Goal: Task Accomplishment & Management: Manage account settings

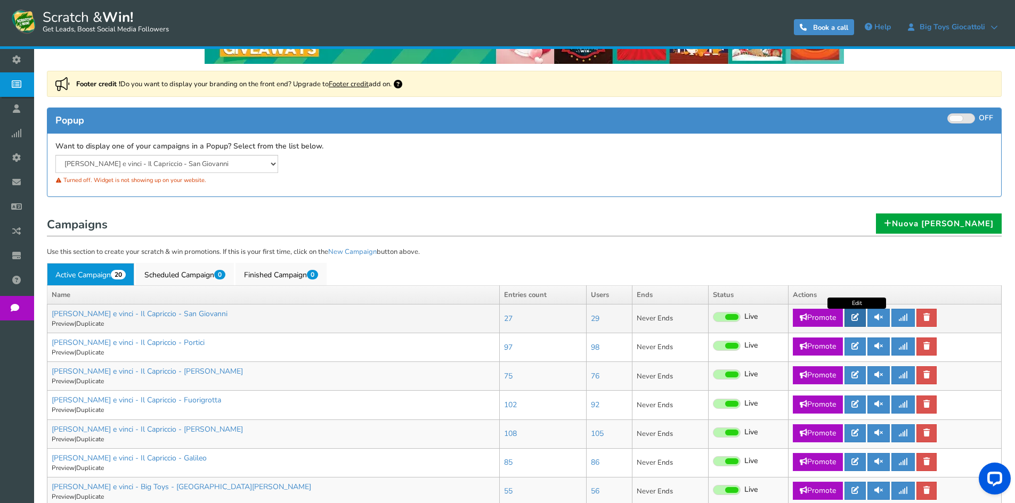
click at [861, 321] on link at bounding box center [854, 318] width 21 height 18
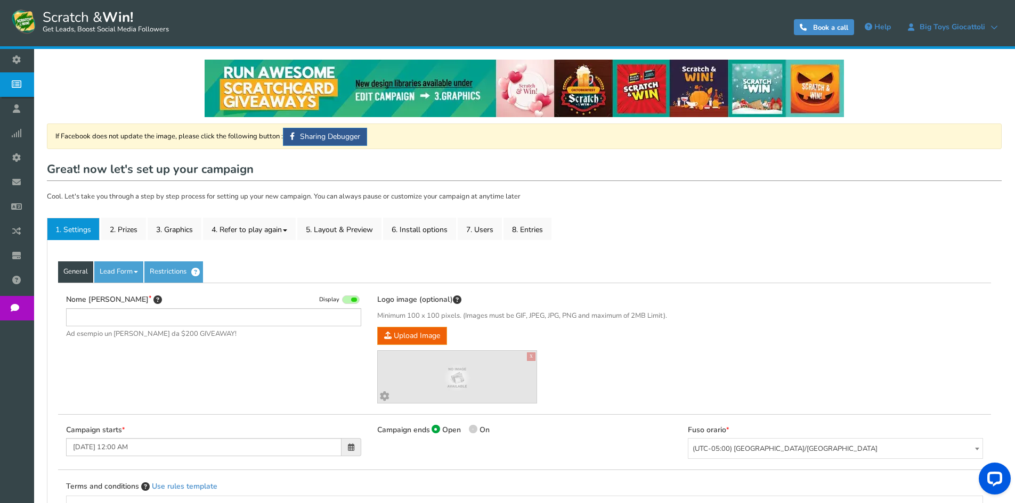
type input "[PERSON_NAME] e vinci - Il Capriccio - San Giovanni"
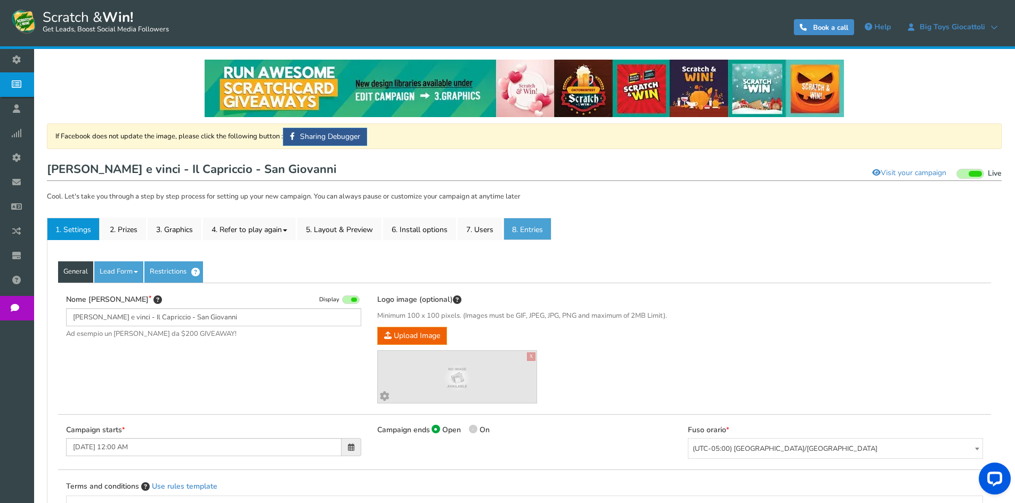
click at [527, 226] on link "8. Entries" at bounding box center [527, 229] width 48 height 22
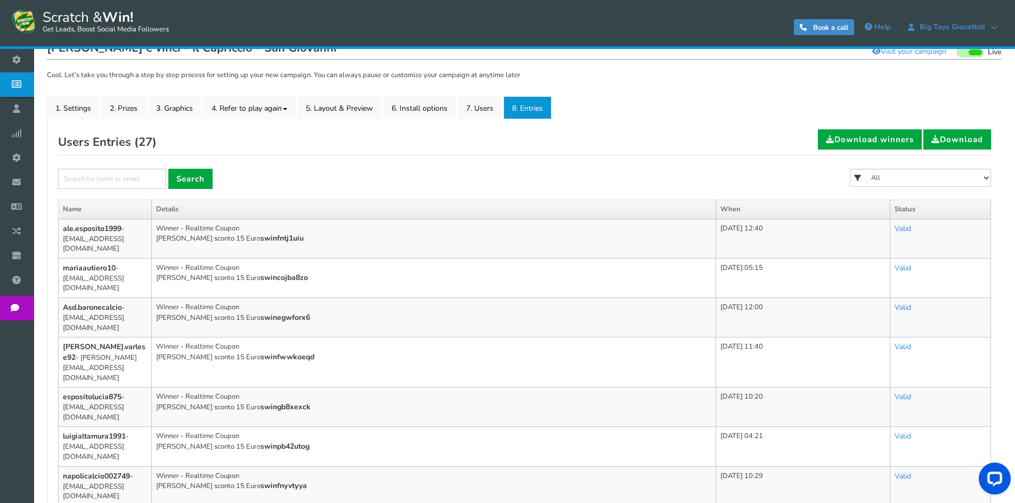
scroll to position [160, 0]
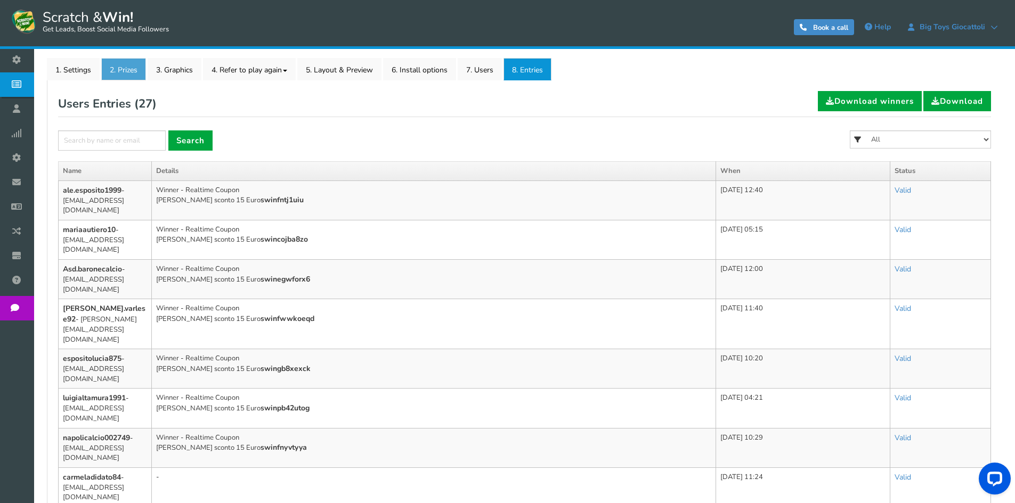
click at [114, 79] on link "2. Prizes" at bounding box center [123, 69] width 45 height 22
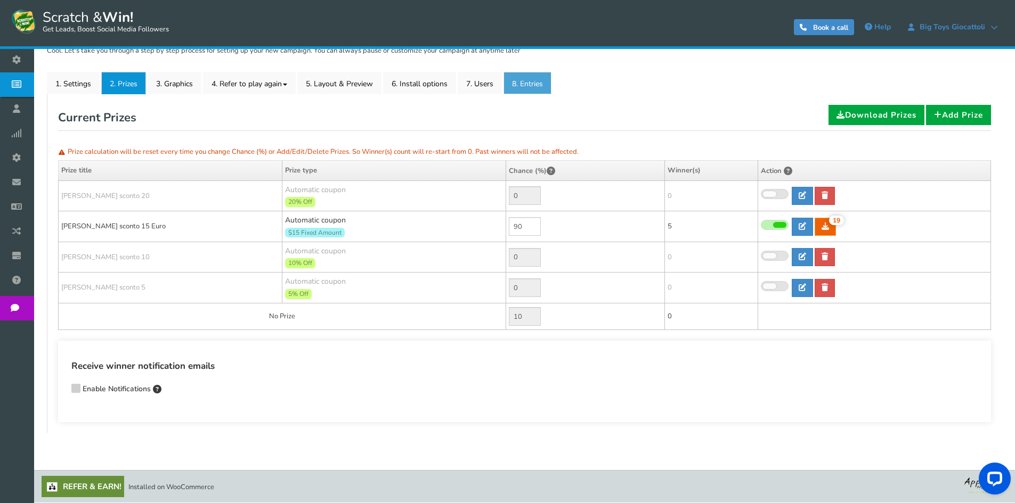
click at [541, 81] on link "8. Entries" at bounding box center [527, 83] width 48 height 22
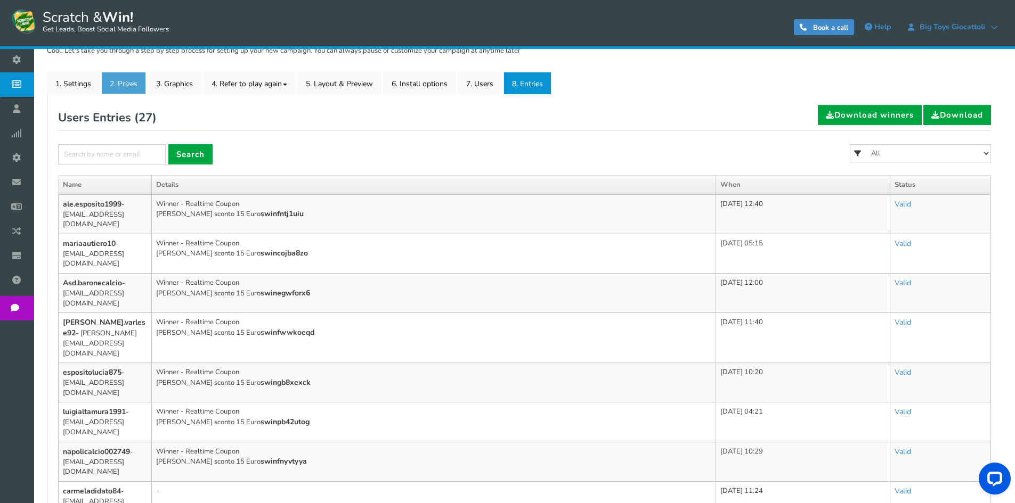
click at [127, 81] on link "2. Prizes" at bounding box center [123, 83] width 45 height 22
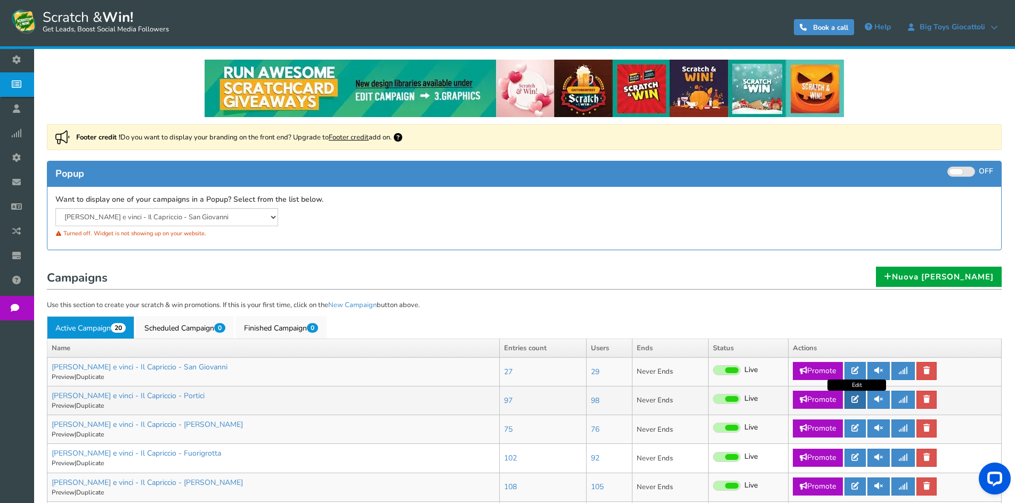
click at [861, 398] on link at bounding box center [854, 400] width 21 height 18
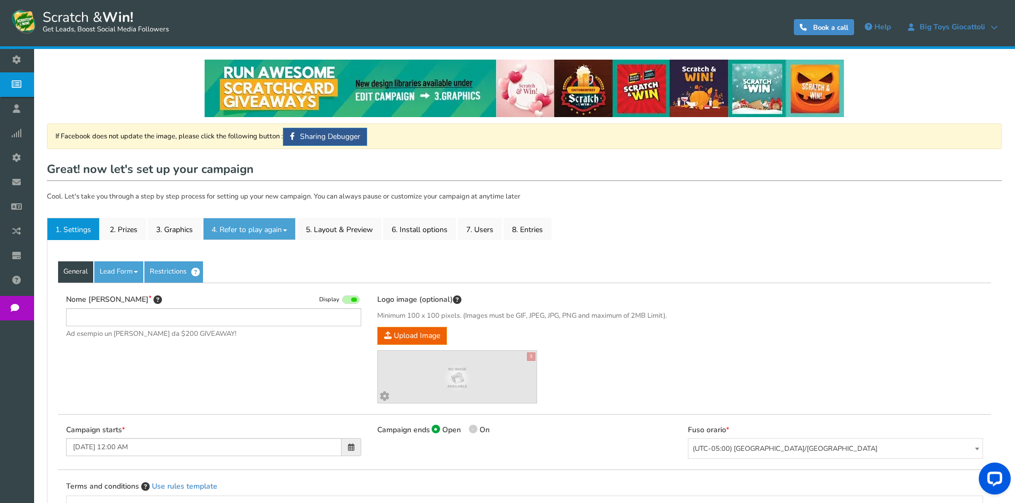
type input "[PERSON_NAME] e vinci - Il Capriccio - Portici"
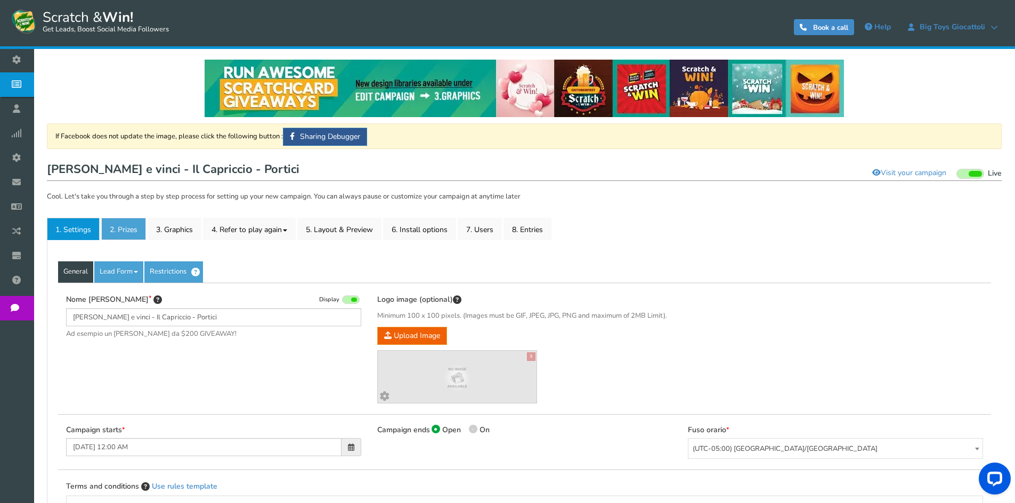
click at [123, 225] on link "2. Prizes" at bounding box center [123, 229] width 45 height 22
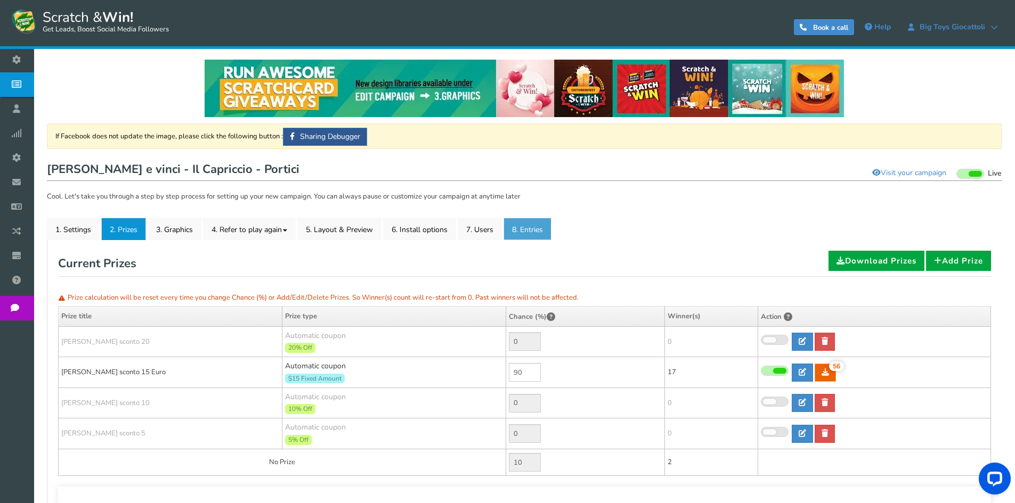
click at [532, 226] on link "8. Entries" at bounding box center [527, 229] width 48 height 22
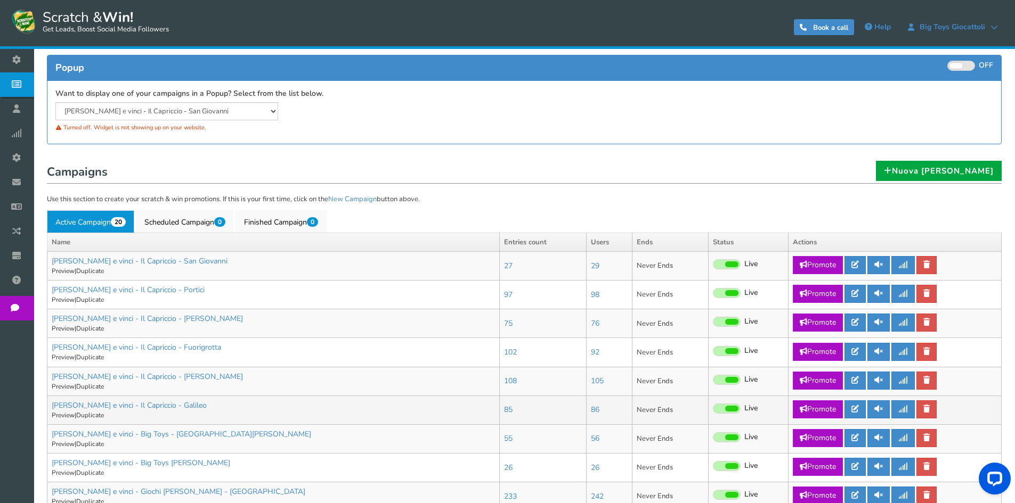
scroll to position [107, 0]
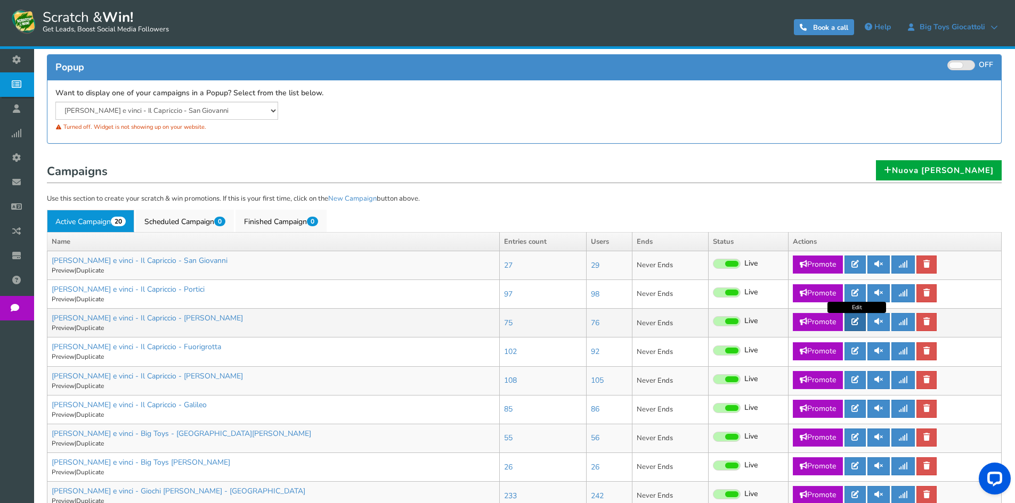
click at [857, 322] on icon at bounding box center [854, 321] width 7 height 7
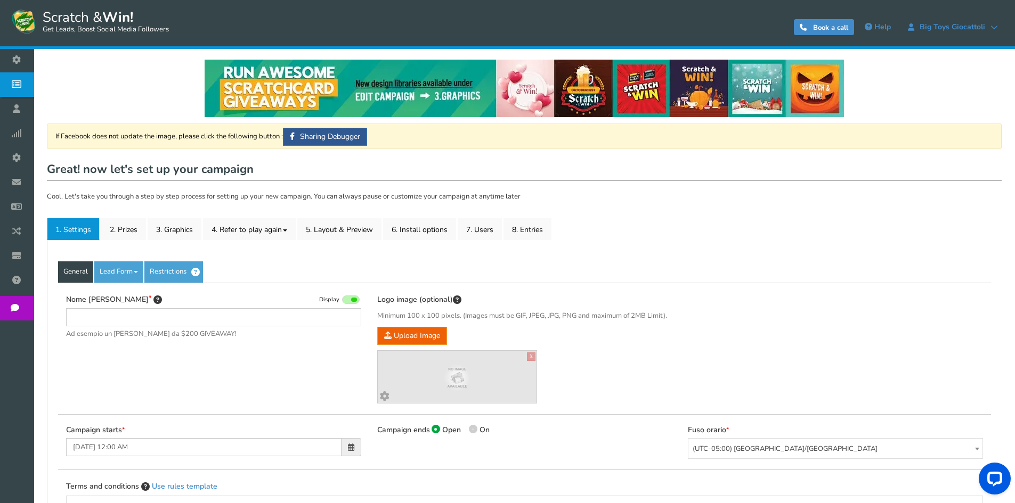
type input "[PERSON_NAME] e vinci - Il Capriccio - [PERSON_NAME]"
click at [528, 242] on div "General Lead Form Labels Fields setup Restrictions Allow users to play again af…" at bounding box center [524, 476] width 955 height 473
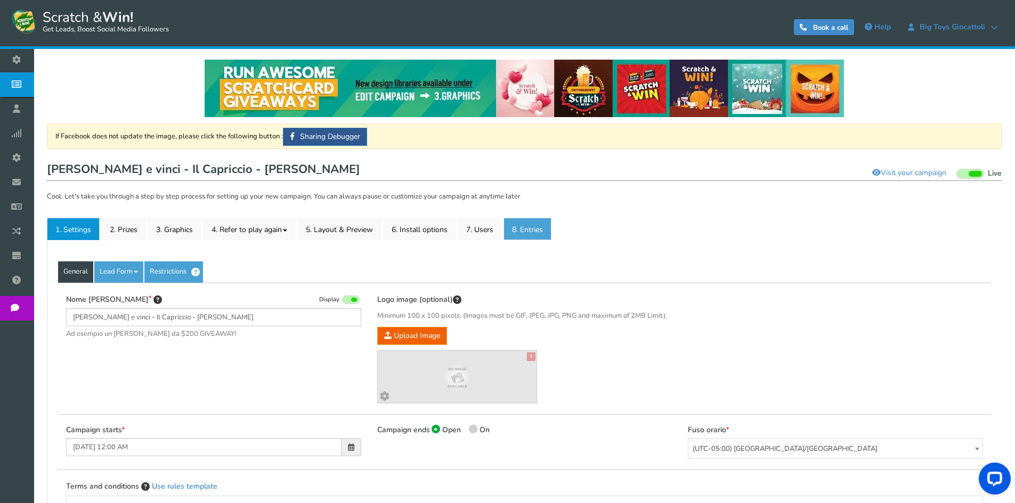
click at [531, 236] on link "8. Entries" at bounding box center [527, 229] width 48 height 22
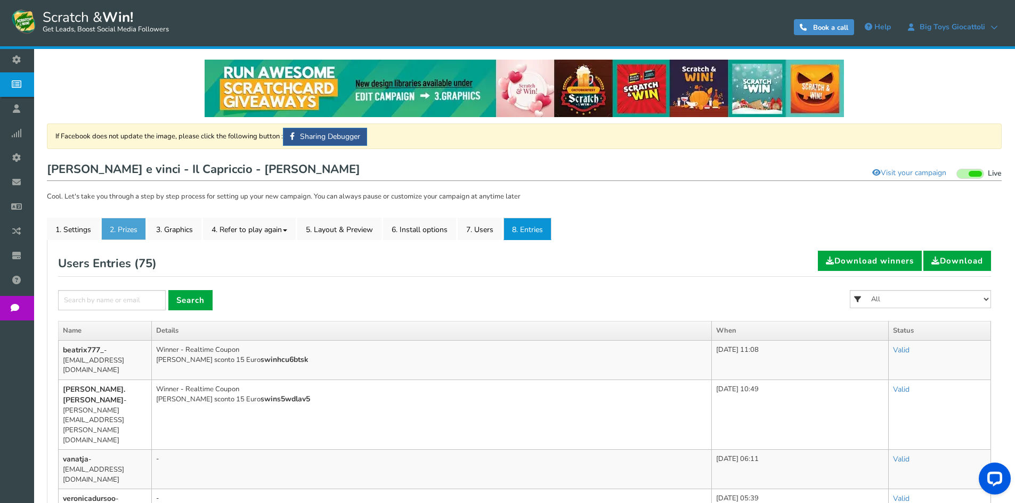
click at [136, 229] on link "2. Prizes" at bounding box center [123, 229] width 45 height 22
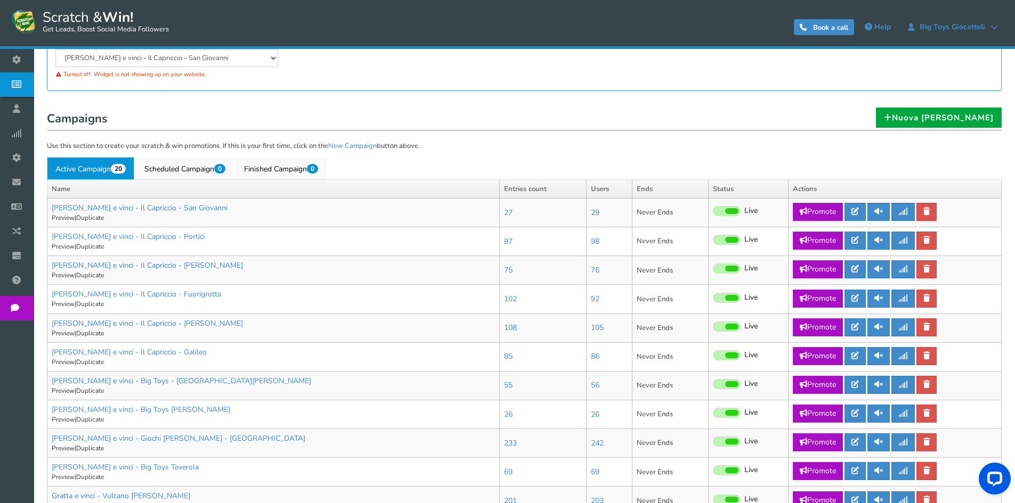
scroll to position [160, 0]
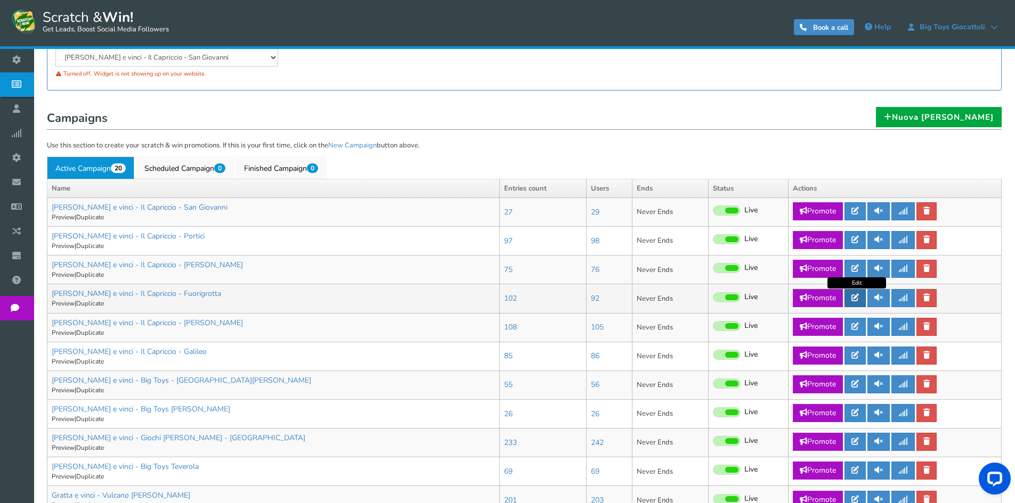
click at [860, 304] on link at bounding box center [854, 298] width 21 height 18
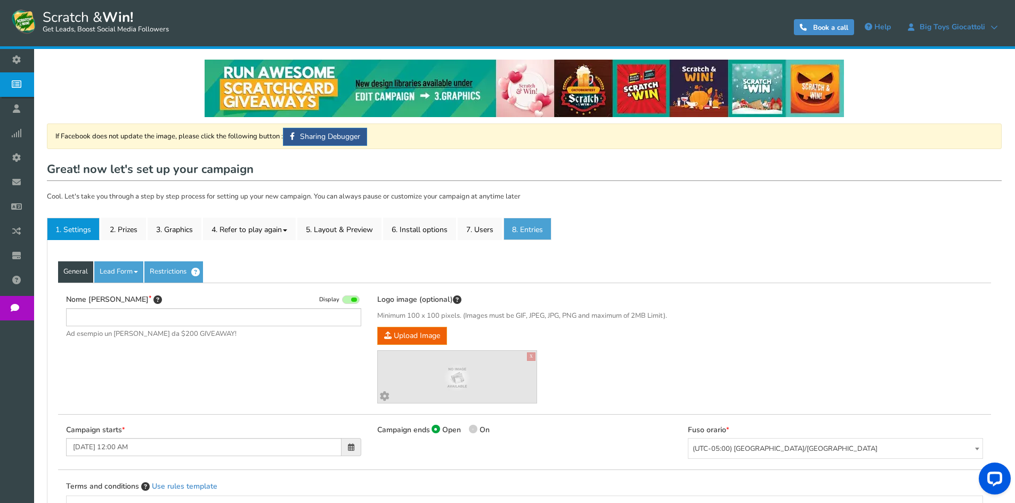
type input "[PERSON_NAME] e vinci - Il Capriccio - Fuorigrotta"
click at [527, 230] on link "8. Entries" at bounding box center [527, 229] width 48 height 22
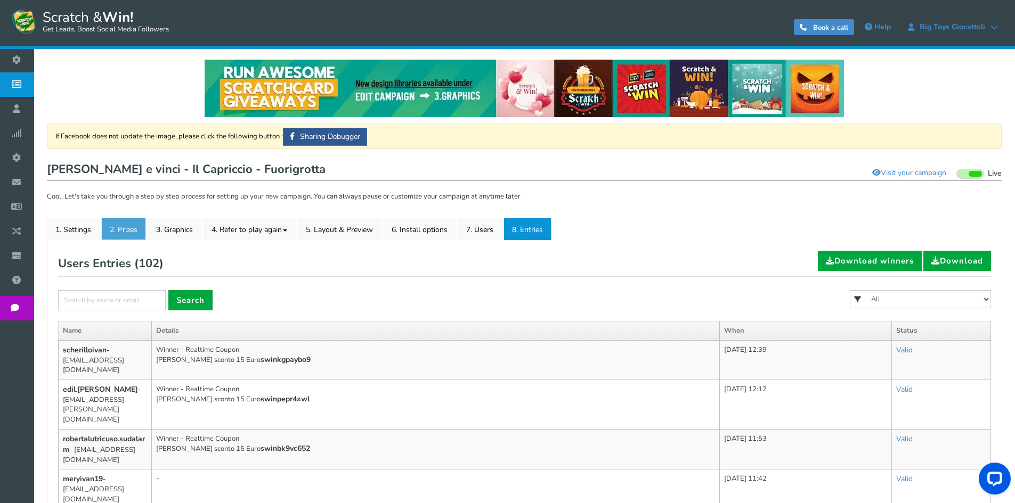
click at [129, 226] on link "2. Prizes" at bounding box center [123, 229] width 45 height 22
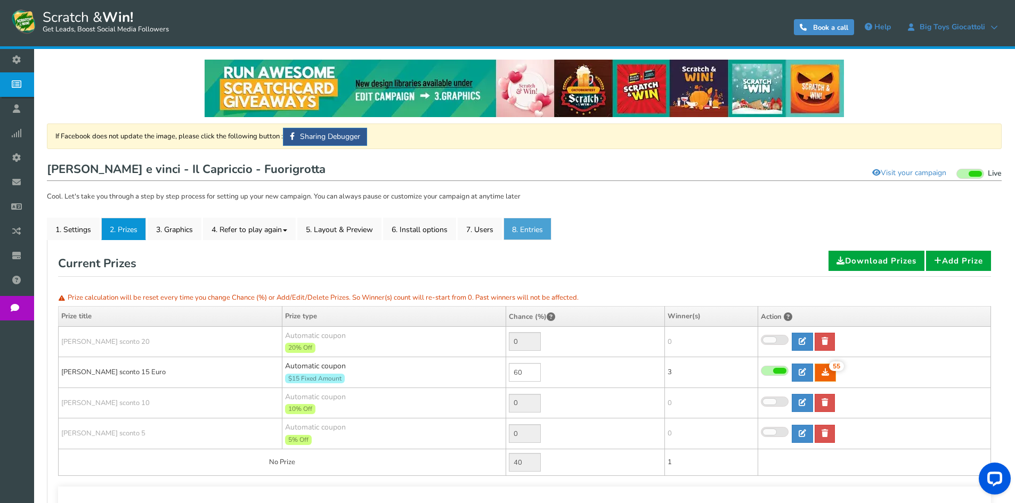
click at [531, 226] on link "8. Entries" at bounding box center [527, 229] width 48 height 22
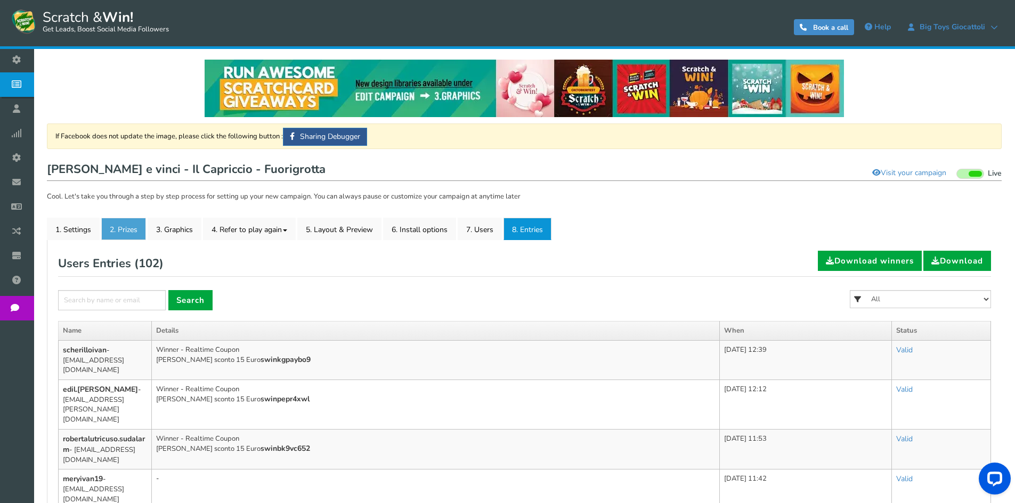
click at [137, 230] on link "2. Prizes" at bounding box center [123, 229] width 45 height 22
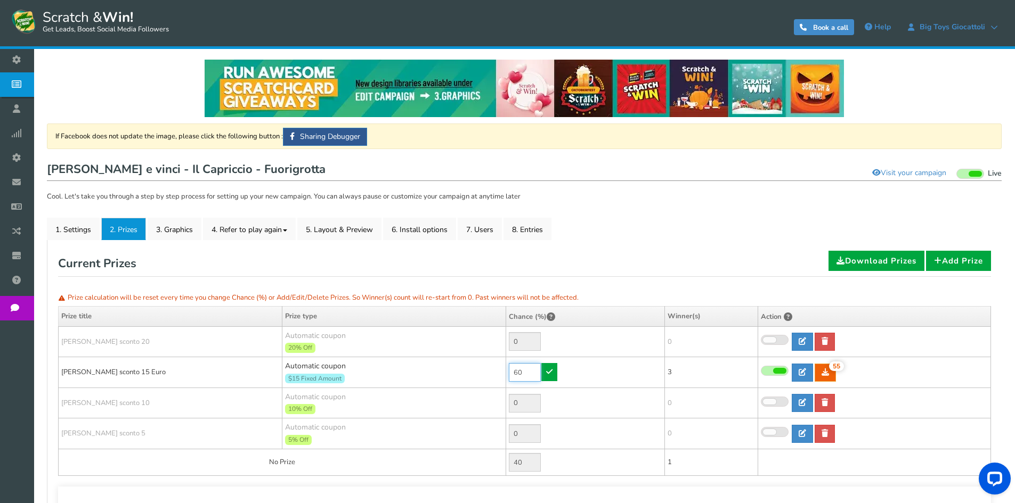
drag, startPoint x: 533, startPoint y: 372, endPoint x: 485, endPoint y: 365, distance: 48.4
click at [488, 366] on tr "[PERSON_NAME] sconto 15 Euro Automatic coupon $15 Fixed Amount Min.order value:…" at bounding box center [525, 372] width 932 height 31
type input "90"
click at [552, 369] on icon at bounding box center [549, 371] width 6 height 7
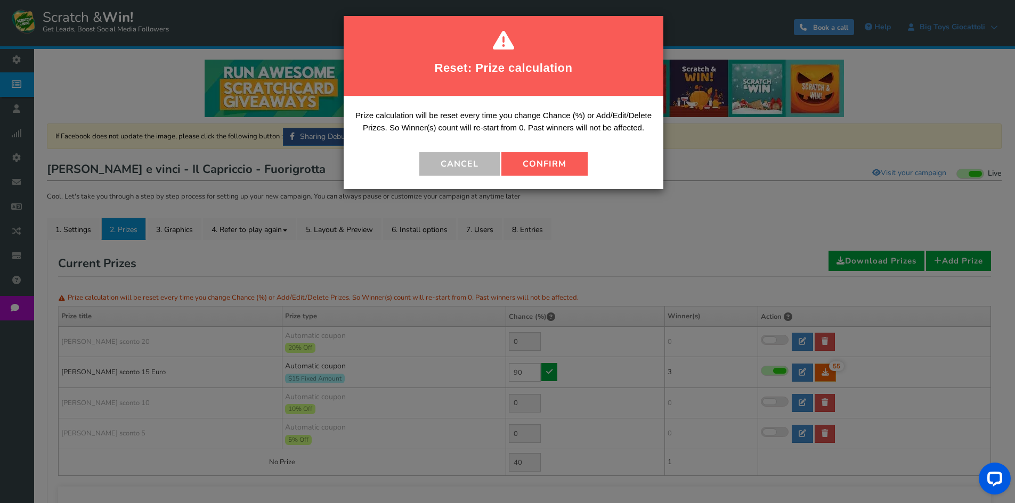
click at [522, 174] on button "Confirm" at bounding box center [544, 163] width 86 height 23
type input "10"
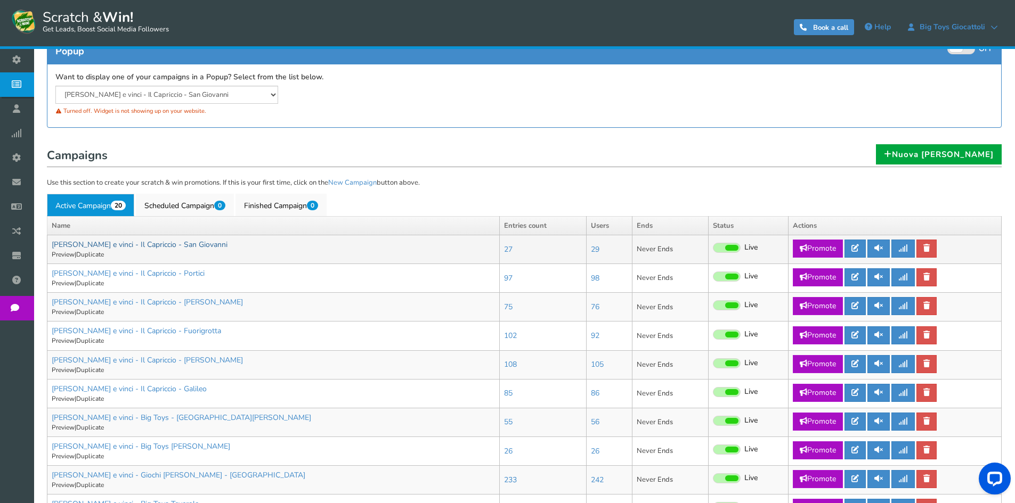
scroll to position [160, 0]
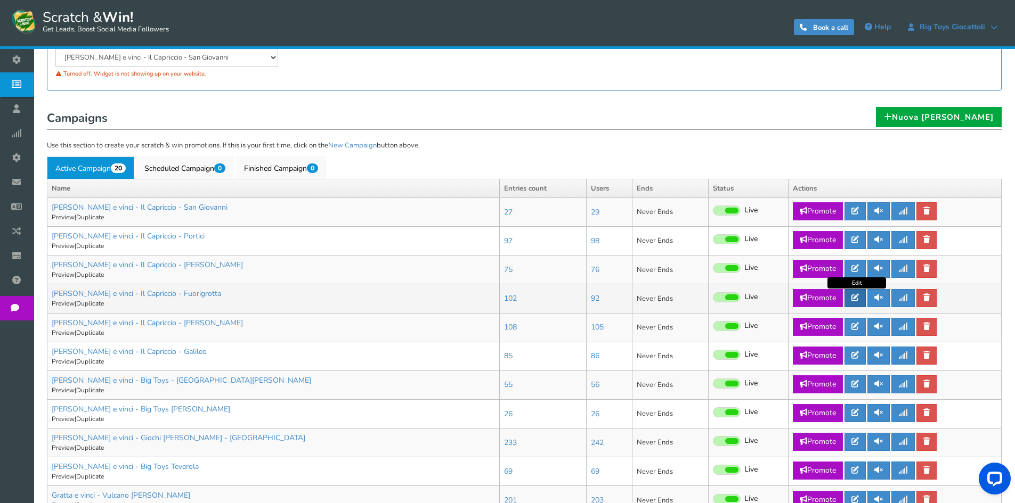
click at [859, 296] on icon at bounding box center [854, 297] width 7 height 7
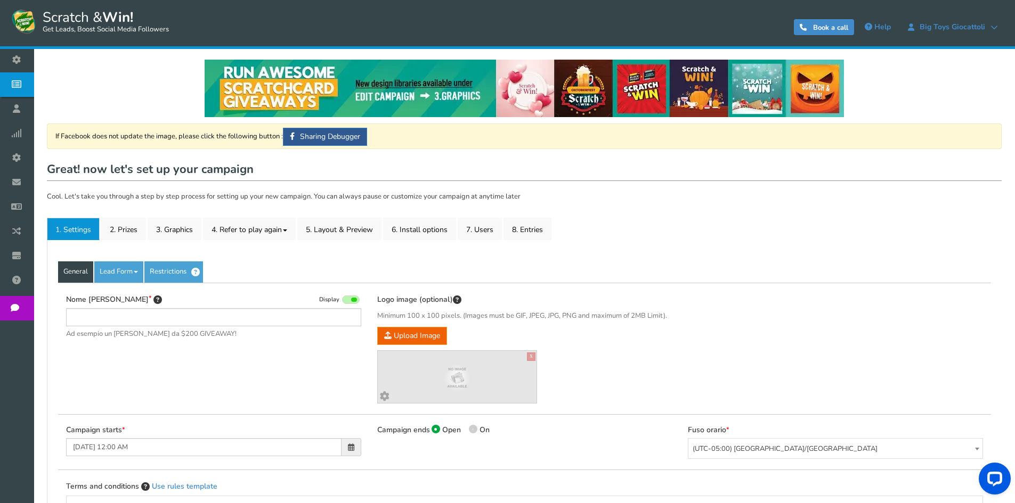
type input "[PERSON_NAME] e vinci - Il Capriccio - Fuorigrotta"
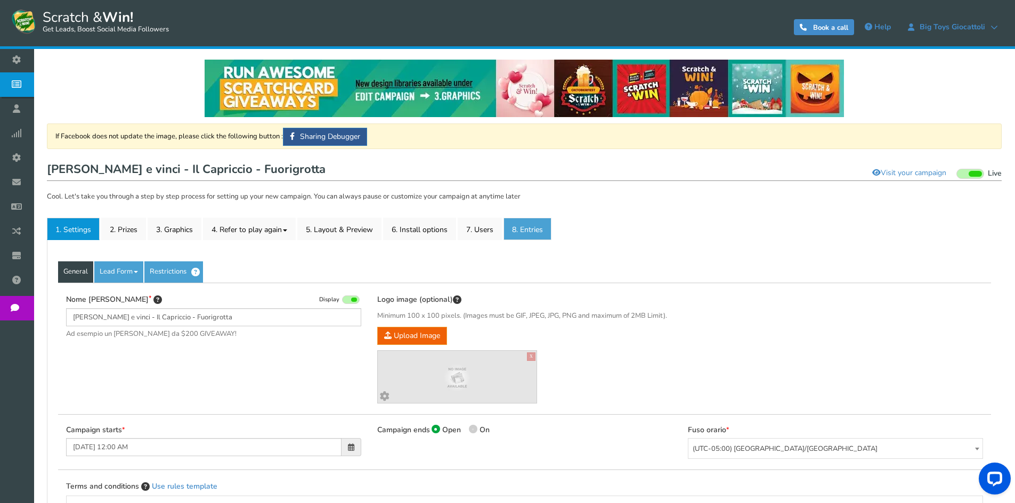
click at [528, 232] on link "8. Entries" at bounding box center [527, 229] width 48 height 22
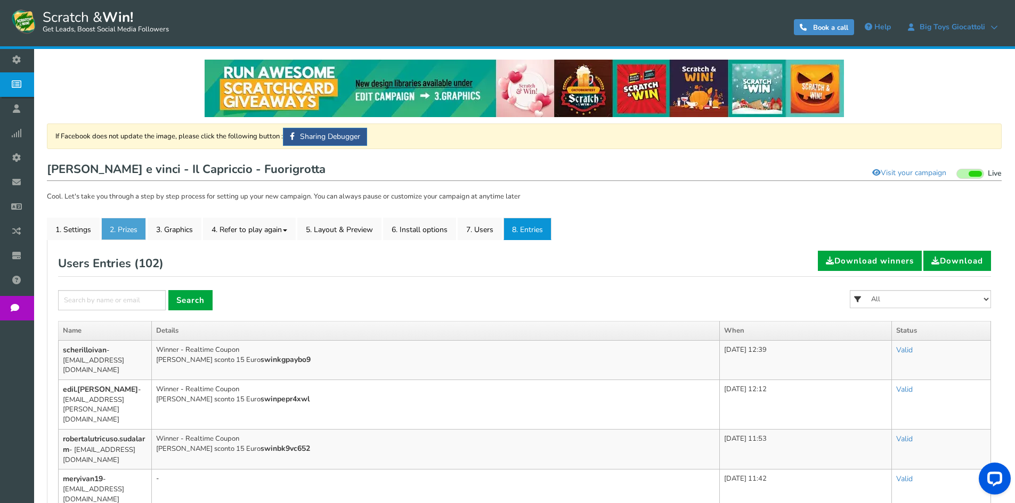
click at [126, 234] on link "2. Prizes" at bounding box center [123, 229] width 45 height 22
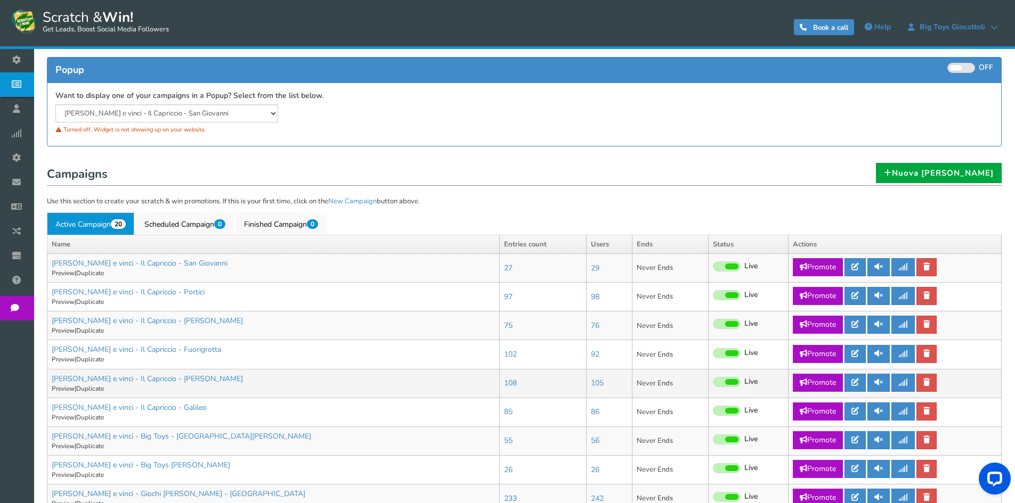
scroll to position [107, 0]
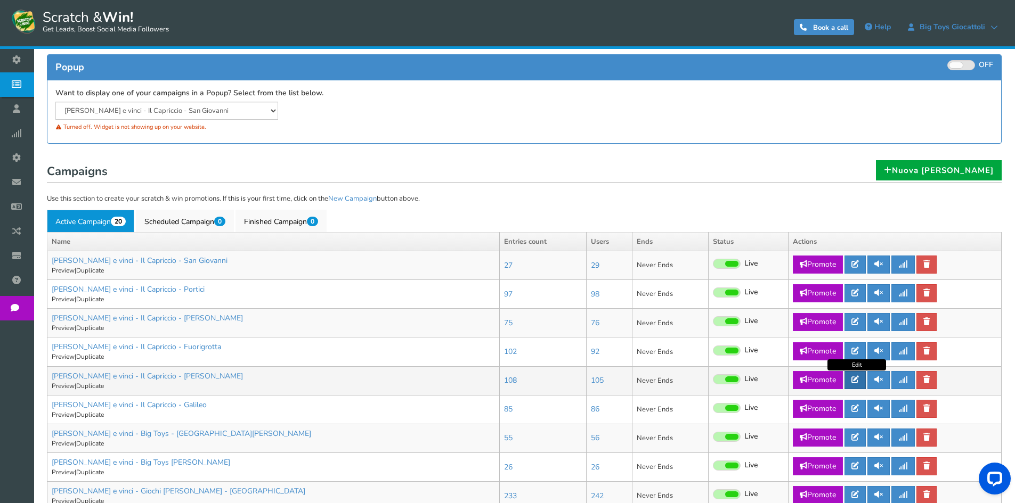
click at [859, 377] on icon at bounding box center [854, 379] width 7 height 7
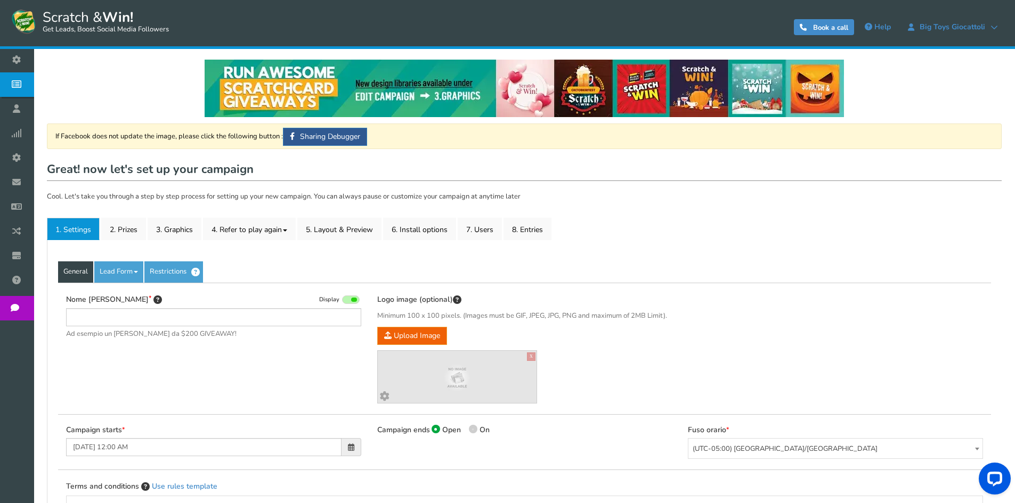
type input "[PERSON_NAME] e vinci - Il Capriccio - [PERSON_NAME]"
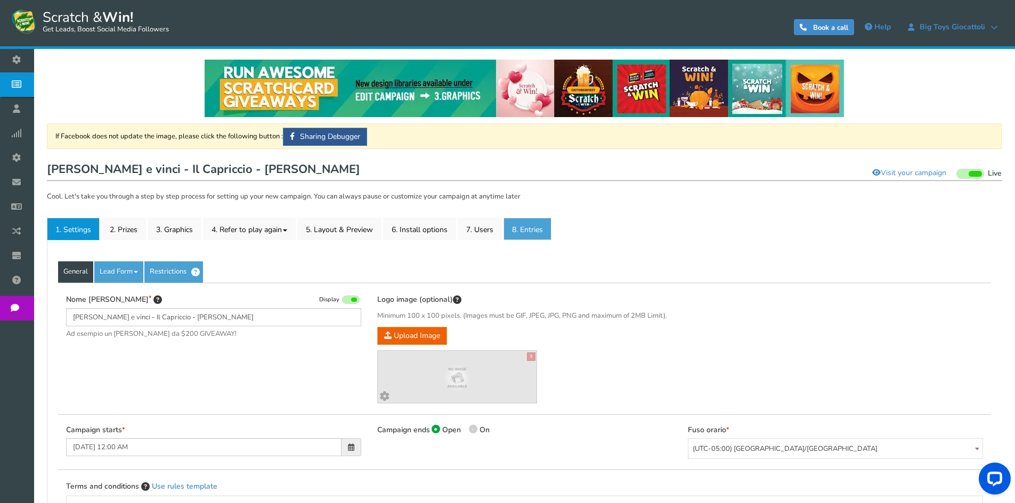
click at [531, 232] on link "8. Entries" at bounding box center [527, 229] width 48 height 22
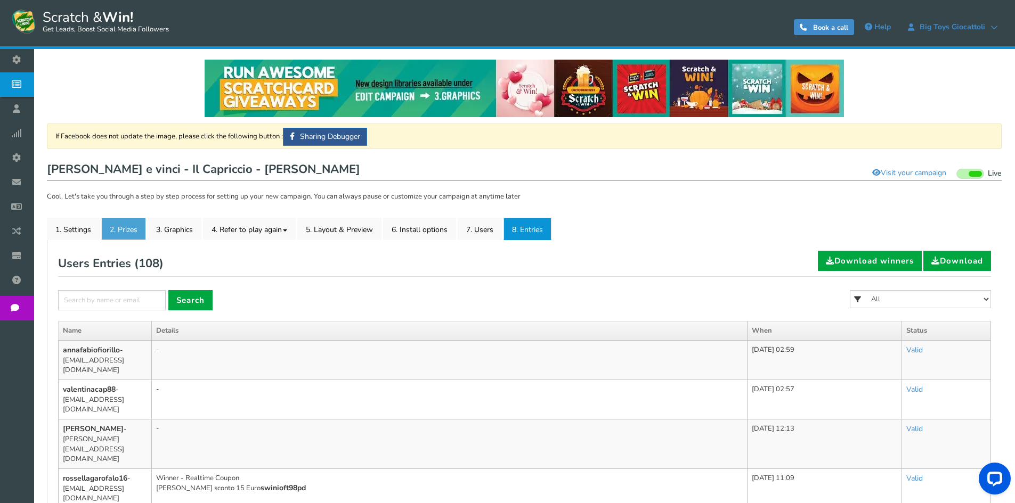
click at [120, 234] on link "2. Prizes" at bounding box center [123, 229] width 45 height 22
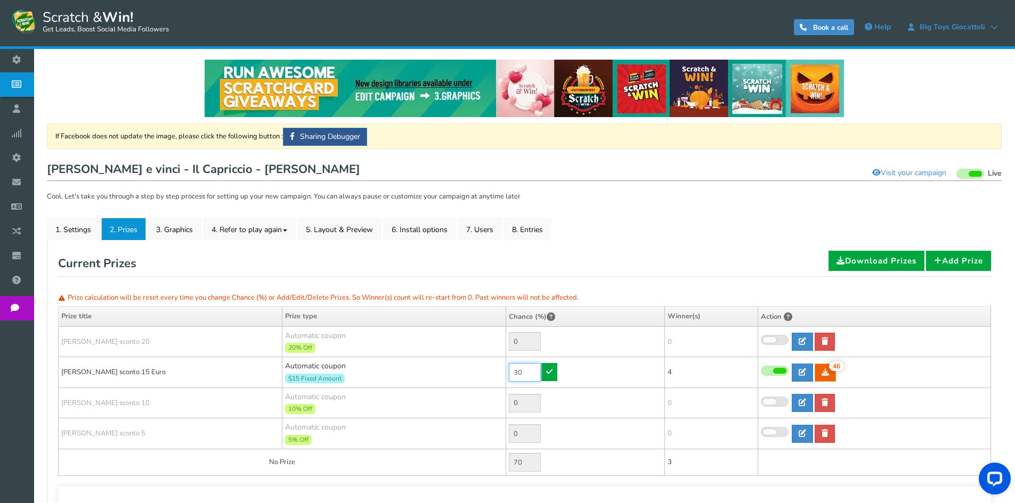
drag, startPoint x: 521, startPoint y: 373, endPoint x: 507, endPoint y: 361, distance: 19.0
click at [507, 366] on td "30" at bounding box center [585, 372] width 159 height 31
type input "90"
click at [553, 373] on link at bounding box center [549, 372] width 16 height 18
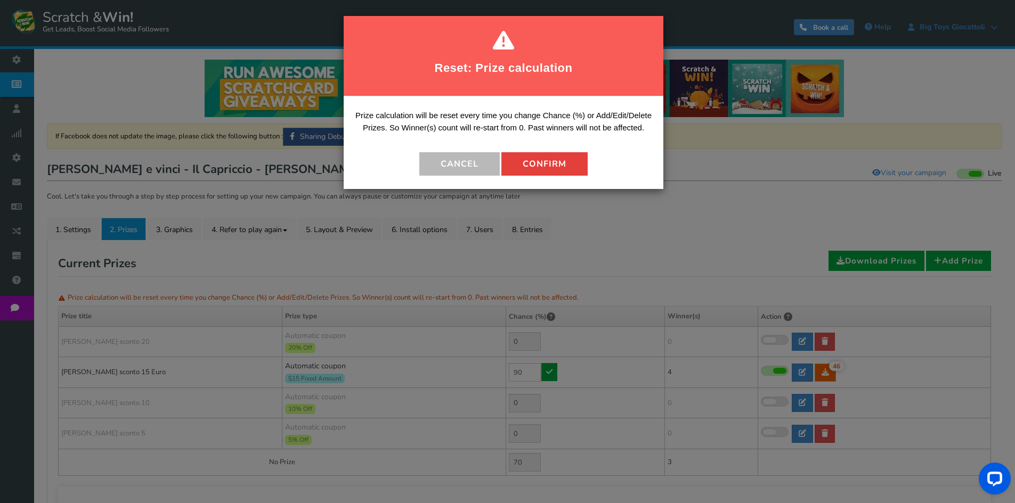
click at [563, 172] on button "Confirm" at bounding box center [544, 163] width 86 height 23
type input "10"
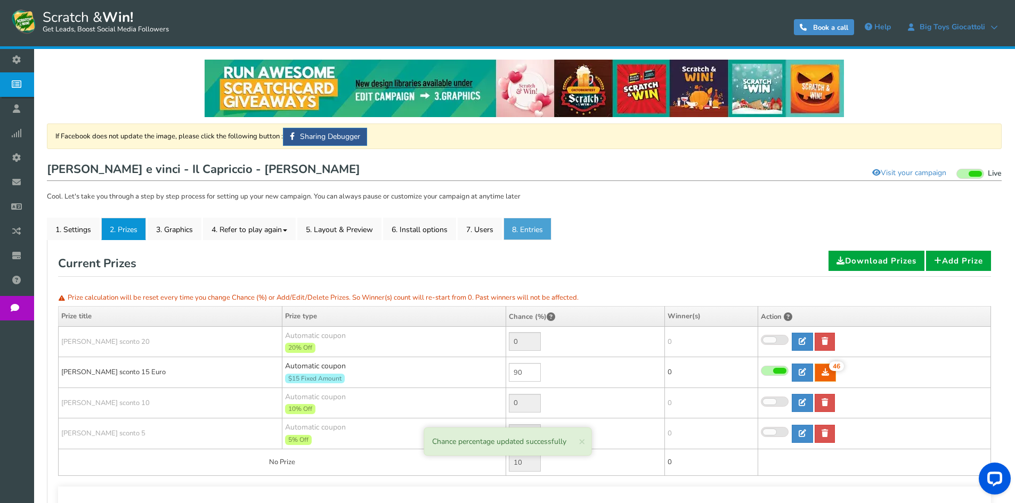
click at [528, 230] on link "8. Entries" at bounding box center [527, 229] width 48 height 22
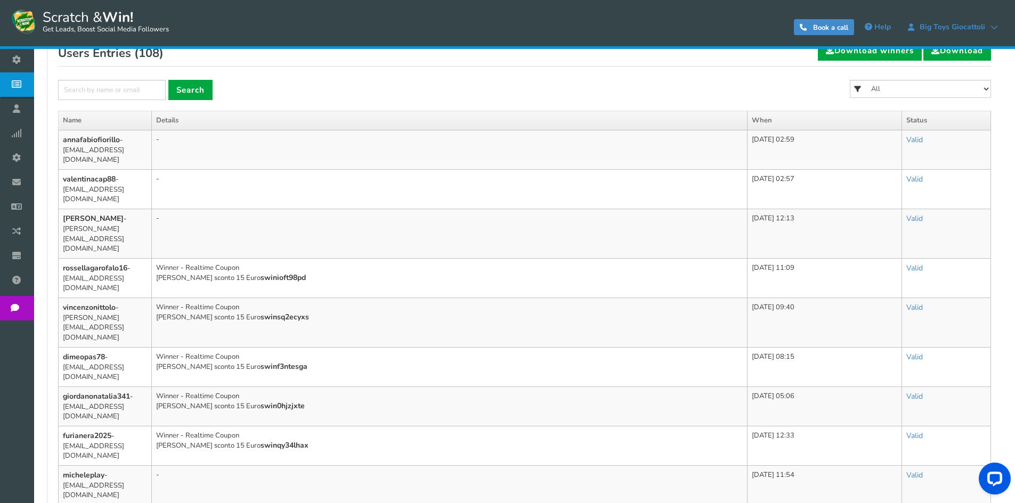
scroll to position [213, 0]
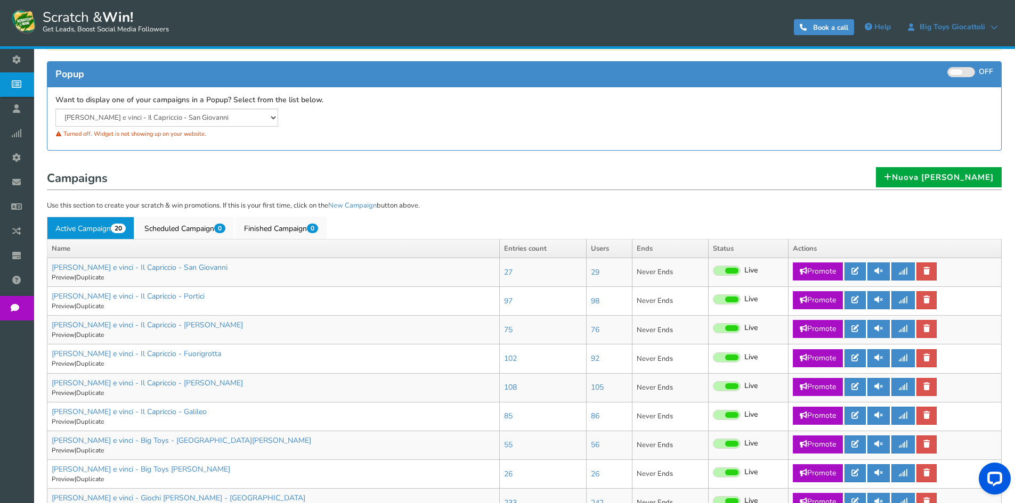
scroll to position [160, 0]
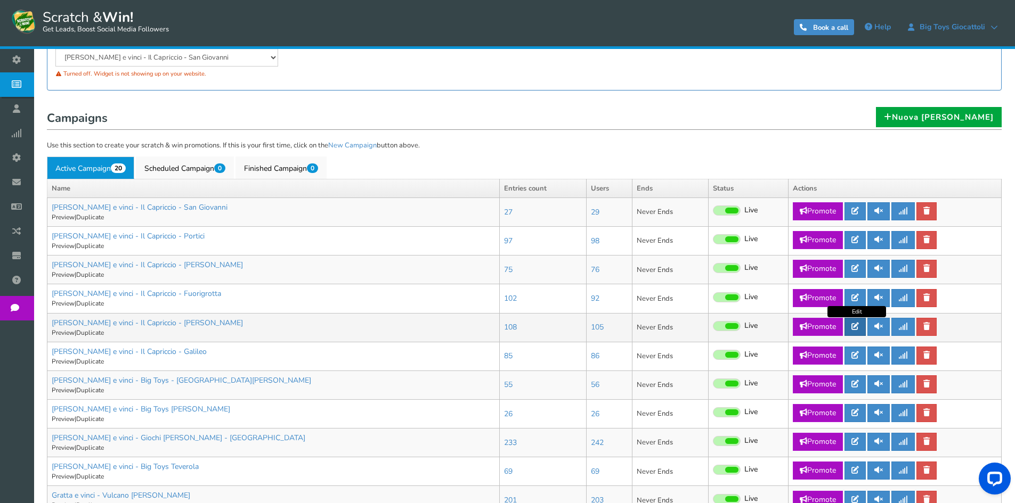
click at [855, 324] on icon at bounding box center [854, 326] width 7 height 7
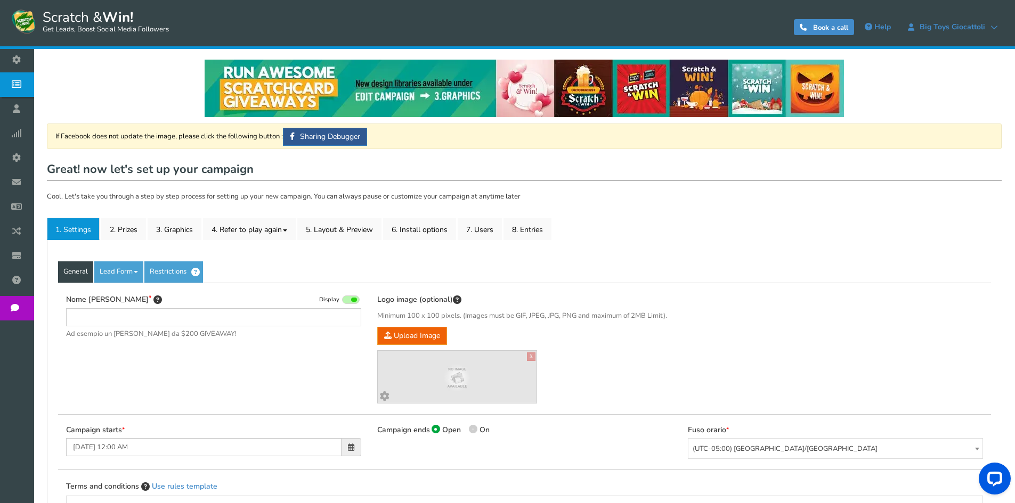
type input "[PERSON_NAME] e vinci - Il Capriccio - [PERSON_NAME]"
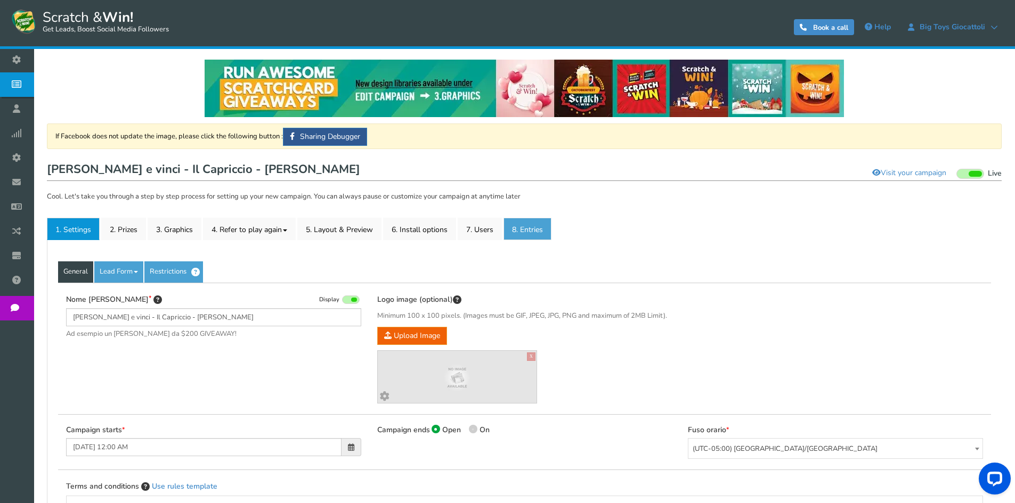
click at [526, 230] on link "8. Entries" at bounding box center [527, 229] width 48 height 22
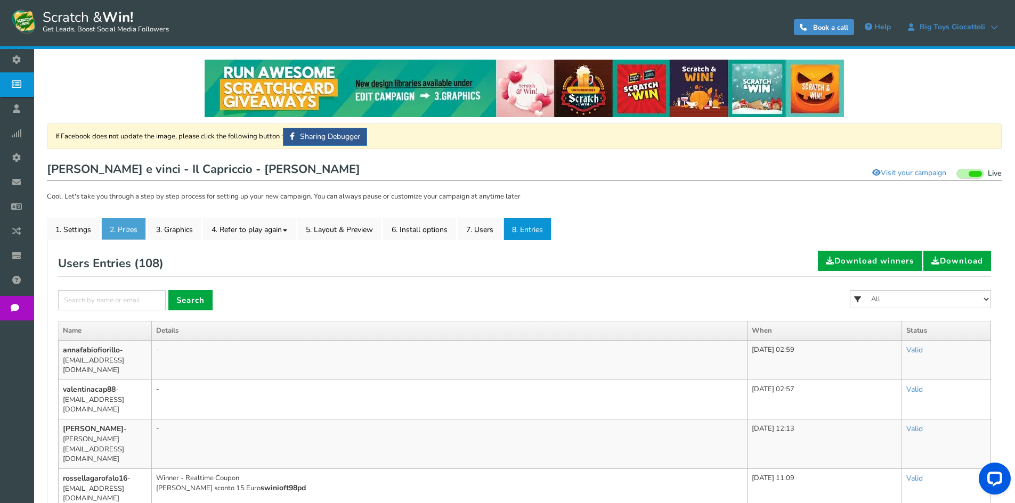
click at [128, 233] on link "2. Prizes" at bounding box center [123, 229] width 45 height 22
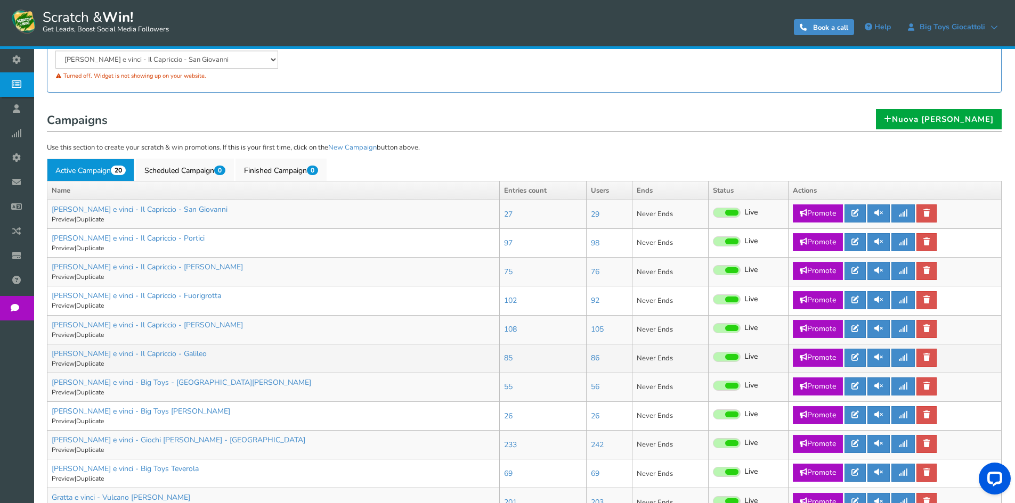
scroll to position [160, 0]
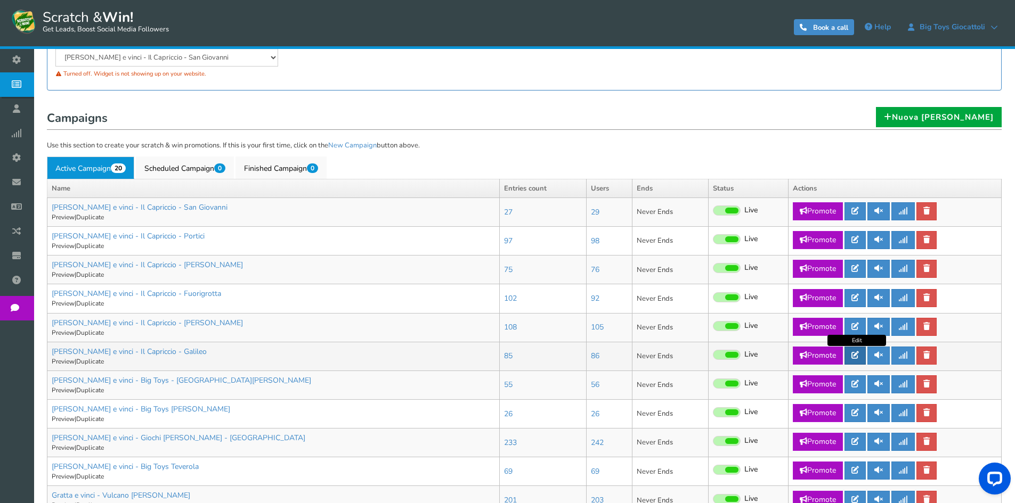
click at [861, 354] on link at bounding box center [854, 356] width 21 height 18
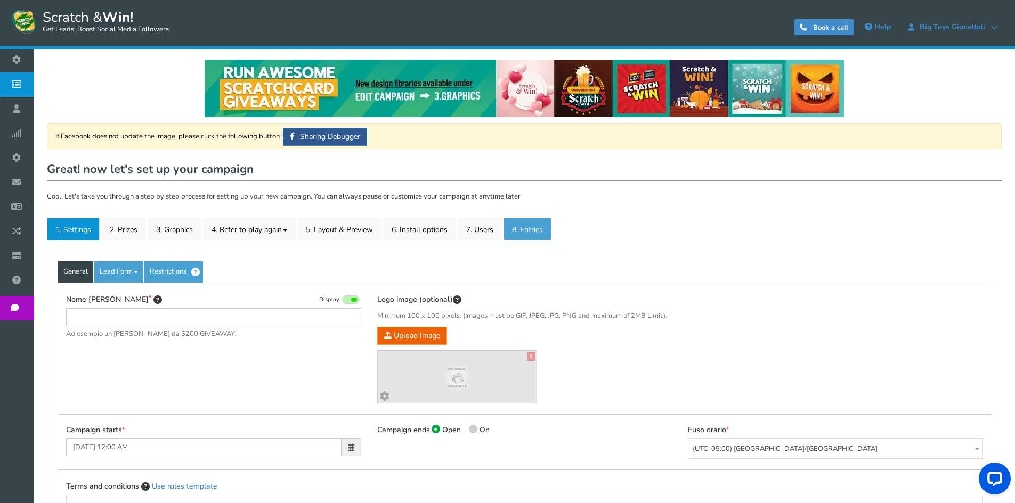
type input "[PERSON_NAME] e vinci - Il Capriccio - Galileo"
click at [543, 226] on link "8. Entries" at bounding box center [527, 229] width 48 height 22
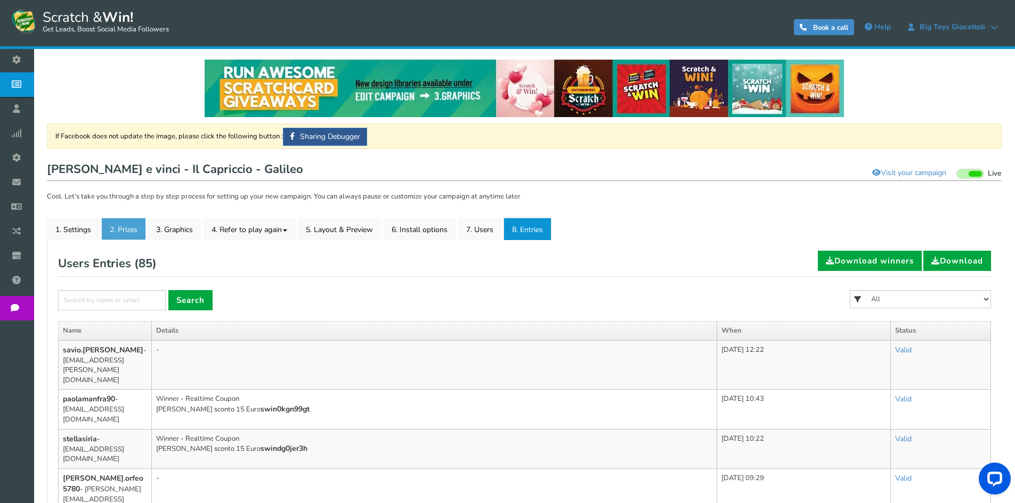
click at [118, 226] on link "2. Prizes" at bounding box center [123, 229] width 45 height 22
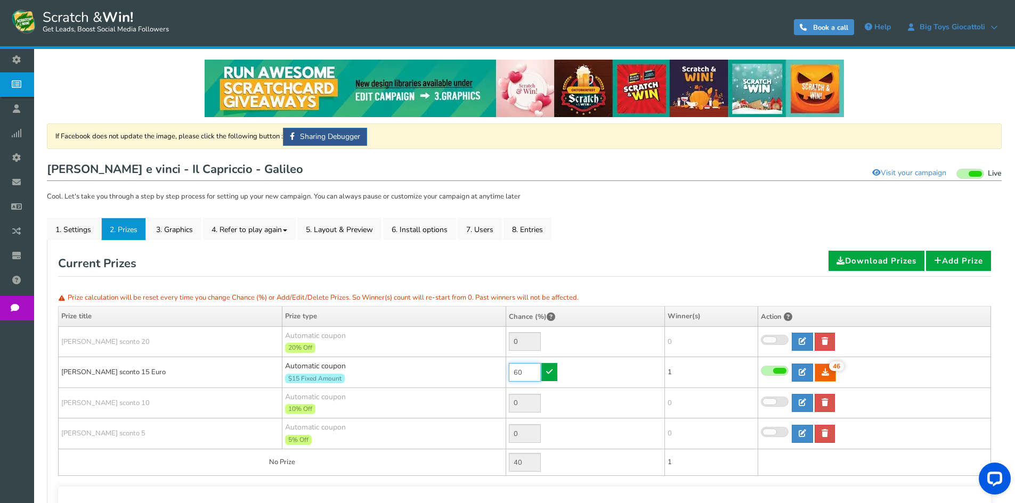
drag, startPoint x: 529, startPoint y: 372, endPoint x: 481, endPoint y: 372, distance: 47.9
click at [481, 372] on tr "[PERSON_NAME] sconto 15 Euro Automatic coupon $15 Fixed Amount Min.order value:…" at bounding box center [525, 372] width 932 height 31
type input "90"
click at [550, 370] on icon at bounding box center [549, 371] width 6 height 7
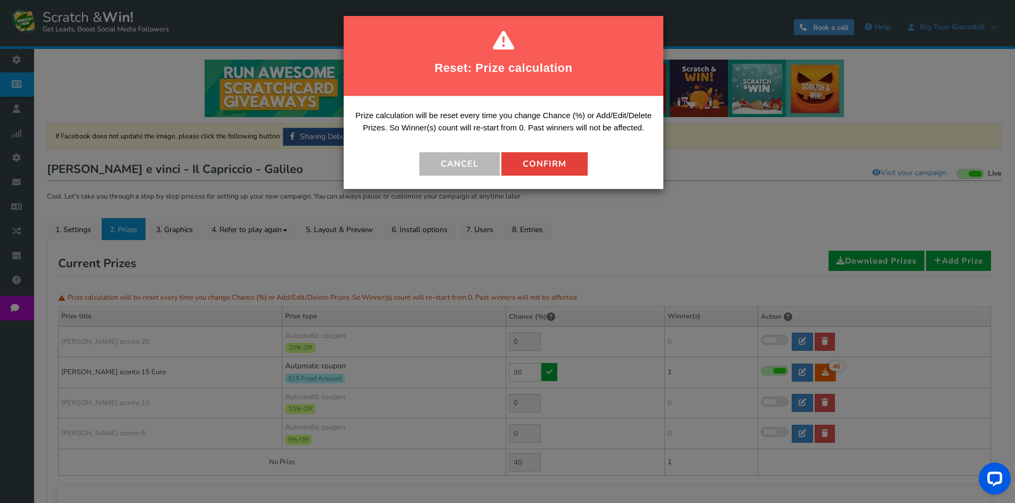
click at [548, 170] on button "Confirm" at bounding box center [544, 163] width 86 height 23
type input "10"
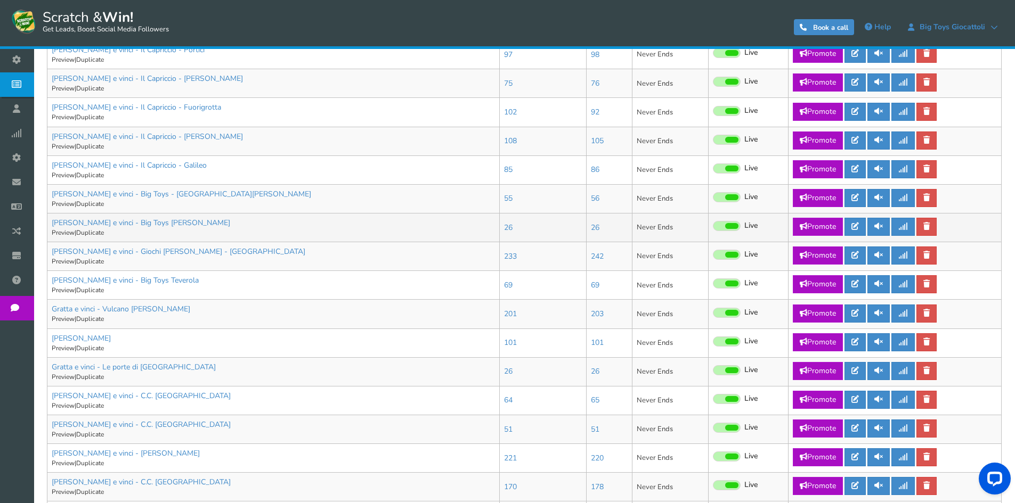
scroll to position [373, 0]
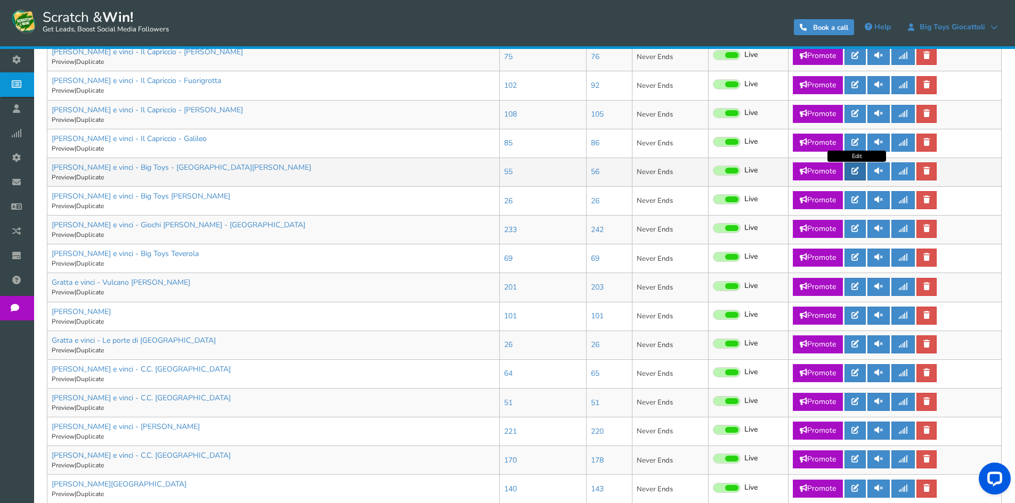
click at [859, 170] on icon at bounding box center [854, 170] width 7 height 7
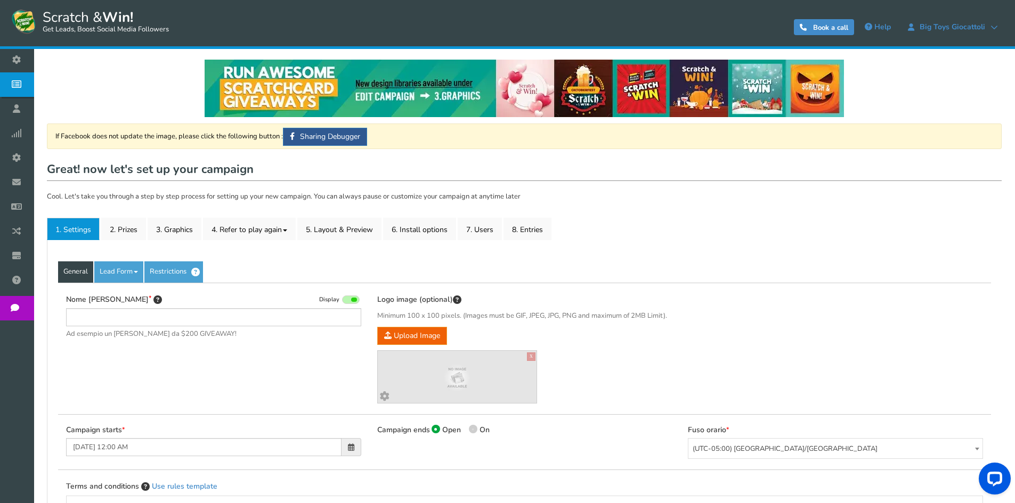
type input "[PERSON_NAME] e vinci - Big Toys - [GEOGRAPHIC_DATA][PERSON_NAME]"
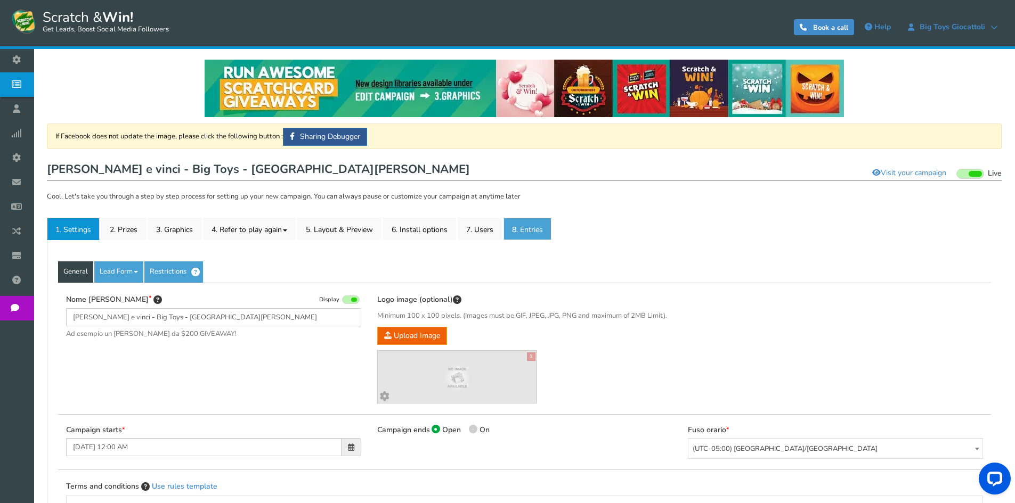
click at [536, 225] on link "8. Entries" at bounding box center [527, 229] width 48 height 22
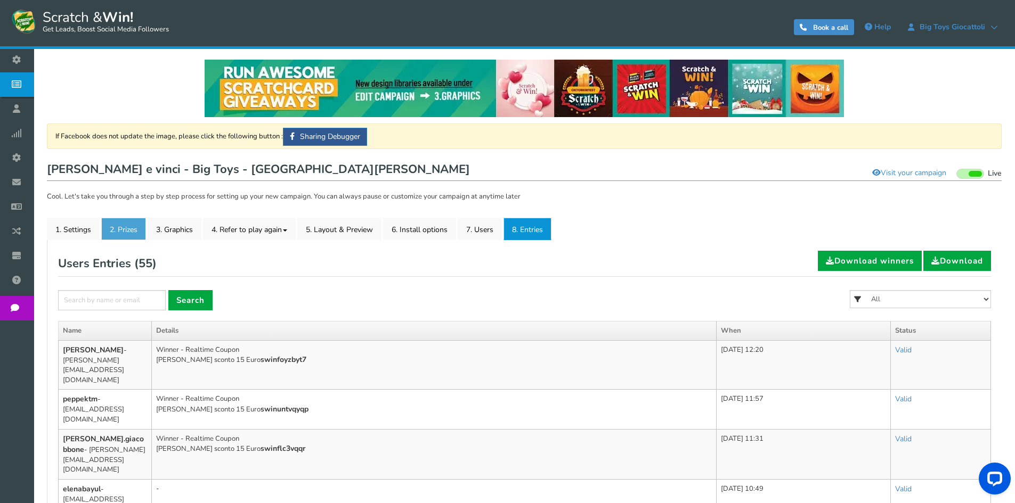
click at [123, 223] on link "2. Prizes" at bounding box center [123, 229] width 45 height 22
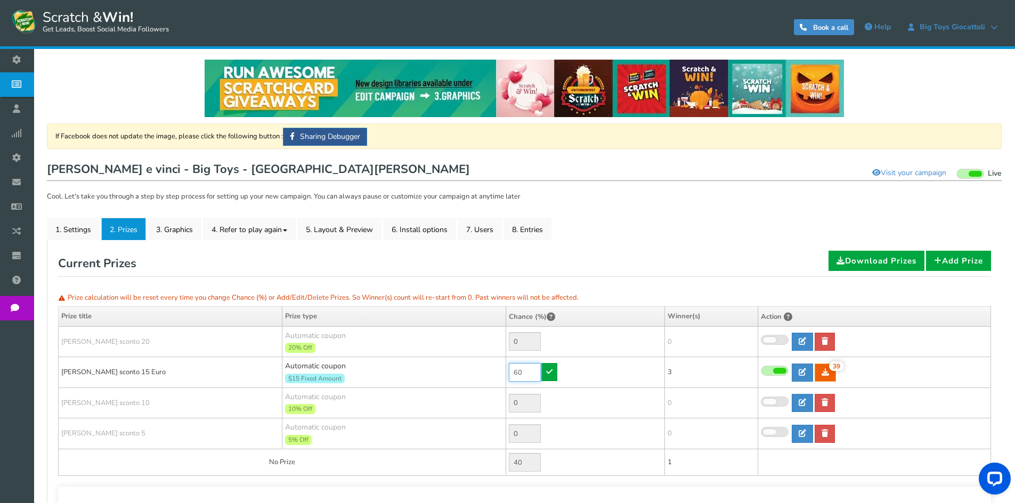
drag, startPoint x: 525, startPoint y: 371, endPoint x: 494, endPoint y: 366, distance: 31.8
click at [494, 366] on tr "[PERSON_NAME] sconto 15 Euro Automatic coupon $15 Fixed Amount Min.order value:…" at bounding box center [525, 372] width 932 height 31
type input "90"
click at [552, 373] on icon at bounding box center [549, 371] width 6 height 7
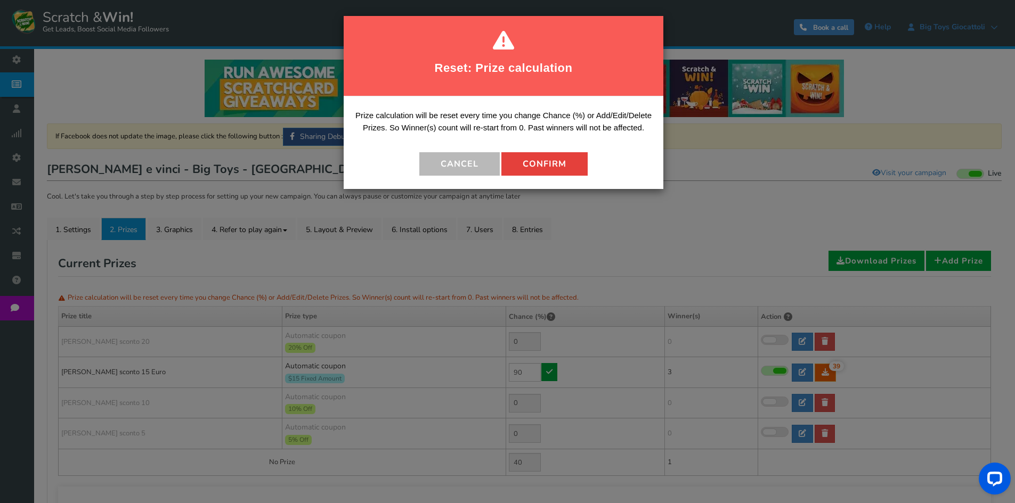
click at [545, 165] on button "Confirm" at bounding box center [544, 163] width 86 height 23
type input "10"
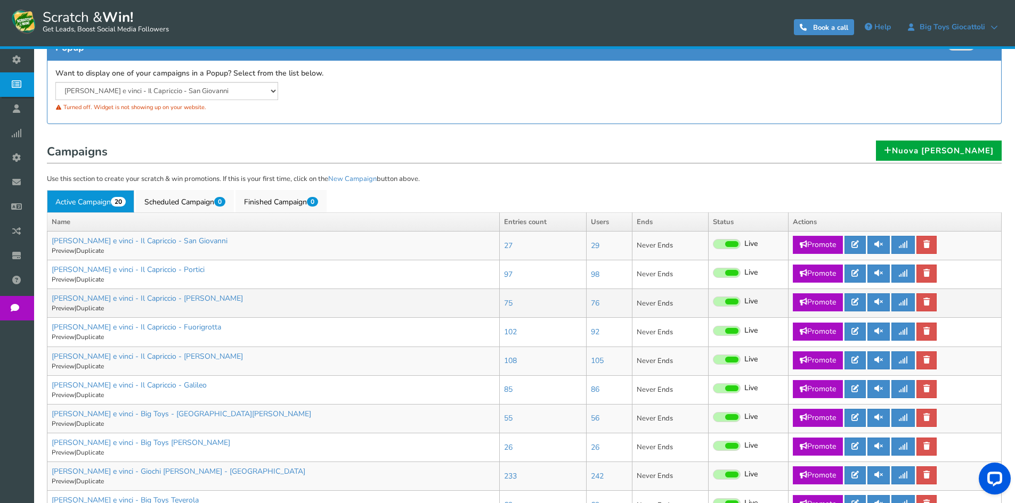
scroll to position [160, 0]
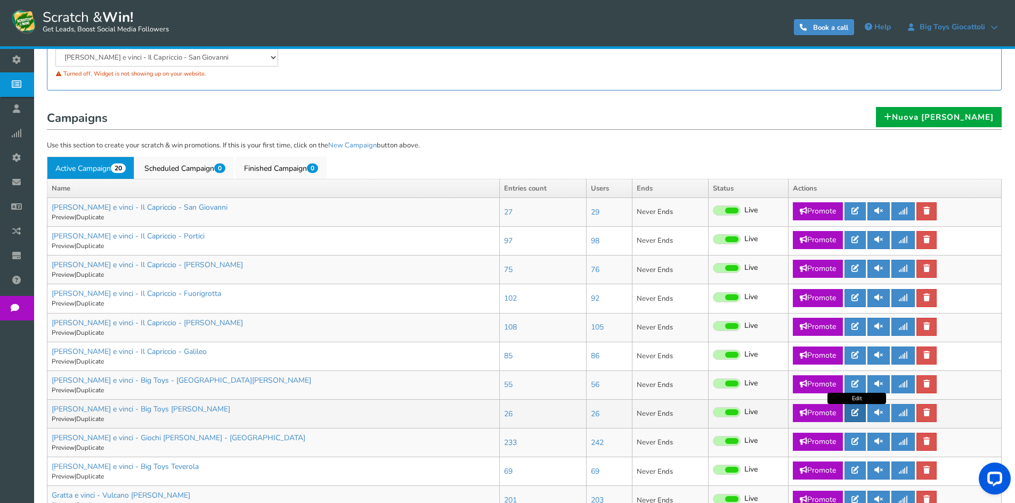
click at [859, 415] on icon at bounding box center [854, 412] width 7 height 7
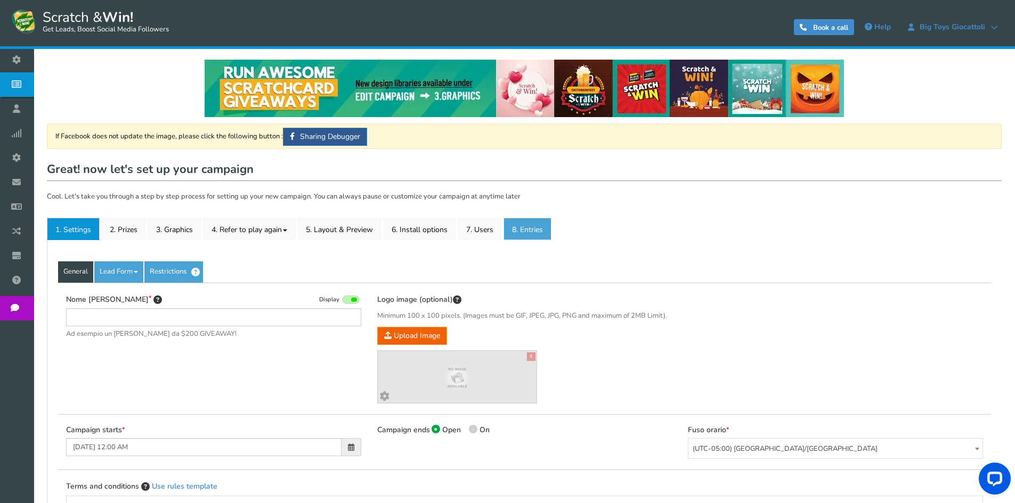
type input "[PERSON_NAME] e vinci - Big Toys [PERSON_NAME]"
click at [533, 227] on link "8. Entries" at bounding box center [527, 229] width 48 height 22
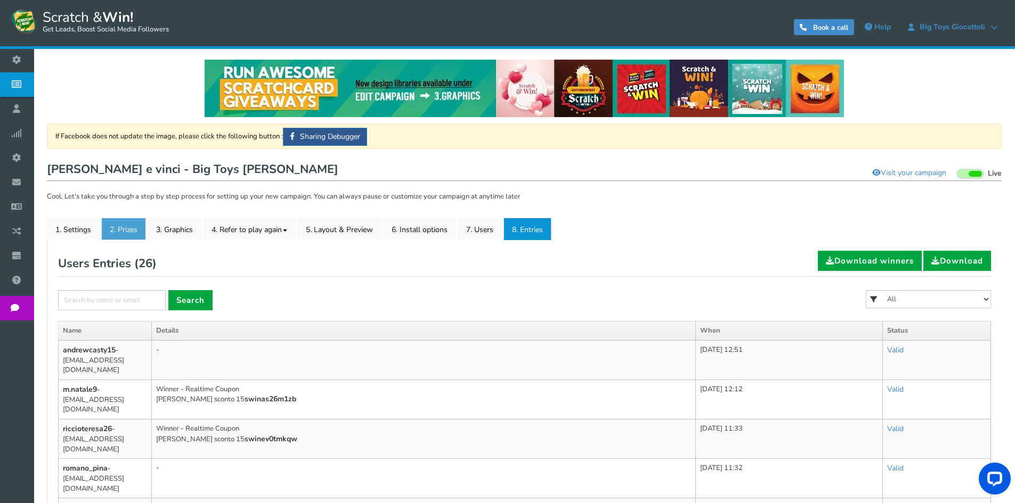
click at [125, 225] on link "2. Prizes" at bounding box center [123, 229] width 45 height 22
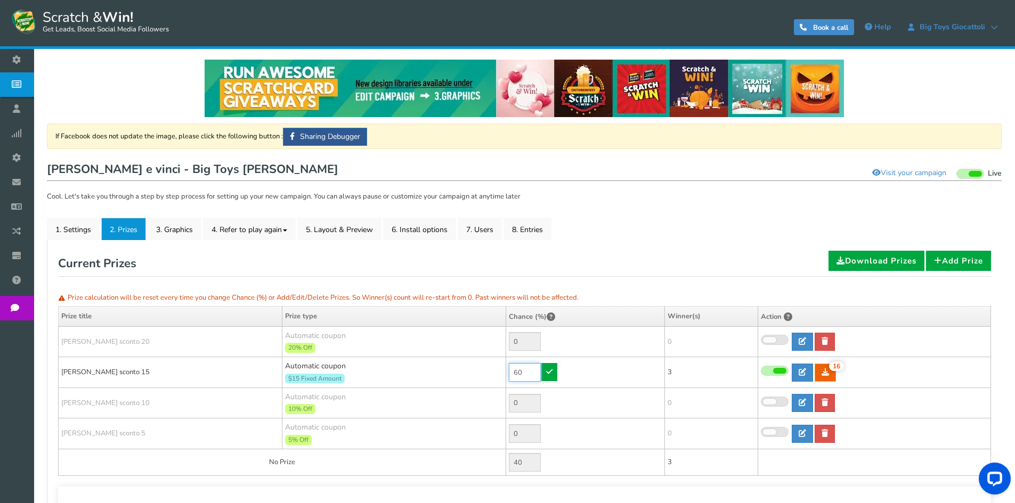
drag, startPoint x: 529, startPoint y: 371, endPoint x: 447, endPoint y: 369, distance: 82.6
click at [447, 369] on tr "[PERSON_NAME] sconto 15 Automatic coupon $15 Fixed Amount Min.order value: 0 60…" at bounding box center [525, 372] width 932 height 31
type input "90"
click at [551, 371] on icon at bounding box center [549, 371] width 6 height 7
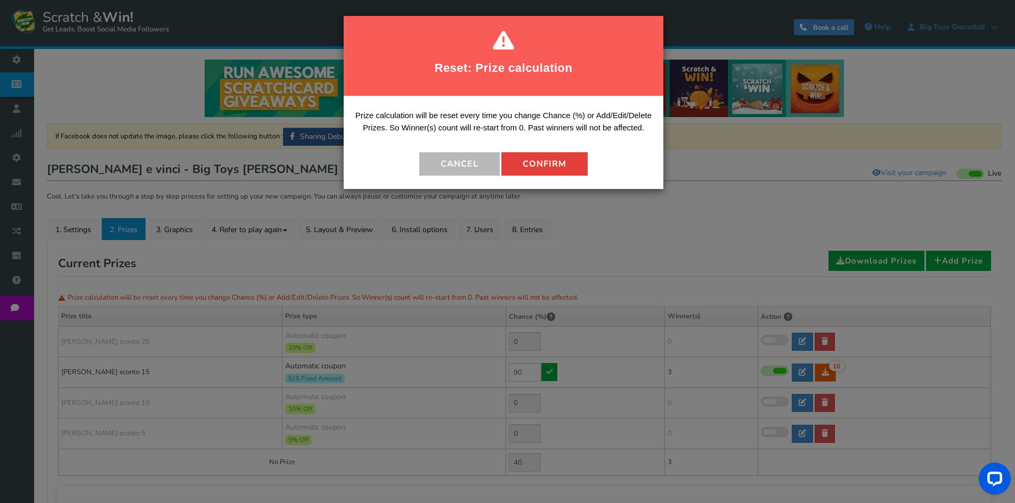
click at [539, 168] on button "Confirm" at bounding box center [544, 163] width 86 height 23
type input "10"
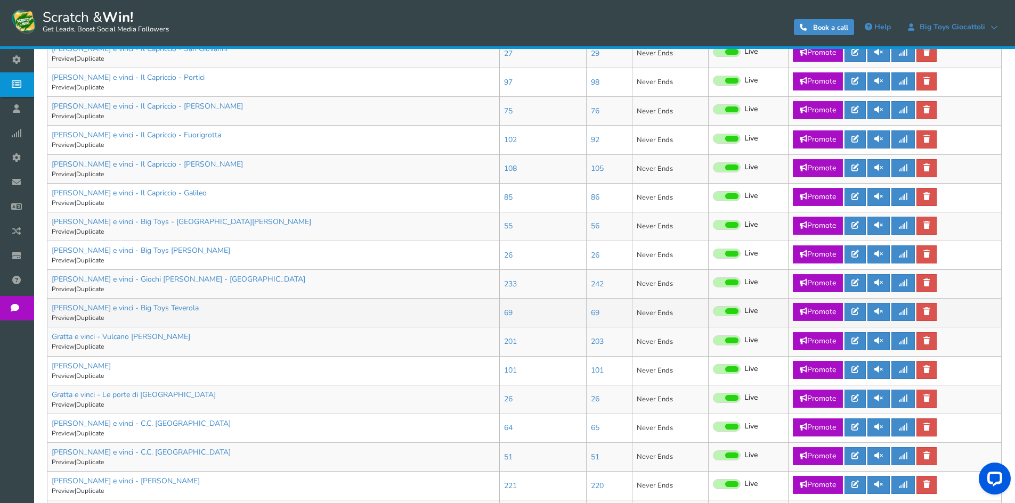
scroll to position [320, 0]
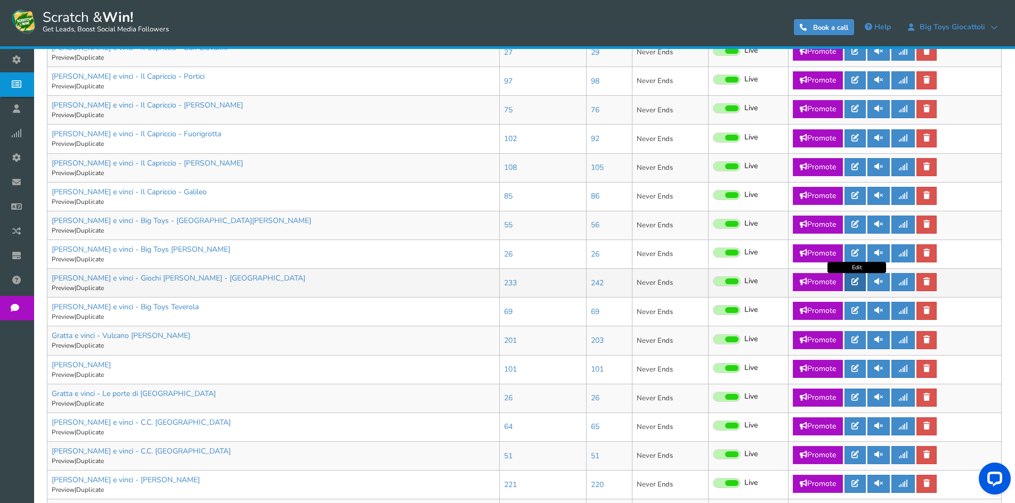
click at [865, 278] on link at bounding box center [854, 282] width 21 height 18
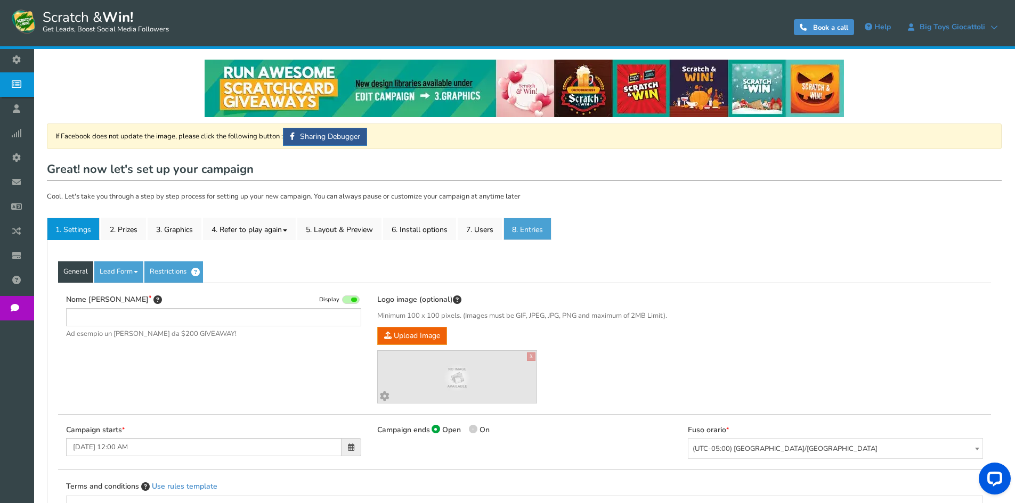
type input "[PERSON_NAME] e vinci - Giochi [PERSON_NAME] - [GEOGRAPHIC_DATA]"
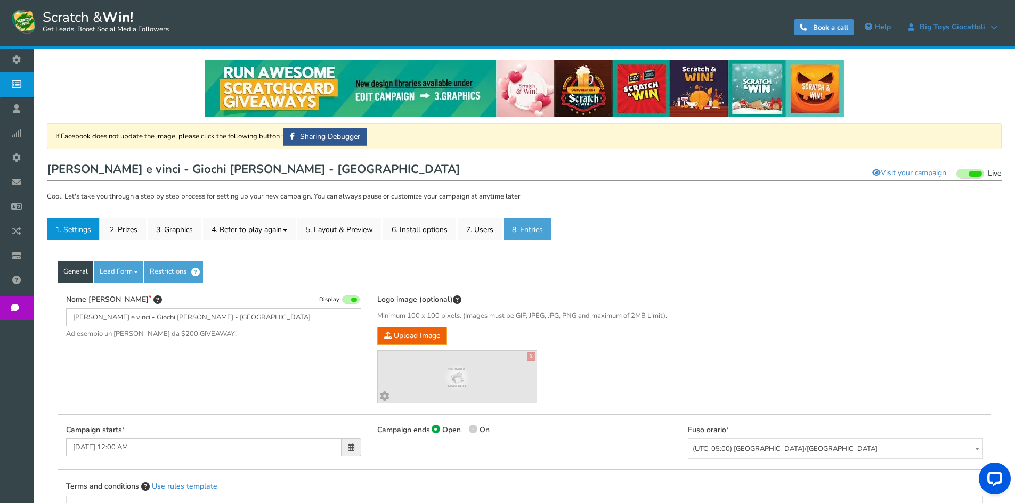
click at [529, 227] on link "8. Entries" at bounding box center [527, 229] width 48 height 22
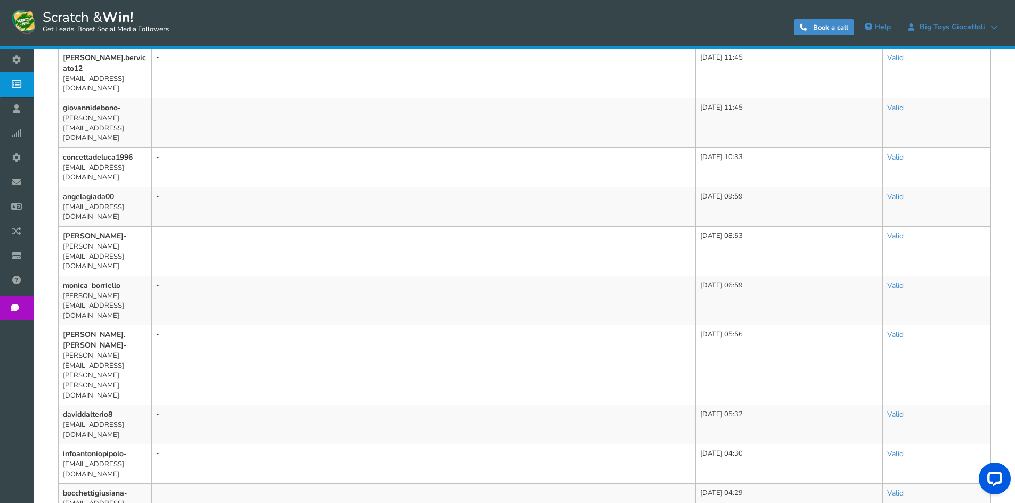
scroll to position [680, 0]
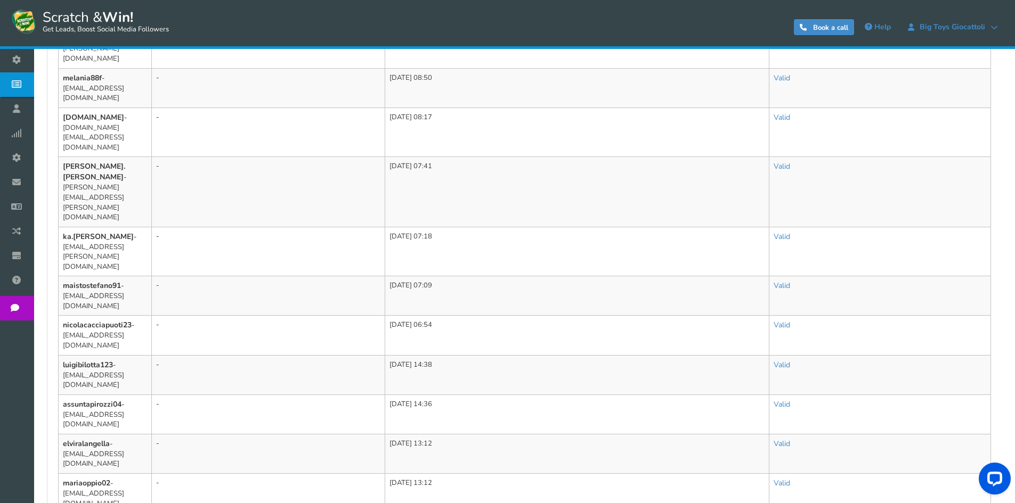
scroll to position [651, 0]
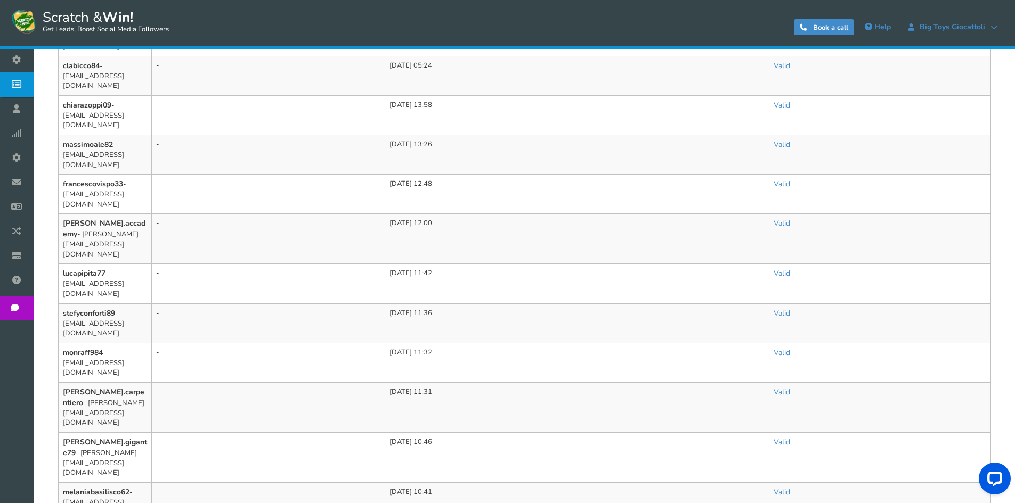
scroll to position [641, 0]
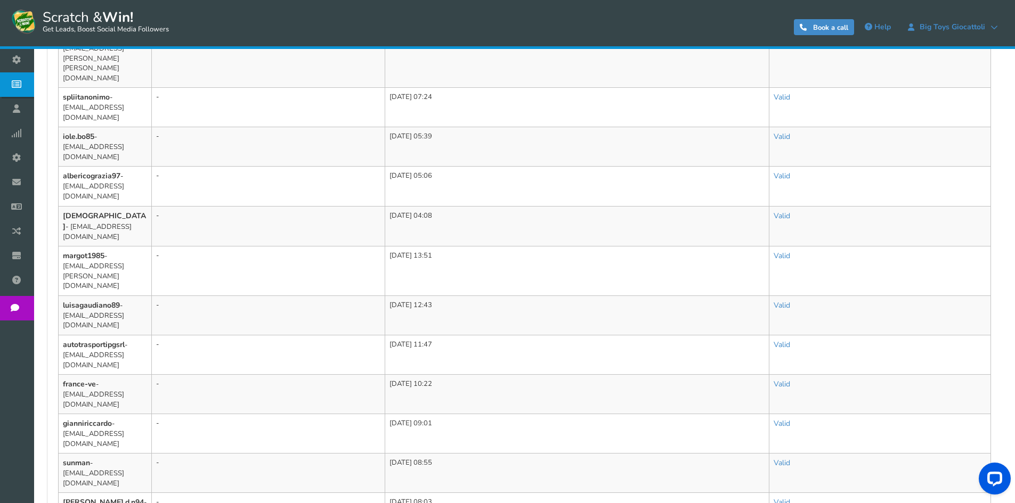
scroll to position [601, 0]
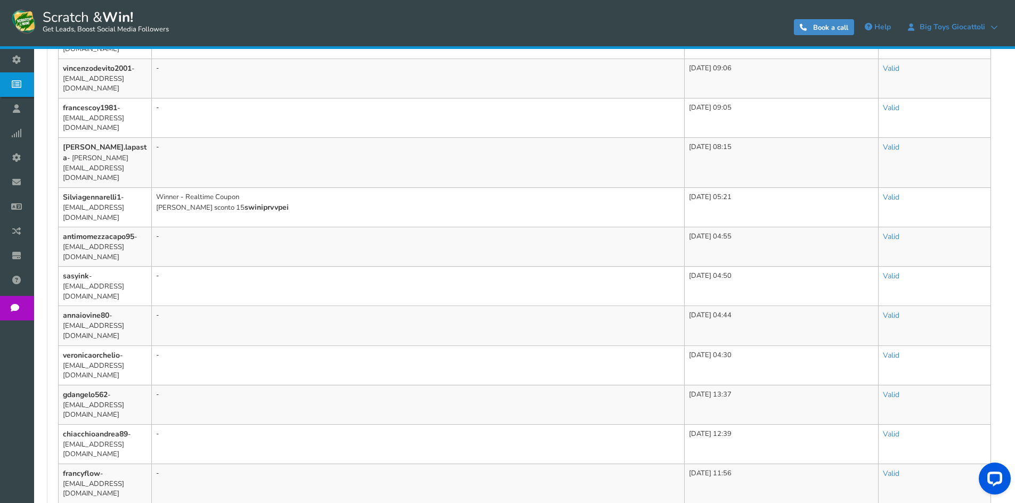
scroll to position [661, 0]
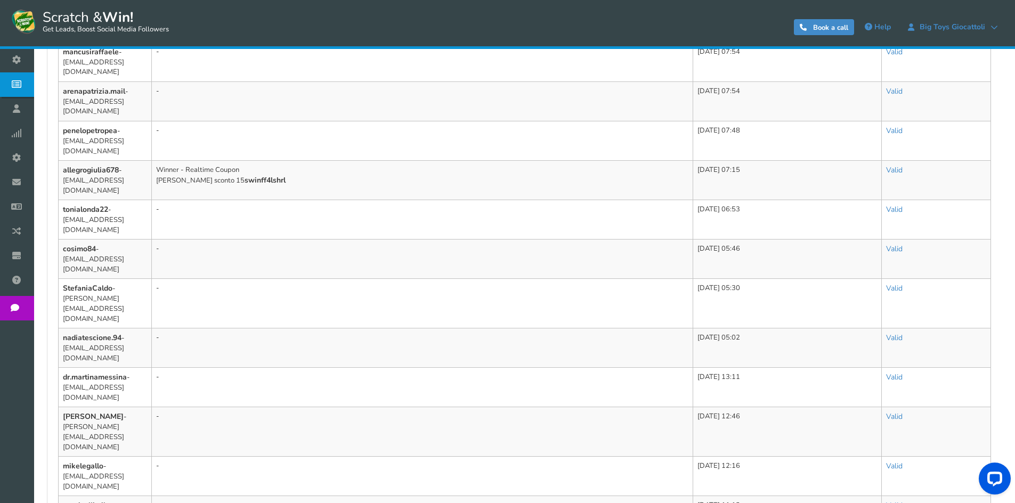
scroll to position [650, 0]
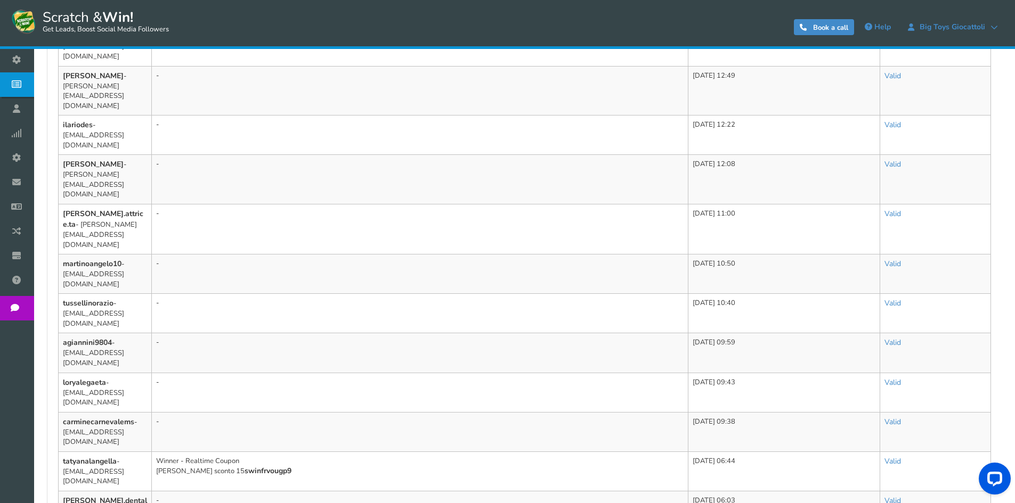
scroll to position [611, 0]
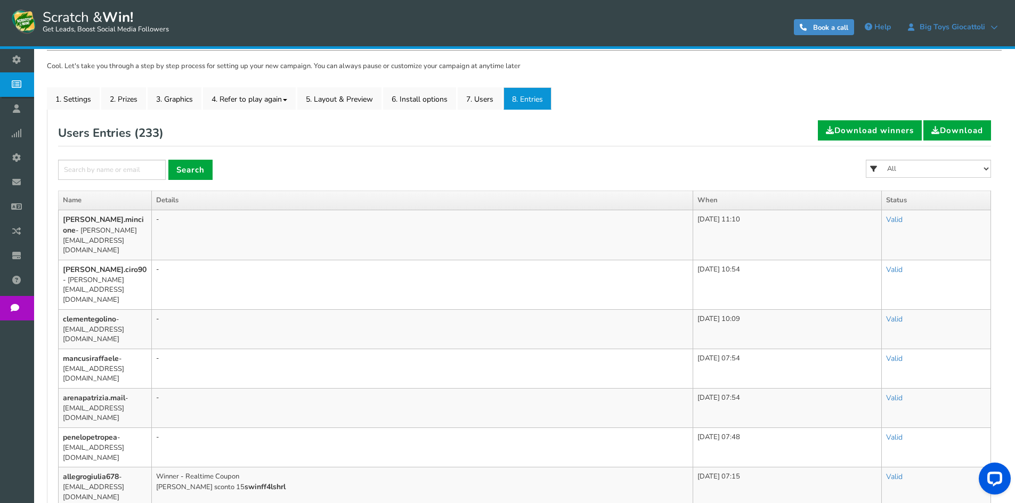
scroll to position [0, 0]
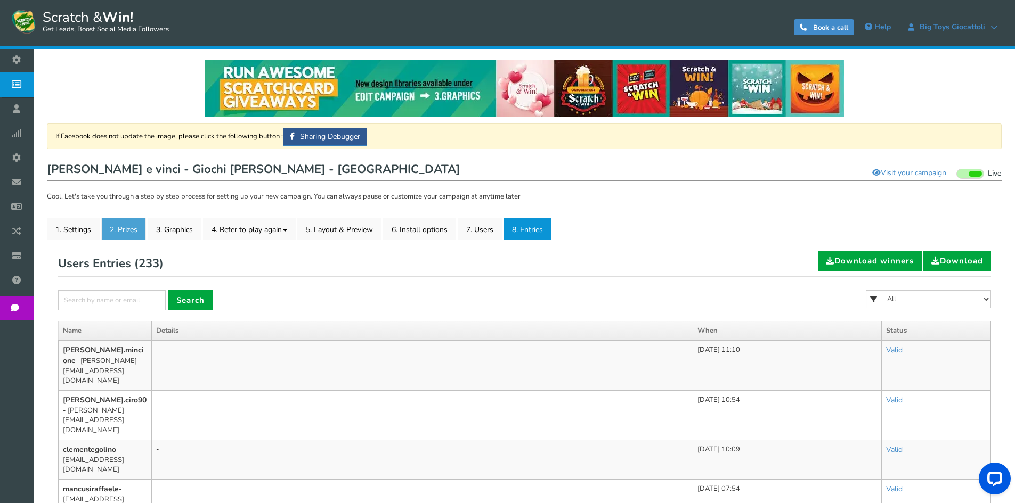
click at [119, 232] on link "2. Prizes" at bounding box center [123, 229] width 45 height 22
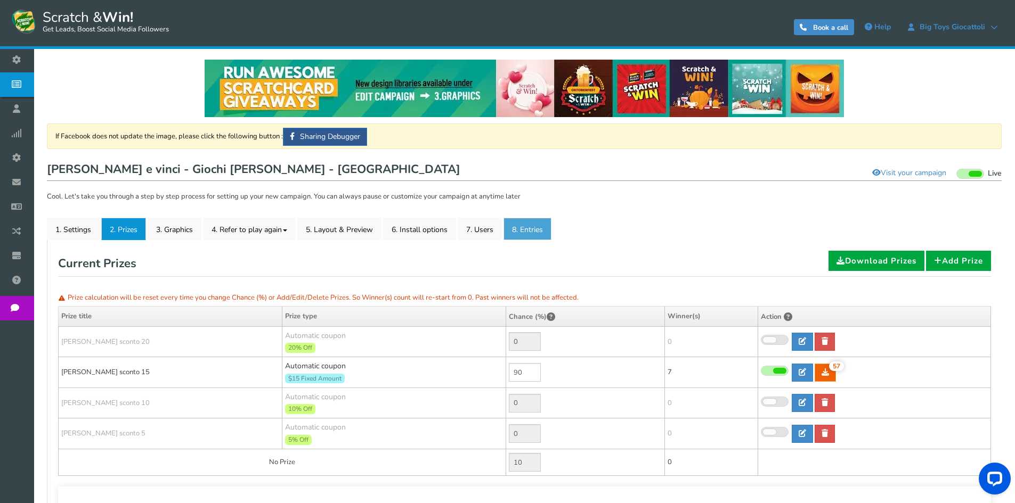
click at [544, 234] on link "8. Entries" at bounding box center [527, 229] width 48 height 22
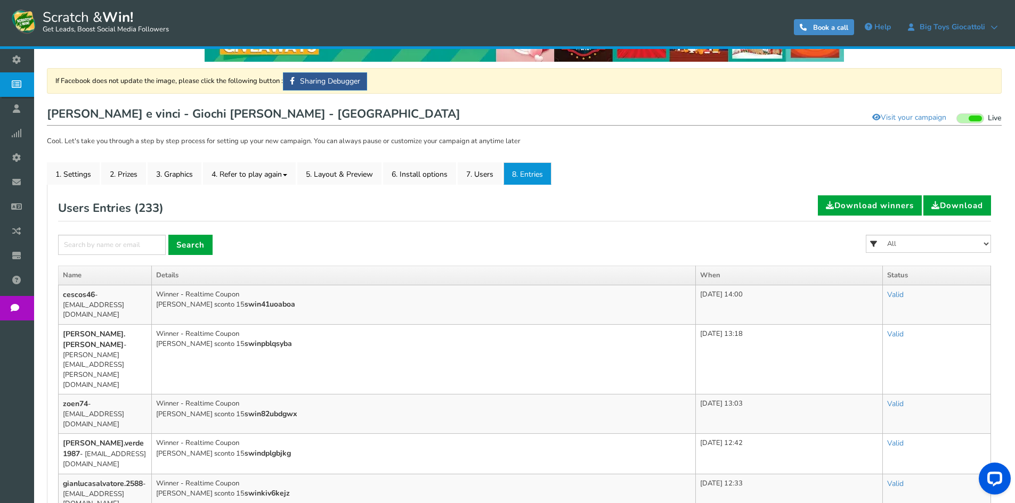
scroll to position [107, 0]
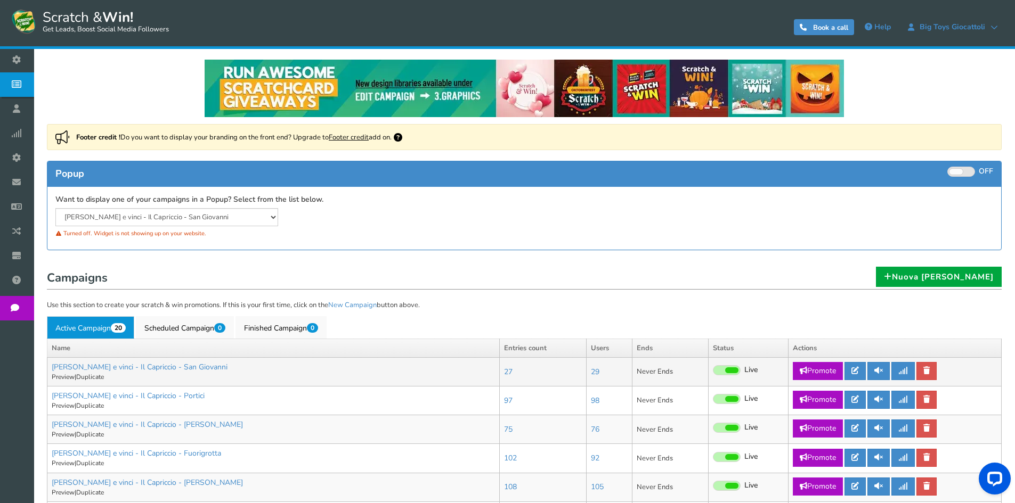
scroll to position [320, 0]
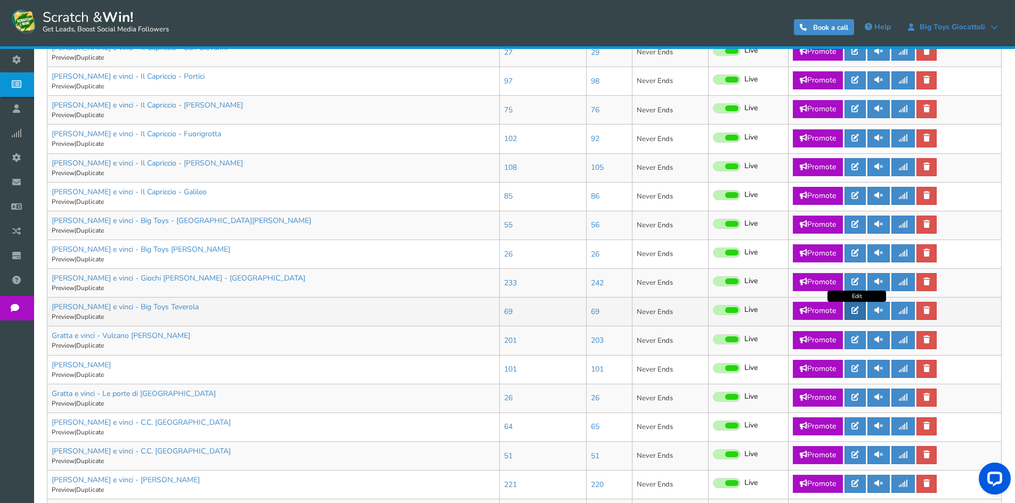
click at [853, 310] on icon at bounding box center [854, 310] width 7 height 7
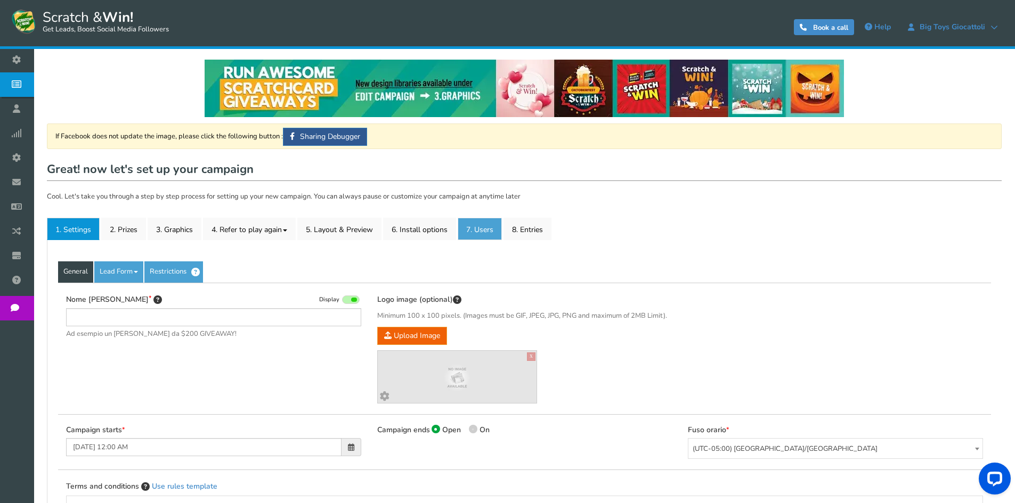
type input "[PERSON_NAME] e vinci - Big Toys Teverola"
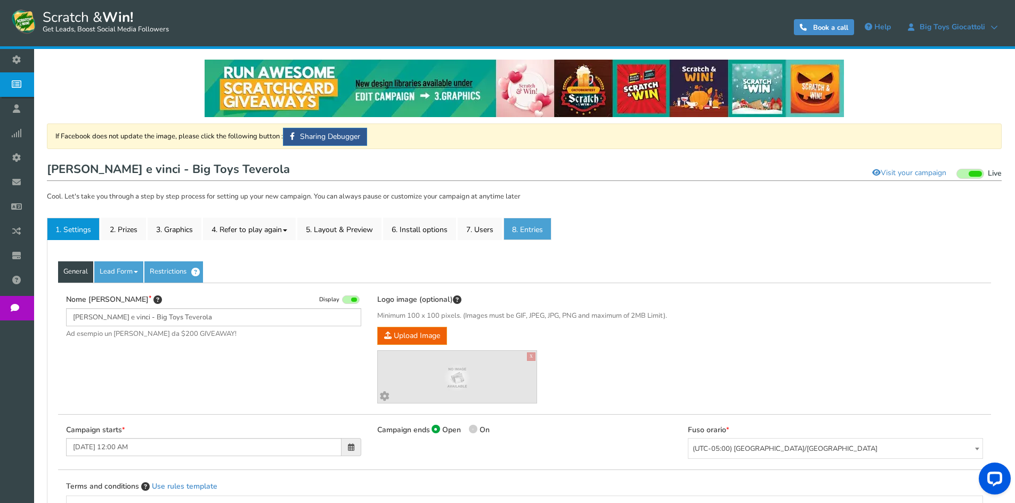
click at [518, 235] on link "8. Entries" at bounding box center [527, 229] width 48 height 22
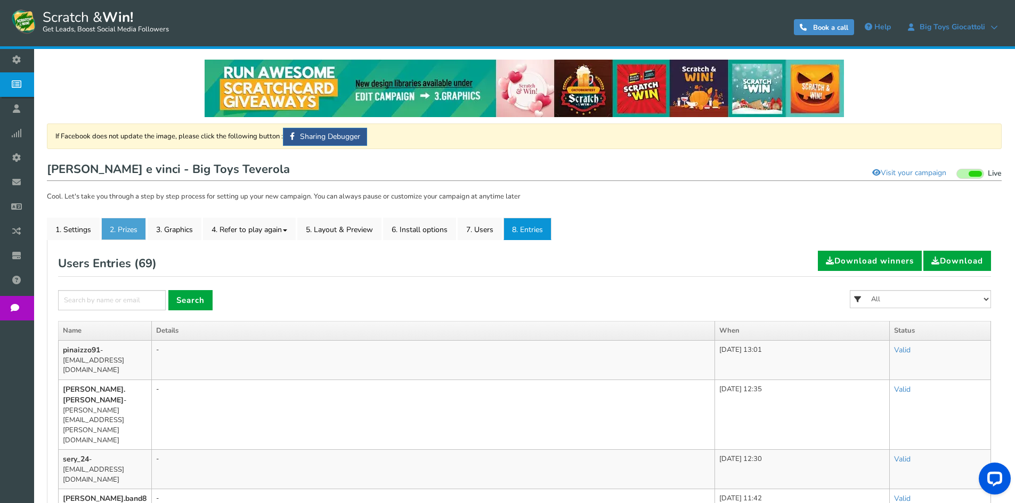
click at [105, 228] on link "2. Prizes" at bounding box center [123, 229] width 45 height 22
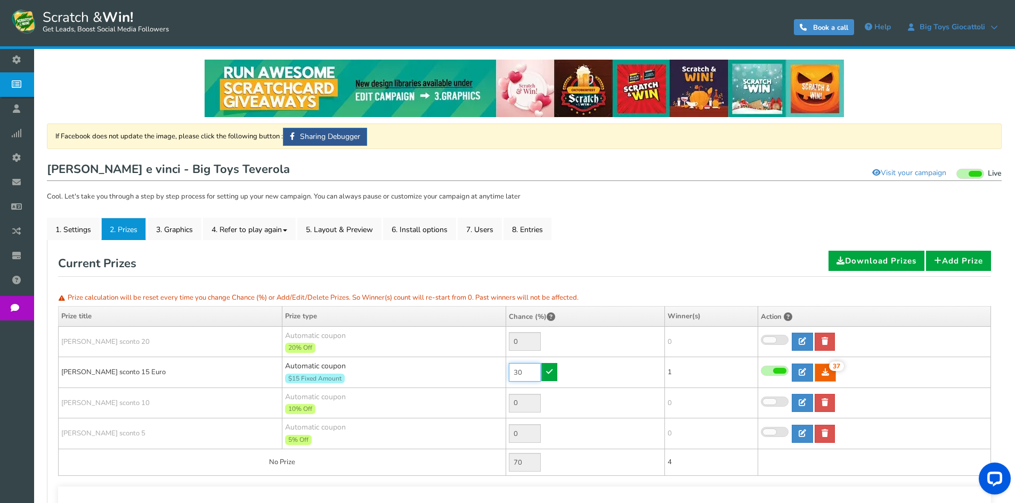
drag, startPoint x: 532, startPoint y: 370, endPoint x: 476, endPoint y: 363, distance: 56.4
click at [477, 363] on tr "[PERSON_NAME] sconto 15 Euro Automatic coupon $15 Fixed Amount Min.order value:…" at bounding box center [525, 372] width 932 height 31
type input "90"
click at [544, 372] on link at bounding box center [549, 372] width 16 height 18
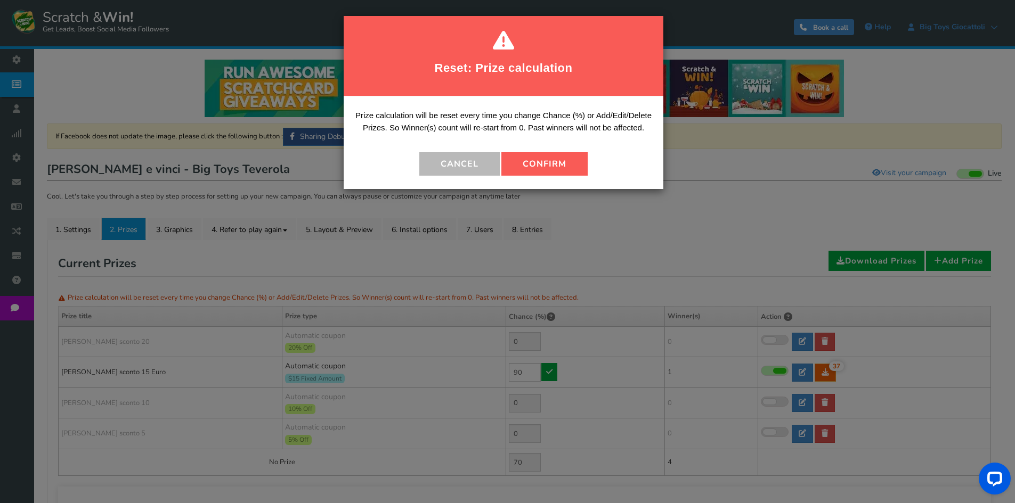
click at [549, 170] on button "Confirm" at bounding box center [544, 163] width 86 height 23
type input "10"
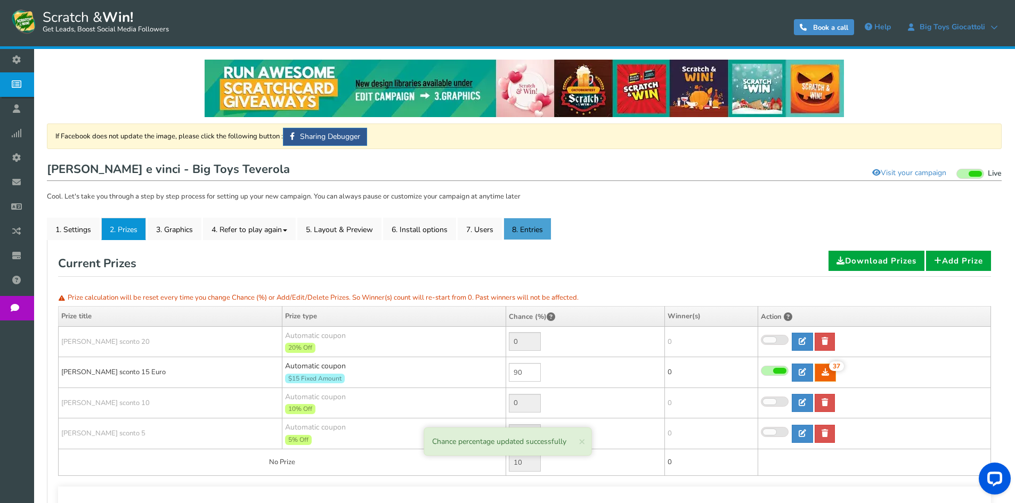
click at [534, 227] on link "8. Entries" at bounding box center [527, 229] width 48 height 22
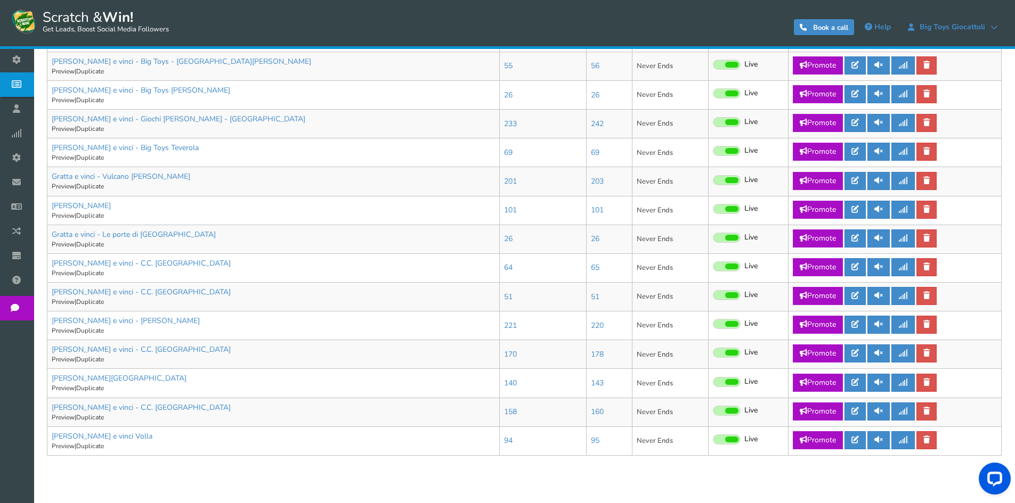
scroll to position [479, 0]
click at [859, 183] on icon at bounding box center [854, 179] width 7 height 7
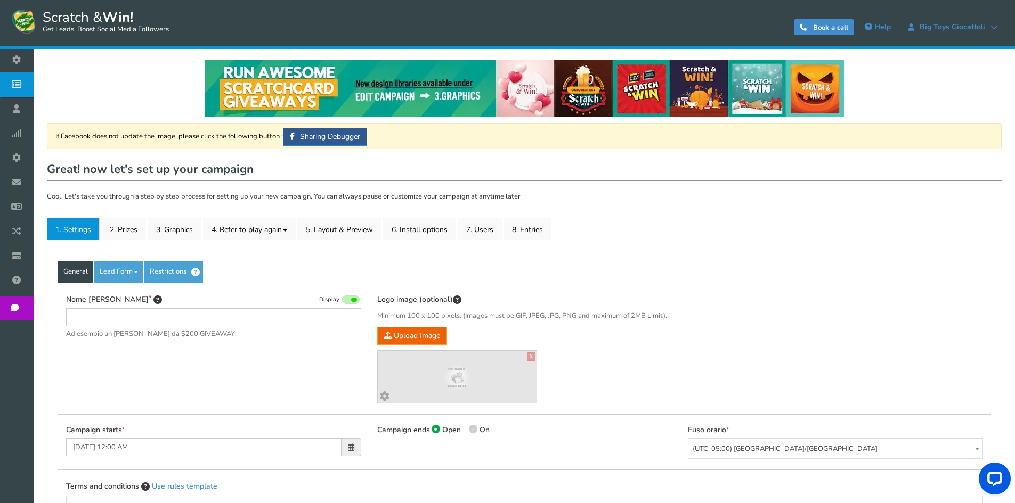
type input "Gratta e vinci - Vulcano [PERSON_NAME]"
click at [536, 233] on link "8. Entries" at bounding box center [527, 229] width 48 height 22
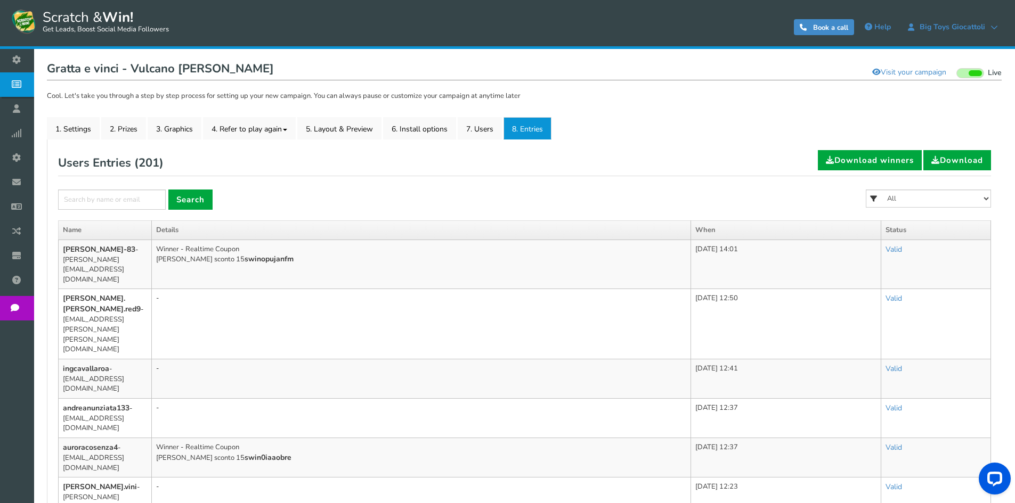
scroll to position [107, 0]
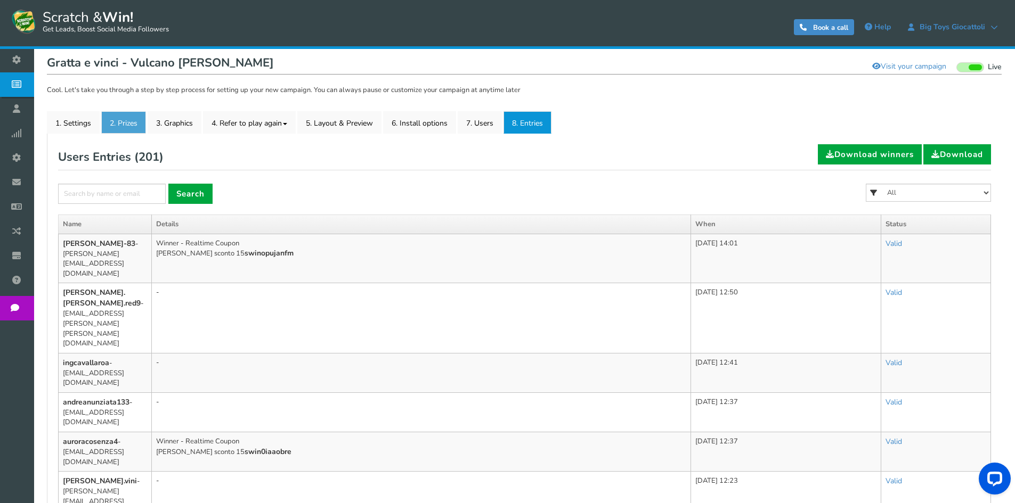
click at [119, 126] on link "2. Prizes" at bounding box center [123, 122] width 45 height 22
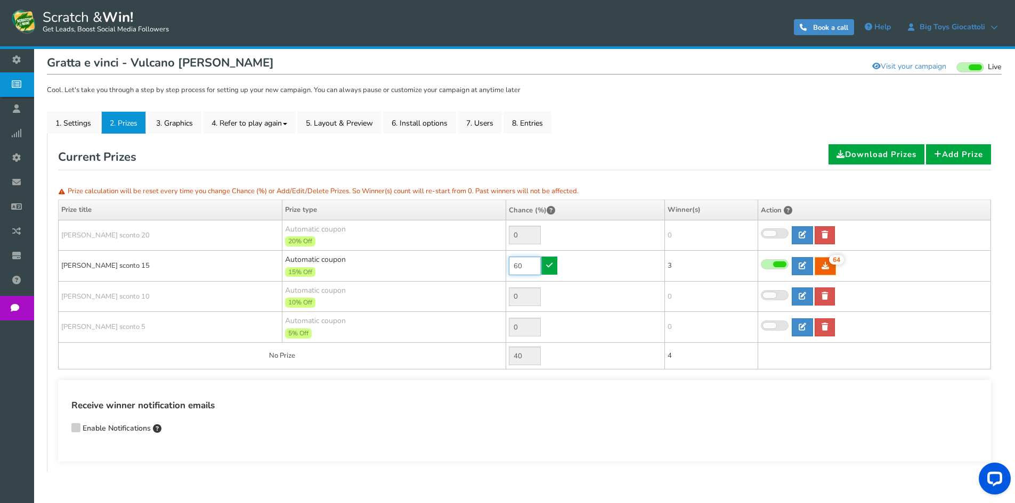
drag, startPoint x: 521, startPoint y: 267, endPoint x: 487, endPoint y: 264, distance: 33.7
click at [488, 264] on tr "[PERSON_NAME] sconto 15 Automatic coupon 15% Off Min.order value: 0 60 64 64 3" at bounding box center [525, 266] width 932 height 31
type input "90"
click at [548, 262] on icon at bounding box center [549, 265] width 6 height 7
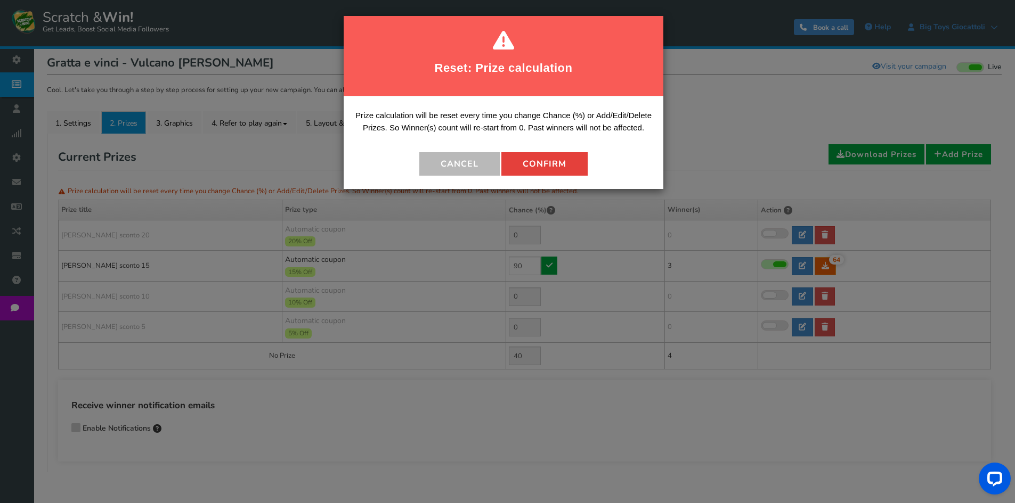
click at [518, 166] on button "Confirm" at bounding box center [544, 163] width 86 height 23
type input "10"
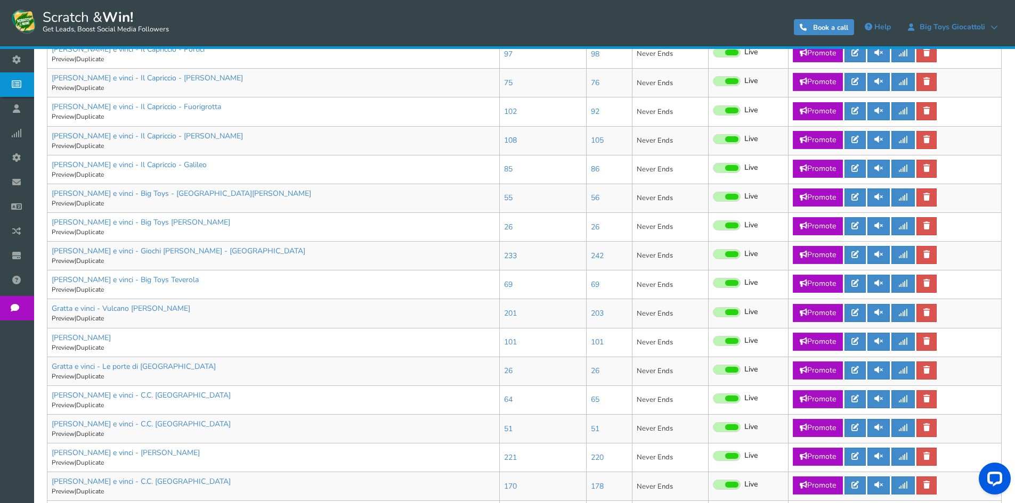
scroll to position [373, 0]
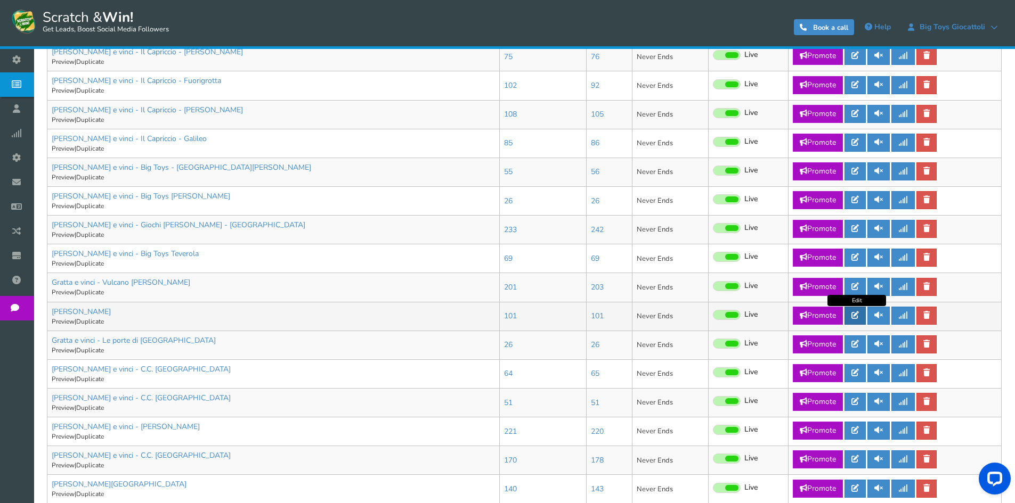
click at [856, 314] on icon at bounding box center [854, 315] width 7 height 7
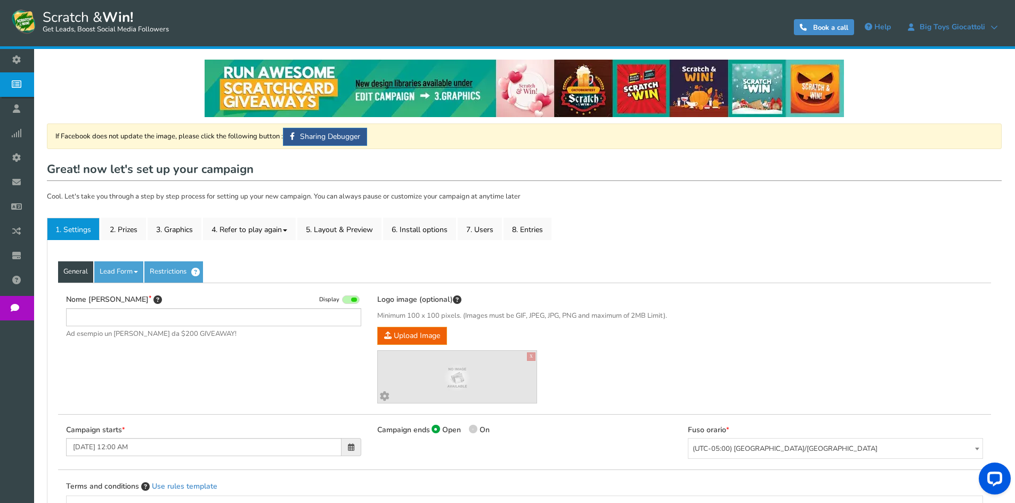
type input "[PERSON_NAME]"
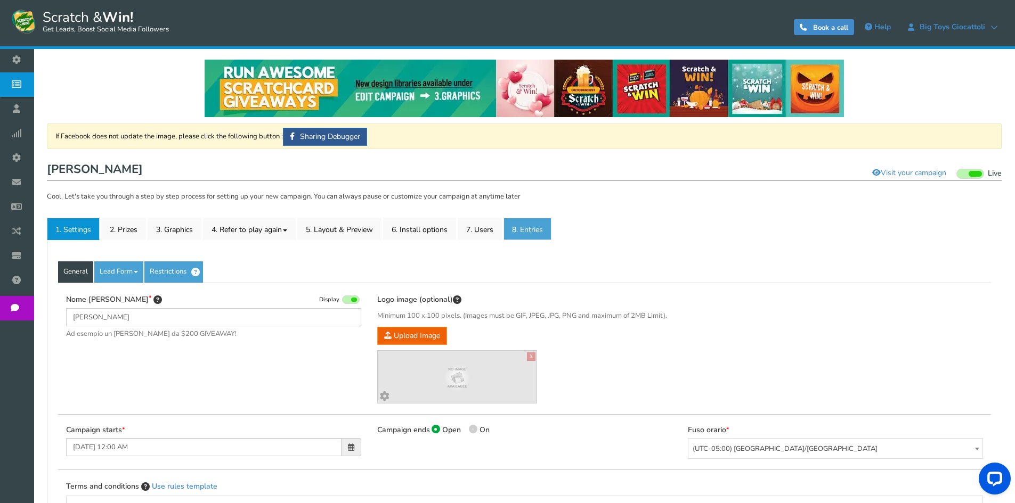
click at [537, 230] on link "8. Entries" at bounding box center [527, 229] width 48 height 22
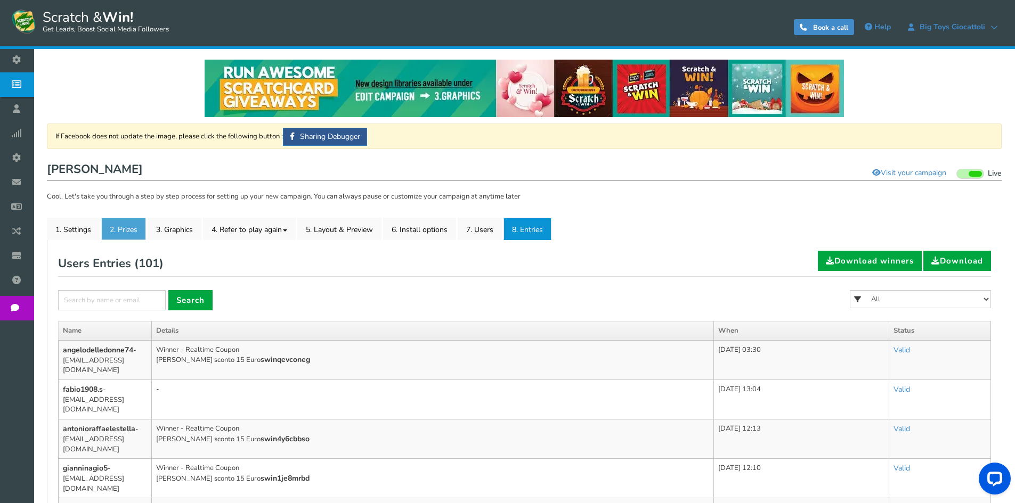
click at [112, 229] on link "2. Prizes" at bounding box center [123, 229] width 45 height 22
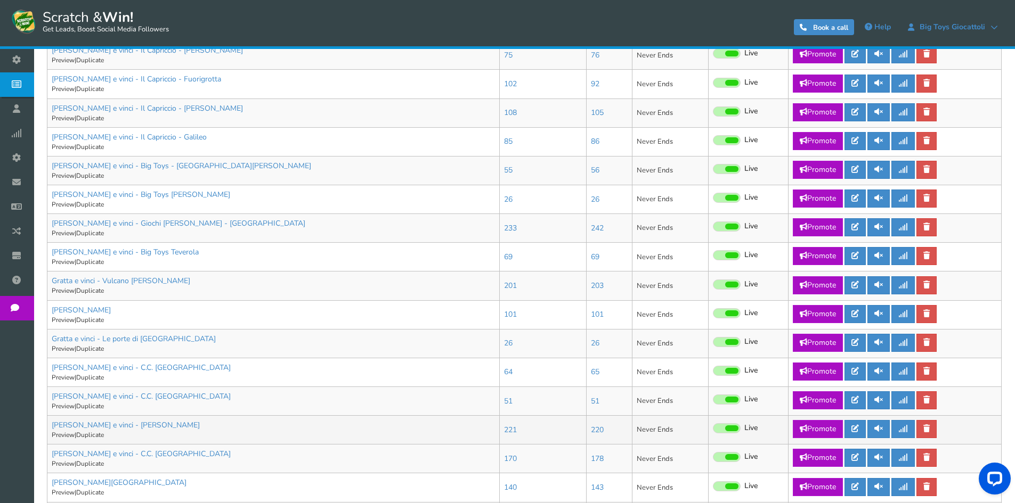
scroll to position [479, 0]
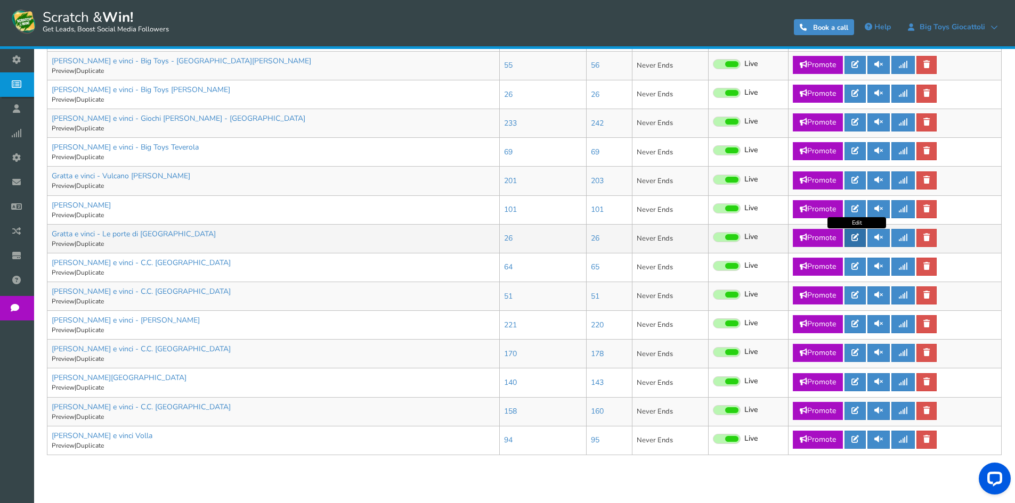
click at [859, 237] on icon at bounding box center [854, 237] width 7 height 7
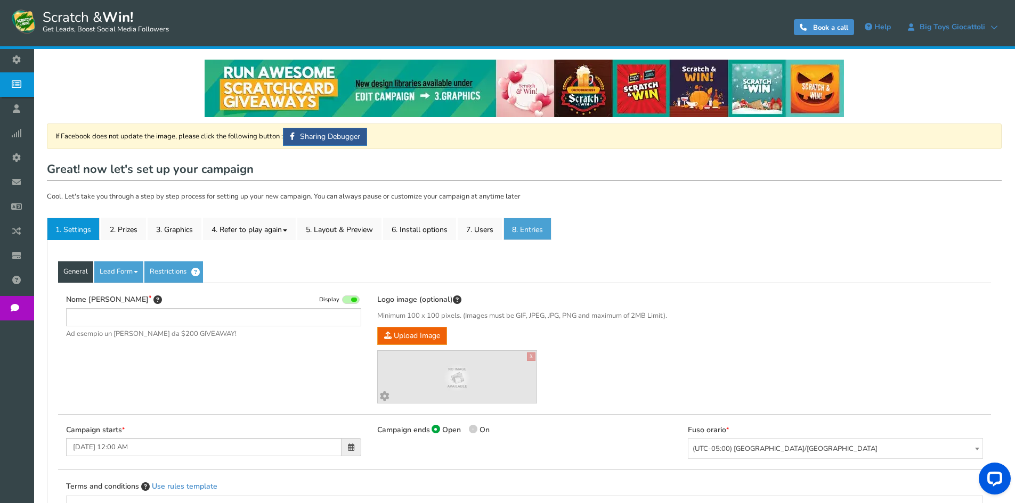
type input "Gratta e vinci - Le porte di [GEOGRAPHIC_DATA]"
click at [517, 223] on link "8. Entries" at bounding box center [527, 229] width 48 height 22
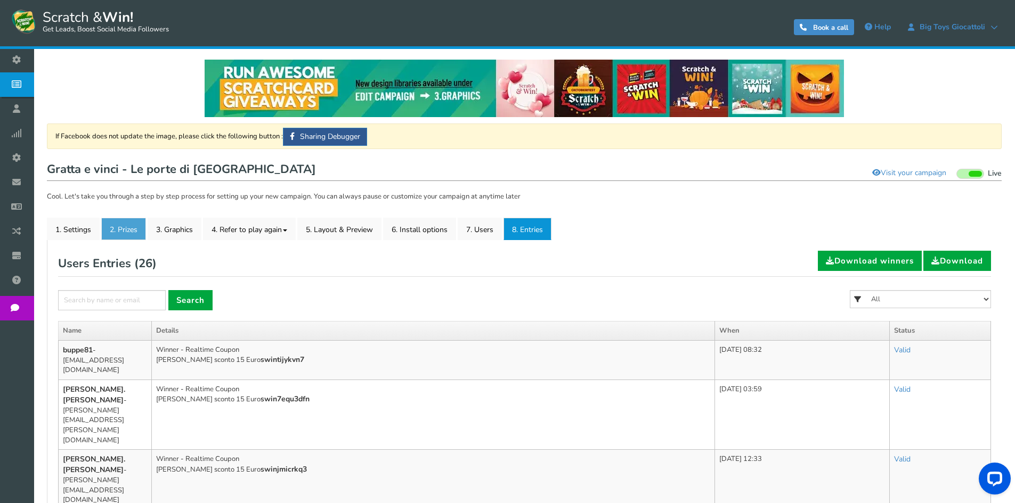
click at [127, 228] on link "2. Prizes" at bounding box center [123, 229] width 45 height 22
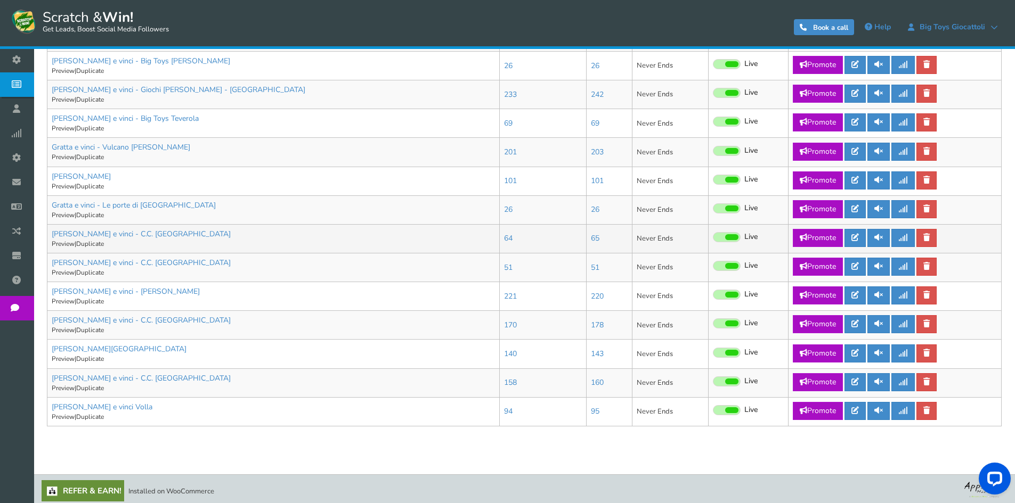
scroll to position [512, 0]
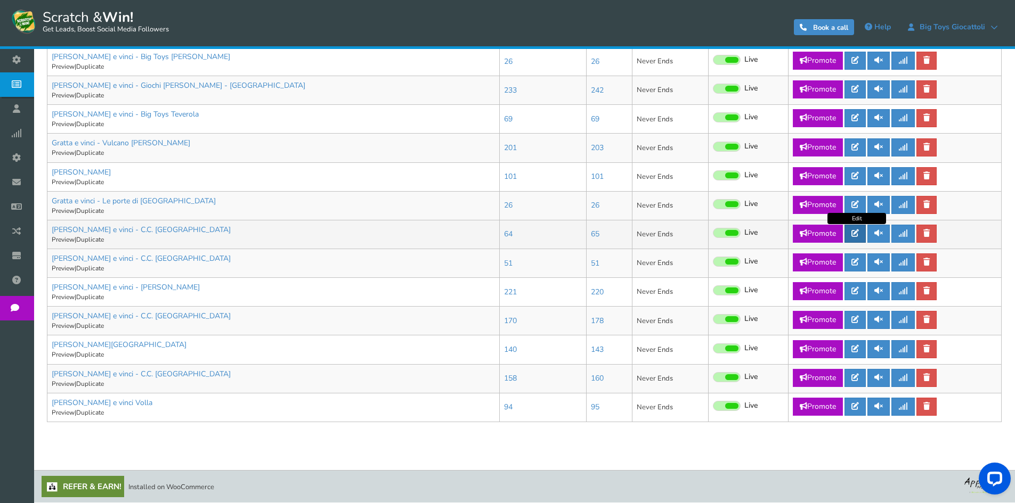
click at [852, 234] on link at bounding box center [854, 234] width 21 height 18
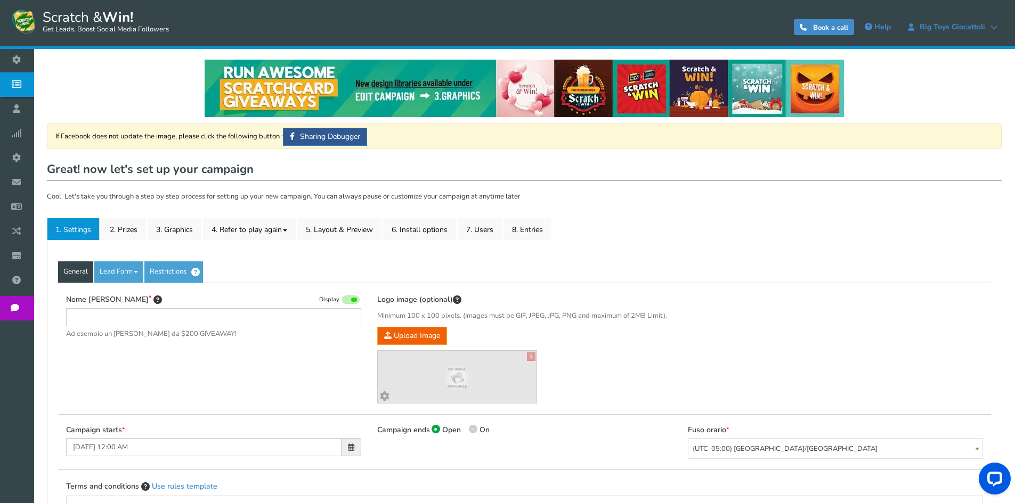
type input "[PERSON_NAME] e vinci - C.C. [GEOGRAPHIC_DATA]"
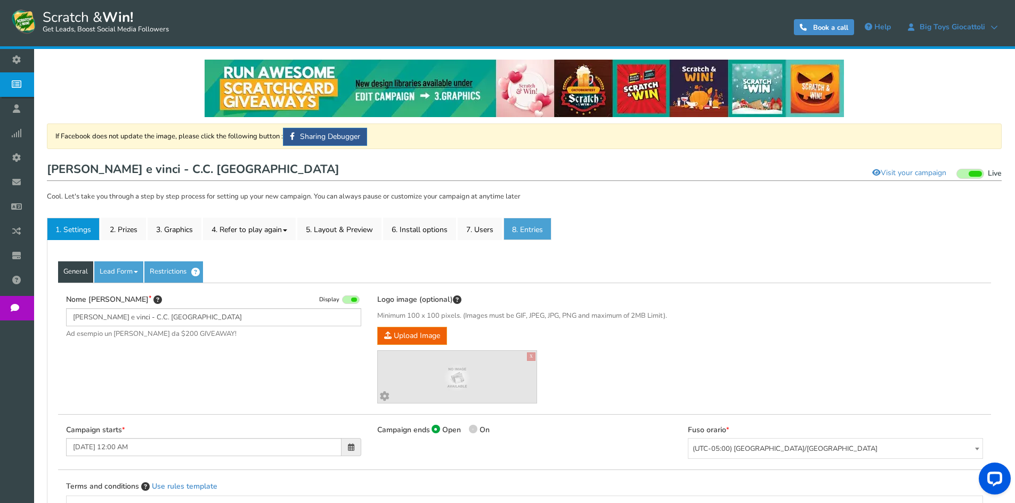
click at [531, 229] on link "8. Entries" at bounding box center [527, 229] width 48 height 22
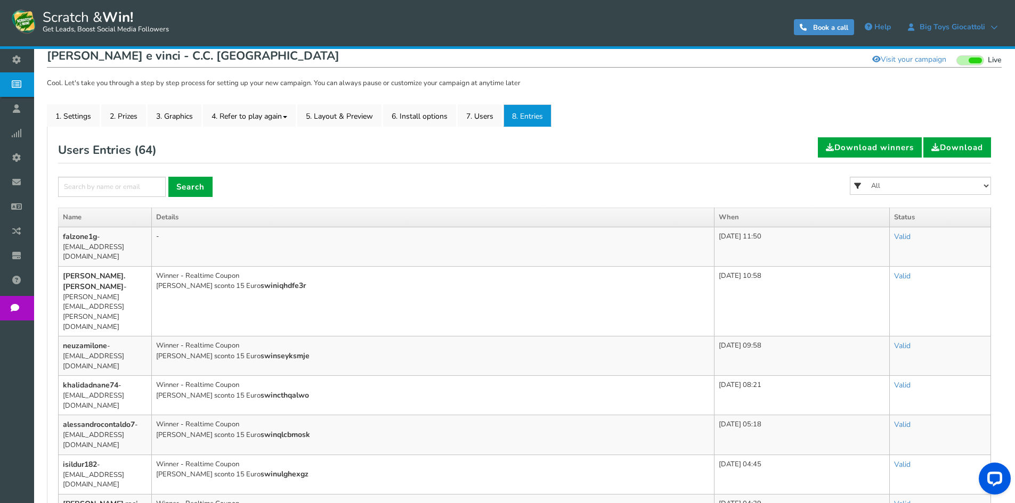
scroll to position [107, 0]
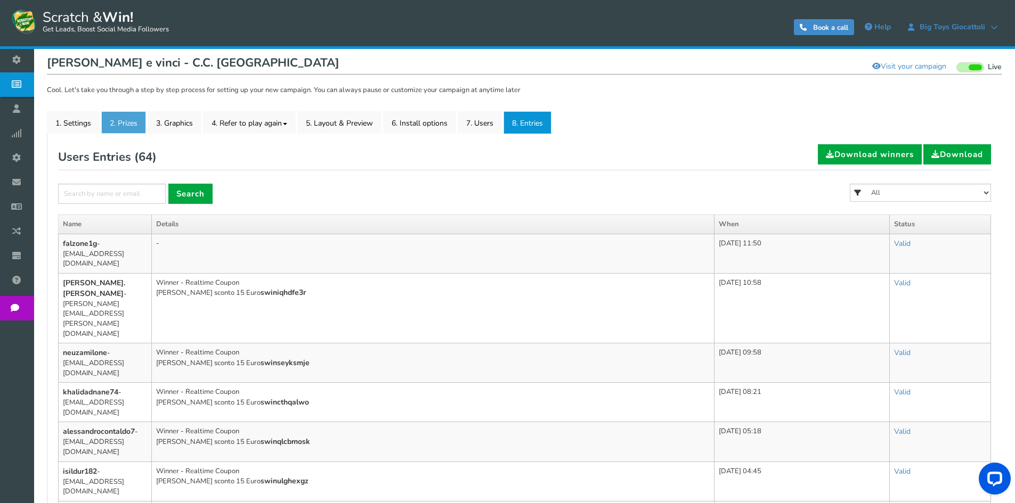
click at [123, 127] on link "2. Prizes" at bounding box center [123, 122] width 45 height 22
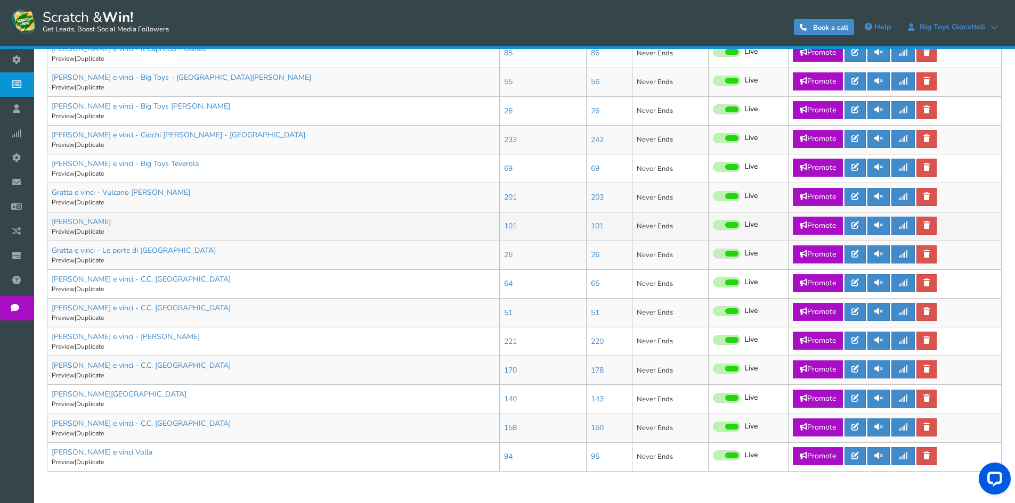
scroll to position [479, 0]
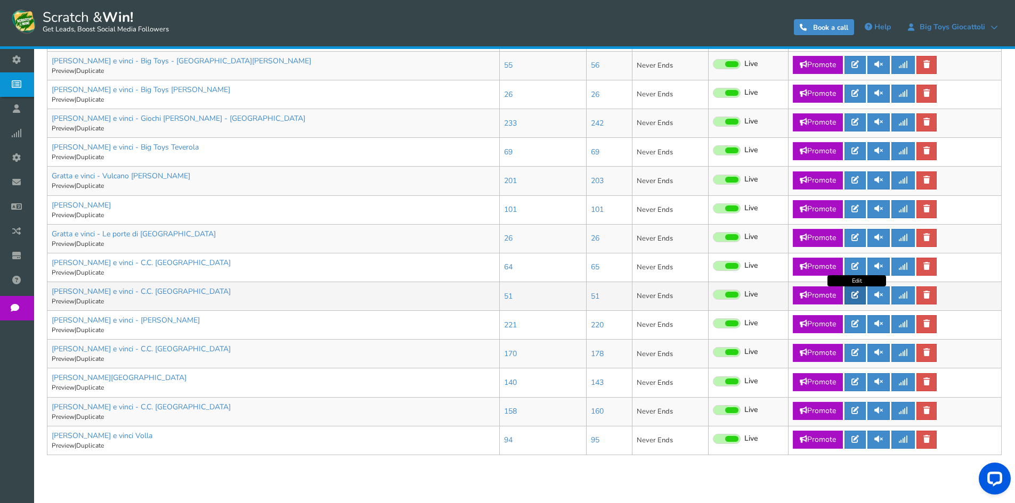
click at [851, 291] on link at bounding box center [854, 296] width 21 height 18
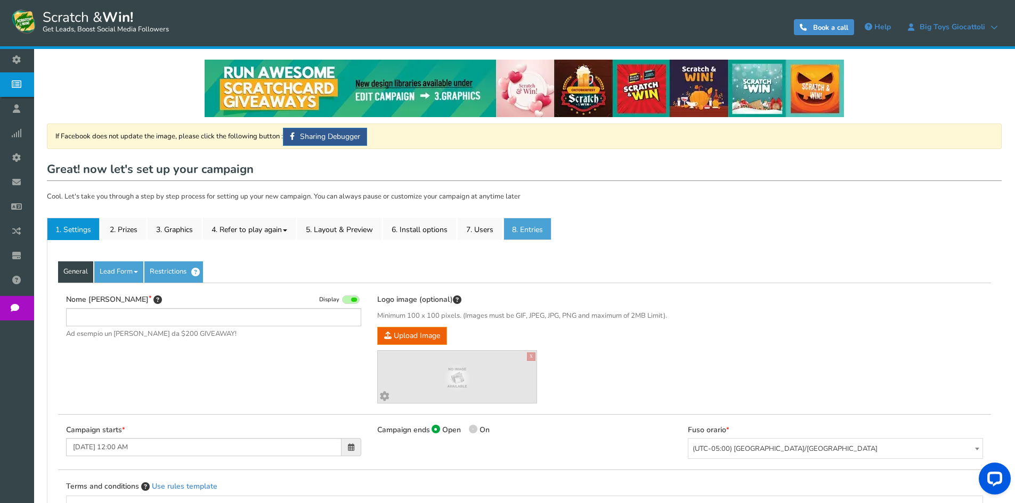
type input "[PERSON_NAME] e vinci - C.C. [GEOGRAPHIC_DATA]"
click at [545, 235] on link "8. Entries" at bounding box center [527, 229] width 48 height 22
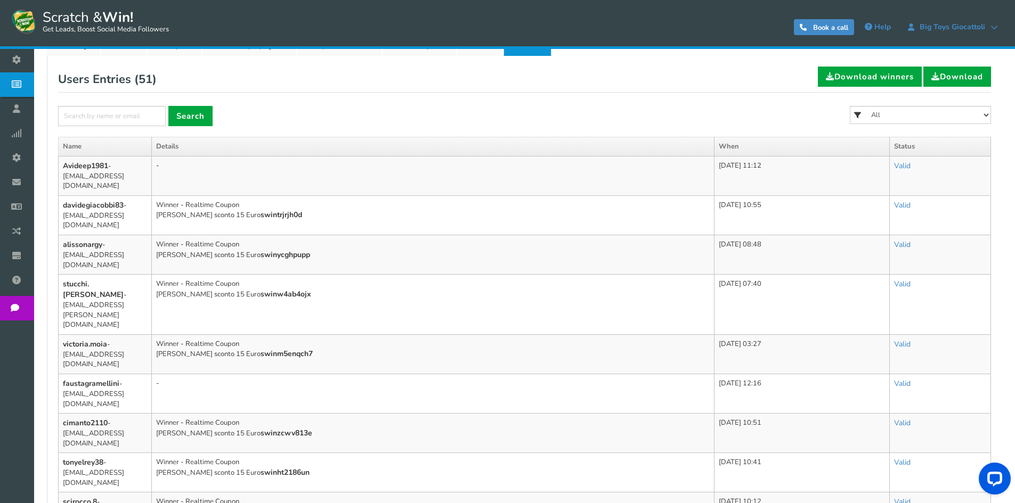
scroll to position [160, 0]
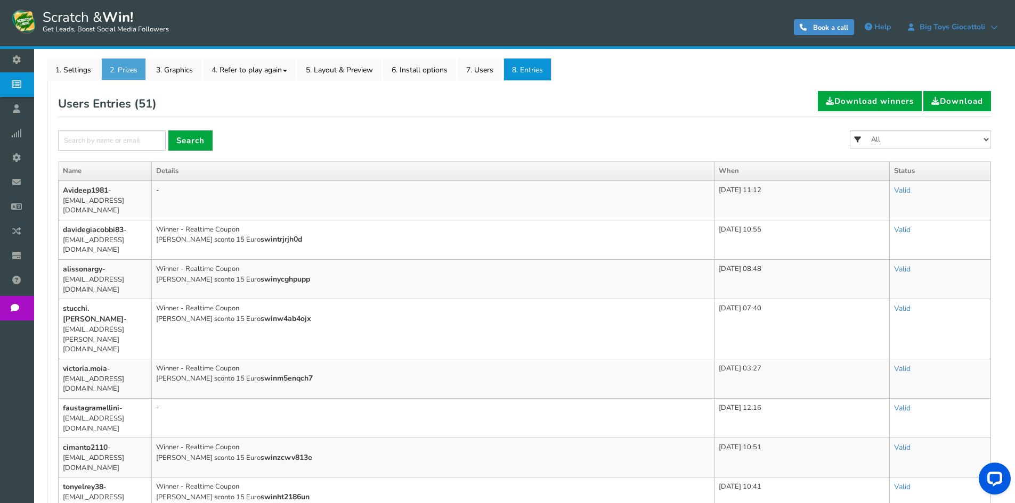
click at [123, 72] on link "2. Prizes" at bounding box center [123, 69] width 45 height 22
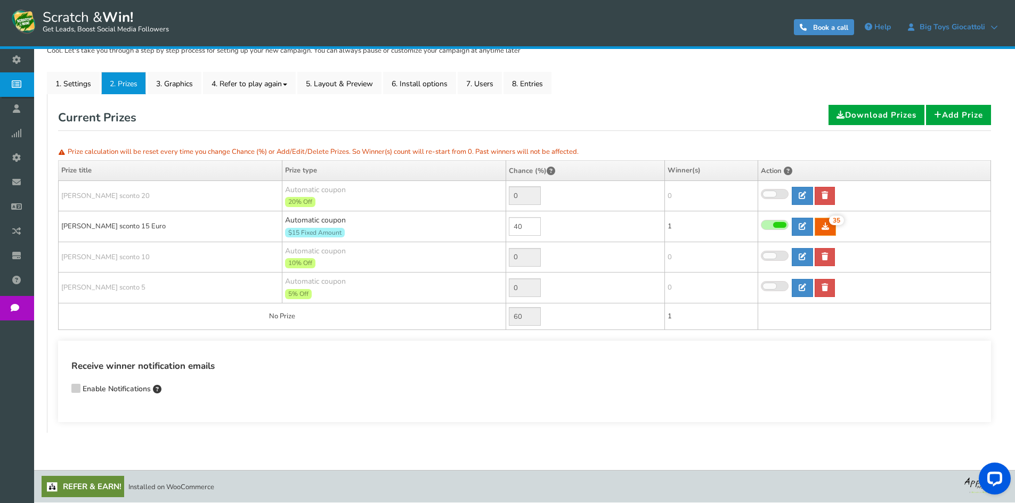
scroll to position [146, 0]
click at [538, 74] on link "8. Entries" at bounding box center [527, 83] width 48 height 22
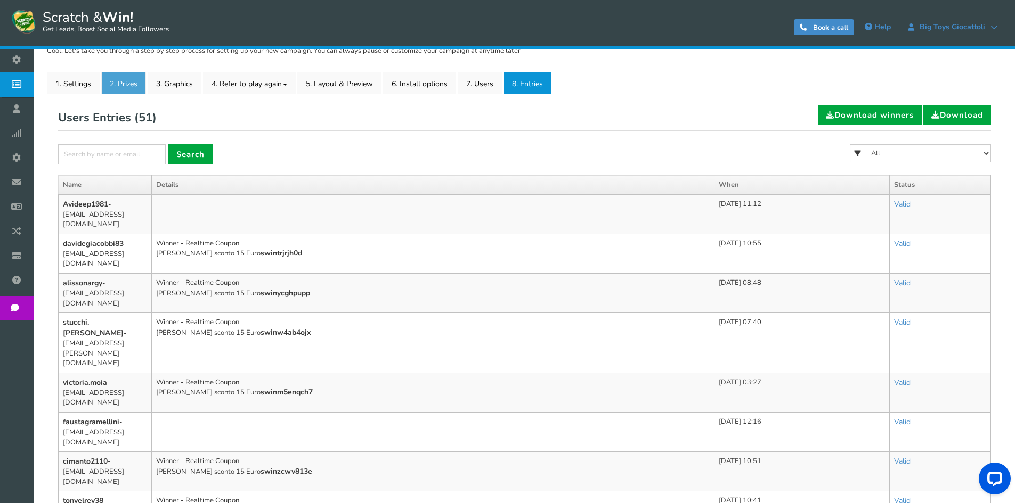
click at [131, 82] on link "2. Prizes" at bounding box center [123, 83] width 45 height 22
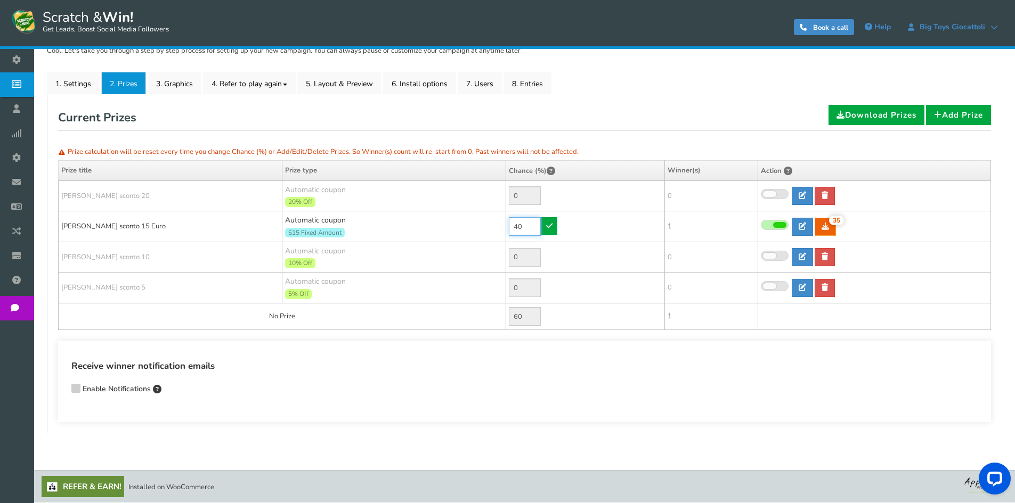
drag, startPoint x: 521, startPoint y: 228, endPoint x: 500, endPoint y: 223, distance: 21.3
click at [501, 224] on tr "[PERSON_NAME] sconto 15 Euro Automatic coupon $15 Fixed Amount Min.order value:…" at bounding box center [525, 226] width 932 height 31
drag, startPoint x: 499, startPoint y: 214, endPoint x: 490, endPoint y: 206, distance: 12.1
click at [495, 214] on tr "[PERSON_NAME] sconto 15 Euro Automatic coupon $15 Fixed Amount Min.order value:…" at bounding box center [525, 226] width 932 height 31
type input "90"
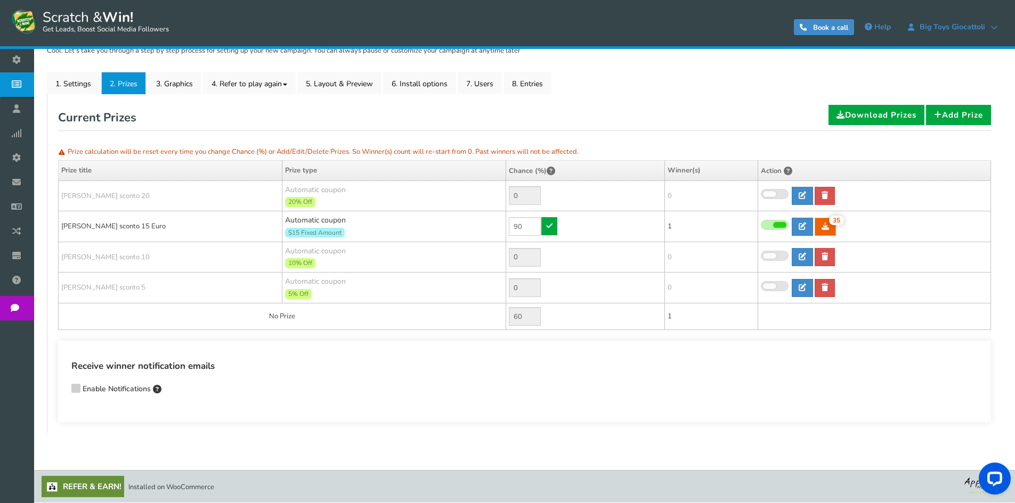
click at [541, 221] on td "90" at bounding box center [585, 226] width 159 height 31
click at [545, 222] on link at bounding box center [549, 226] width 16 height 18
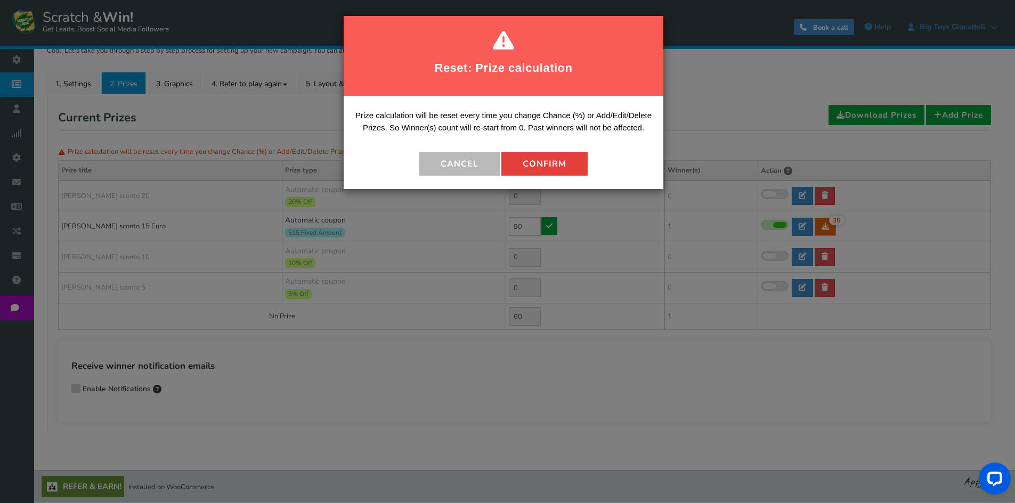
click at [548, 162] on button "Confirm" at bounding box center [544, 163] width 86 height 23
type input "10"
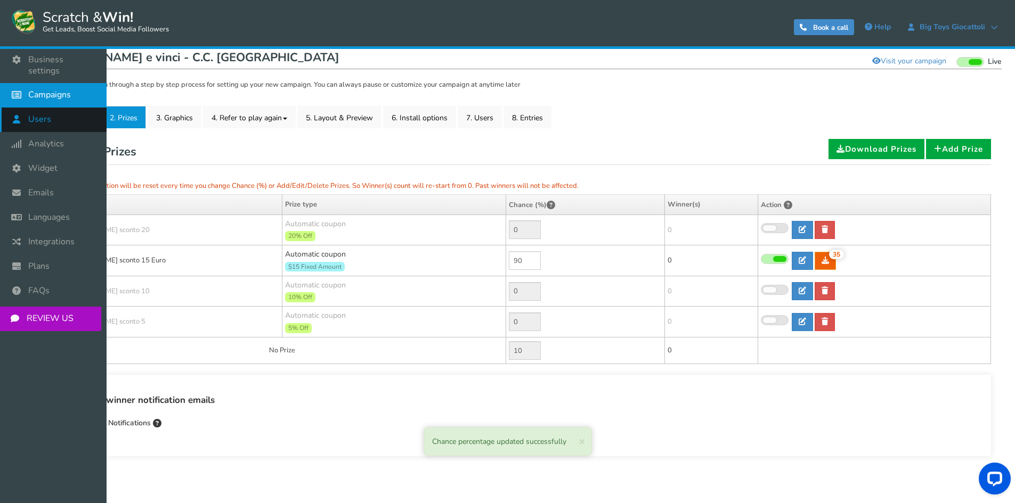
scroll to position [0, 0]
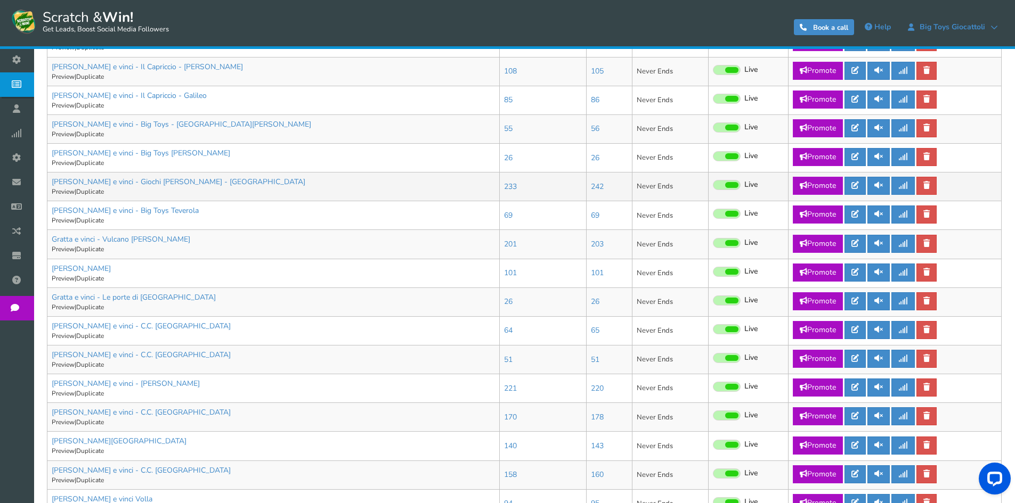
scroll to position [512, 0]
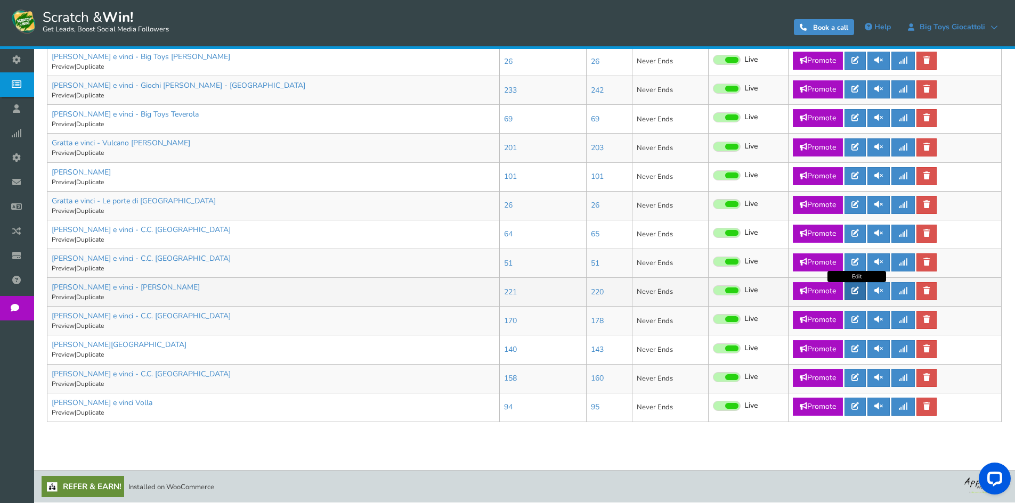
click at [865, 290] on link at bounding box center [854, 291] width 21 height 18
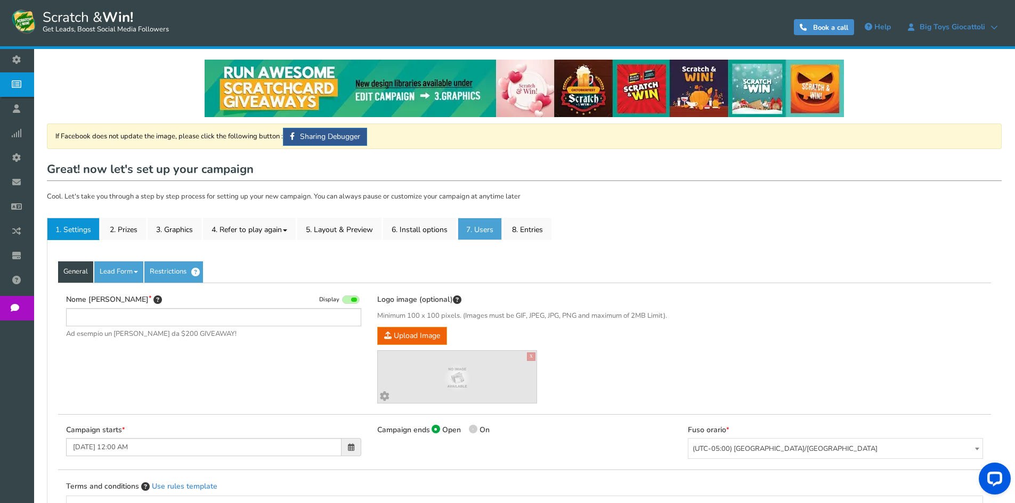
type input "[PERSON_NAME] e vinci - [PERSON_NAME]"
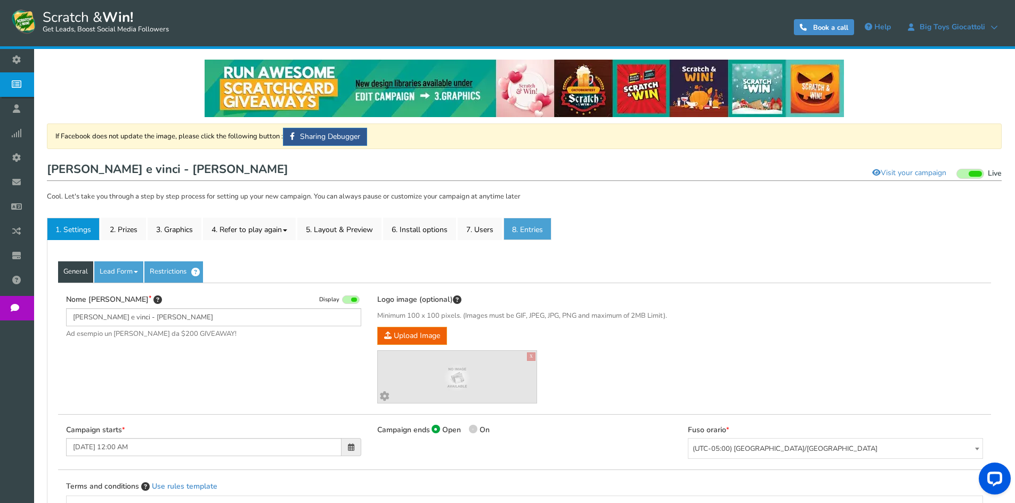
click at [546, 223] on link "8. Entries" at bounding box center [527, 229] width 48 height 22
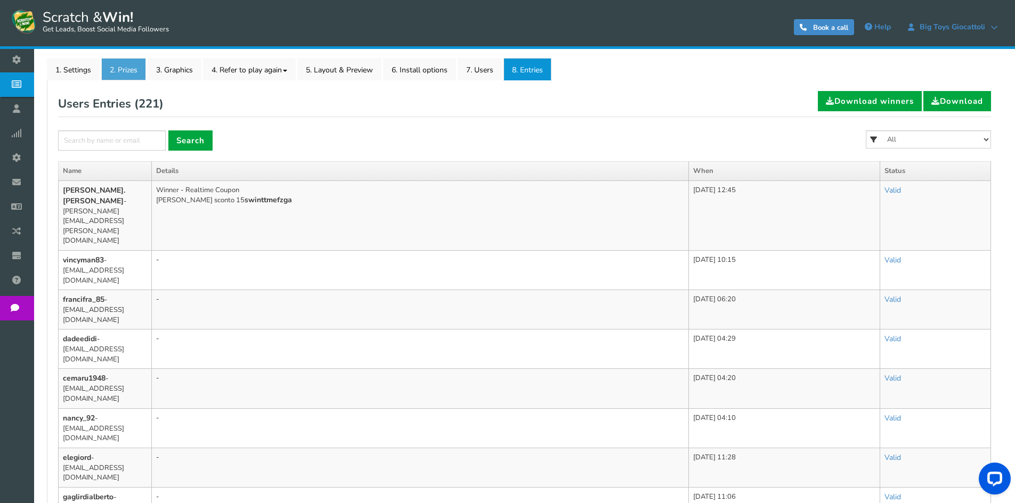
click at [119, 74] on link "2. Prizes" at bounding box center [123, 69] width 45 height 22
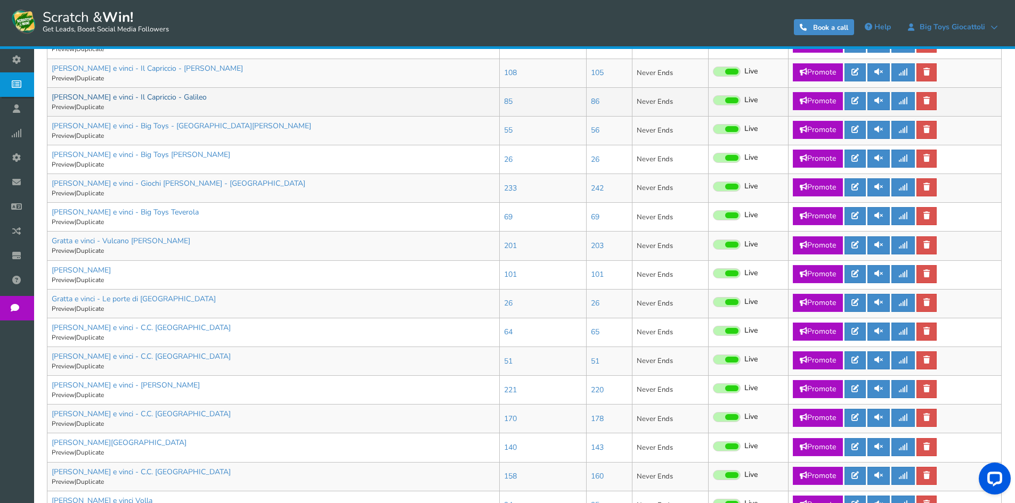
scroll to position [512, 0]
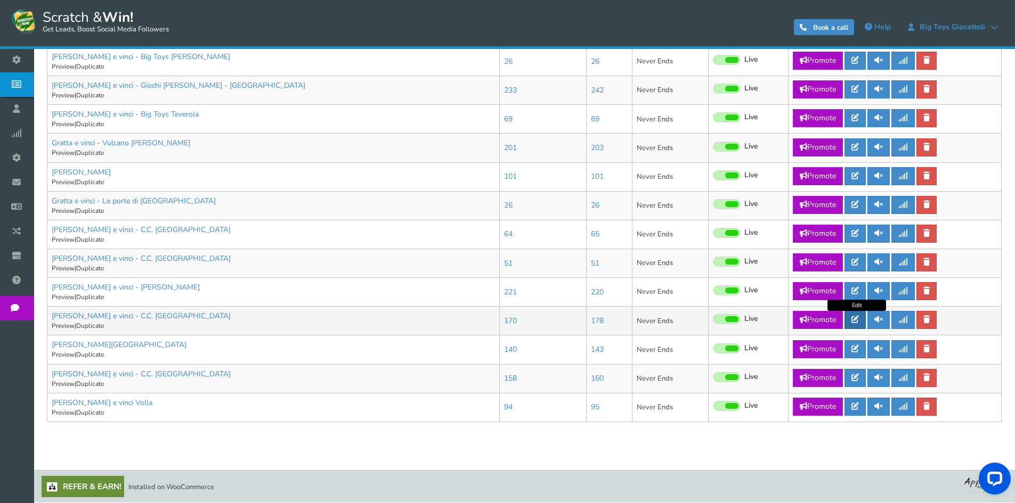
click at [857, 322] on icon at bounding box center [854, 319] width 7 height 7
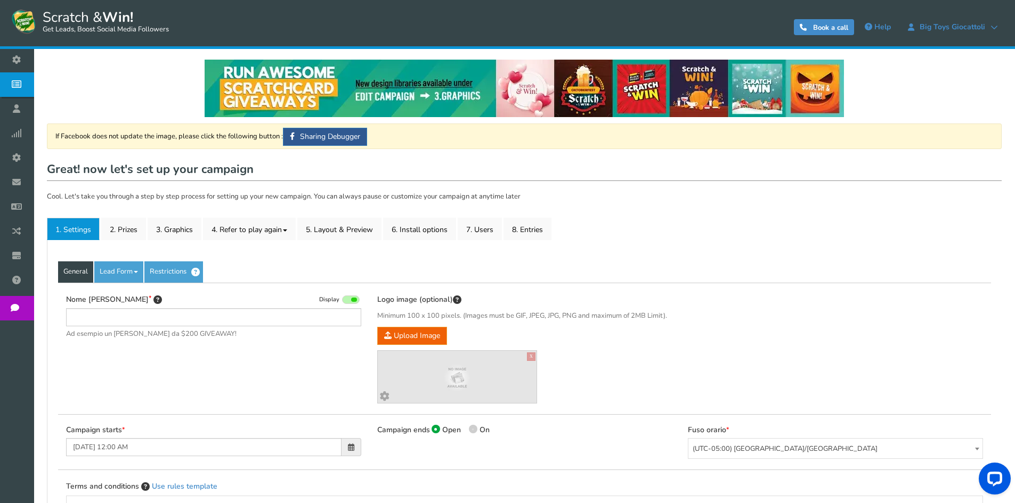
type input "[PERSON_NAME] e vinci - C.C. [GEOGRAPHIC_DATA]"
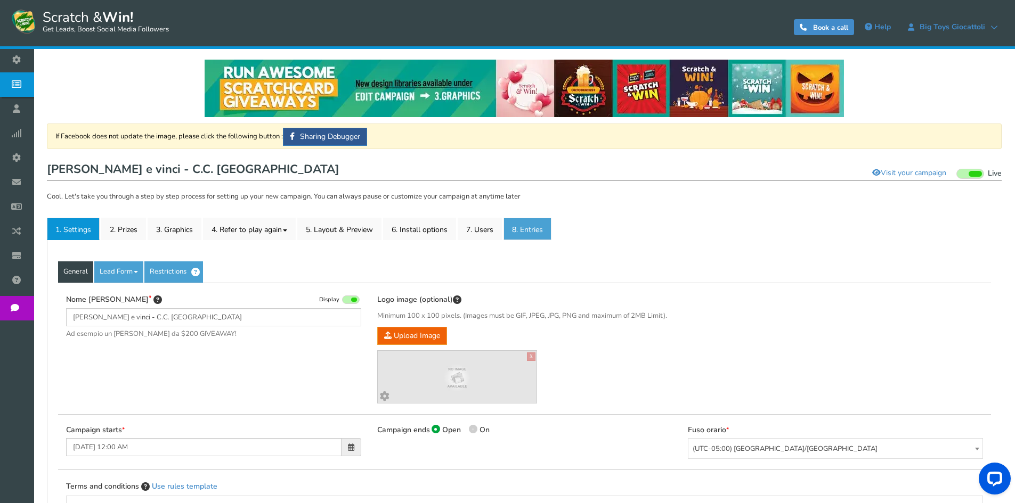
click at [524, 223] on link "8. Entries" at bounding box center [527, 229] width 48 height 22
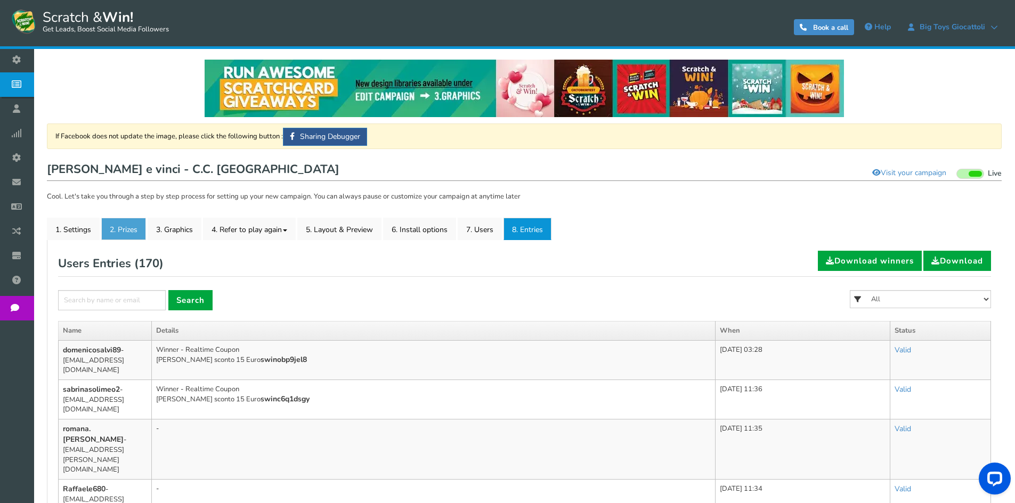
click at [126, 234] on link "2. Prizes" at bounding box center [123, 229] width 45 height 22
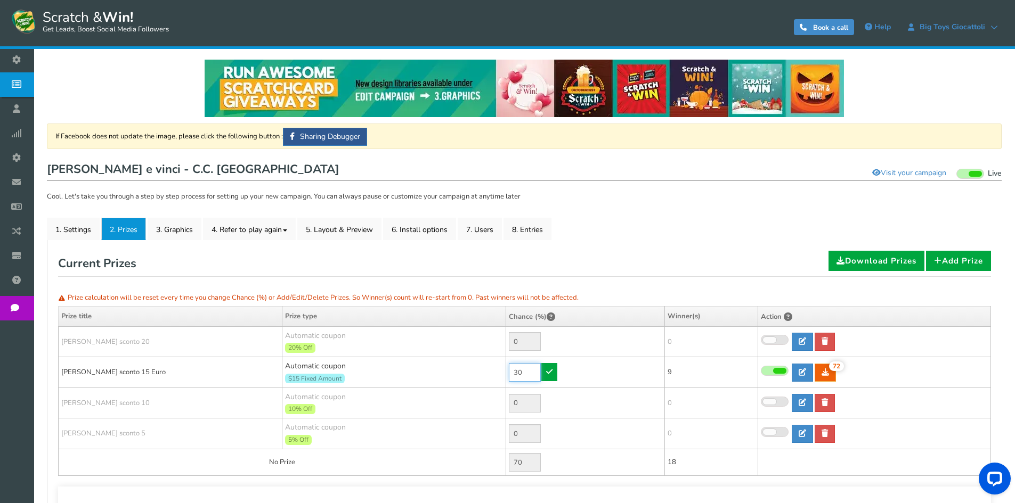
drag, startPoint x: 514, startPoint y: 370, endPoint x: 484, endPoint y: 369, distance: 30.4
click at [484, 369] on tr "[PERSON_NAME] sconto 15 Euro Automatic coupon $15 Fixed Amount Min.order value:…" at bounding box center [525, 372] width 932 height 31
drag, startPoint x: 522, startPoint y: 367, endPoint x: 484, endPoint y: 361, distance: 38.8
click at [484, 361] on tr "[PERSON_NAME] sconto 15 Euro Automatic coupon $15 Fixed Amount Min.order value:…" at bounding box center [525, 372] width 932 height 31
click at [523, 225] on link "8. Entries" at bounding box center [527, 229] width 48 height 22
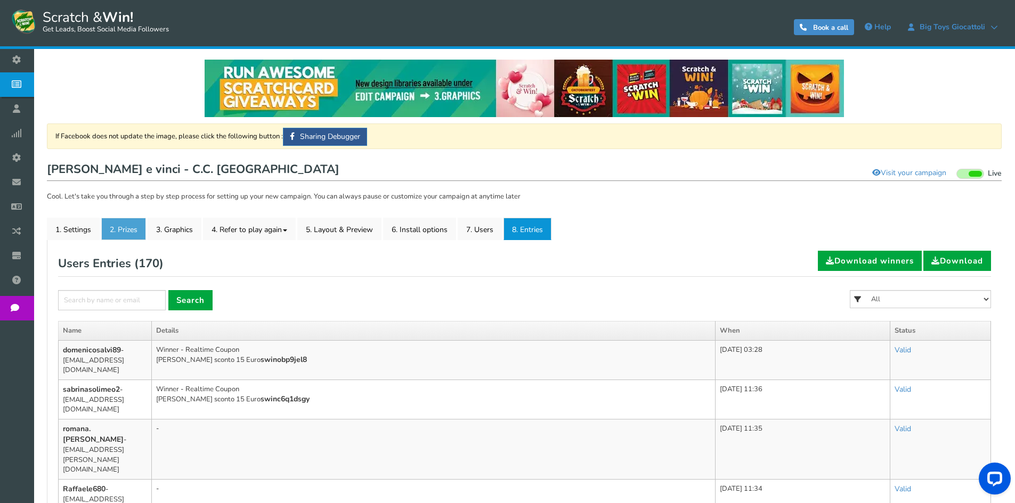
click at [120, 230] on link "2. Prizes" at bounding box center [123, 229] width 45 height 22
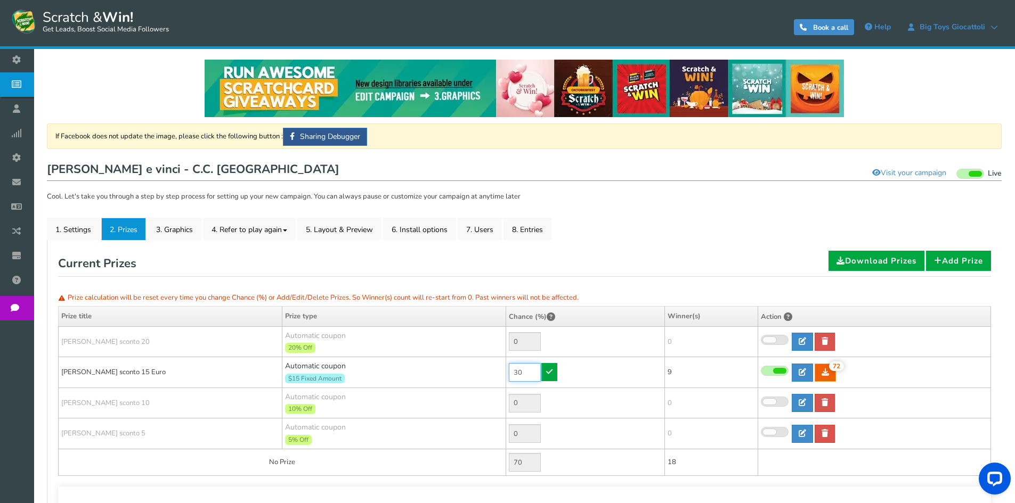
drag, startPoint x: 524, startPoint y: 374, endPoint x: 486, endPoint y: 368, distance: 38.8
click at [487, 368] on tr "[PERSON_NAME] sconto 15 Euro Automatic coupon $15 Fixed Amount Min.order value:…" at bounding box center [525, 372] width 932 height 31
type input "90"
click at [555, 376] on link at bounding box center [549, 372] width 16 height 18
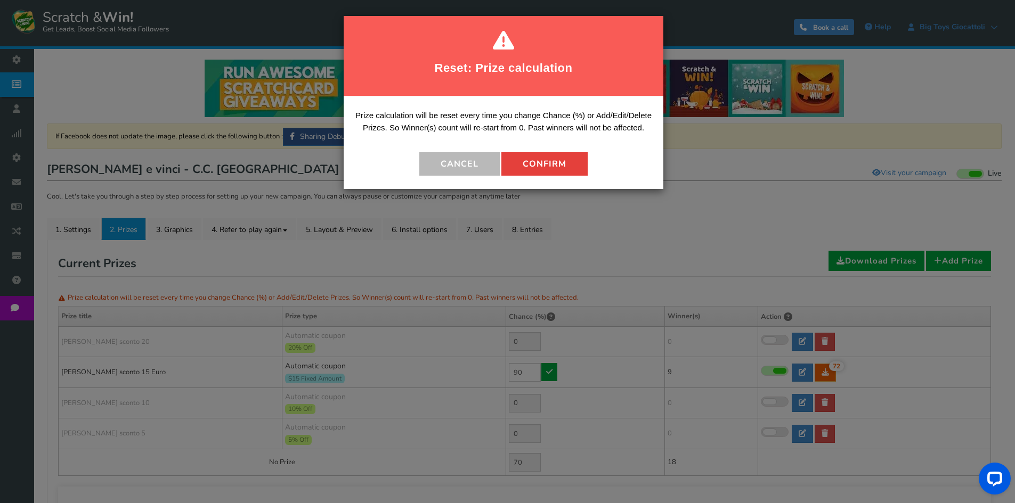
click at [581, 169] on button "Confirm" at bounding box center [544, 163] width 86 height 23
type input "10"
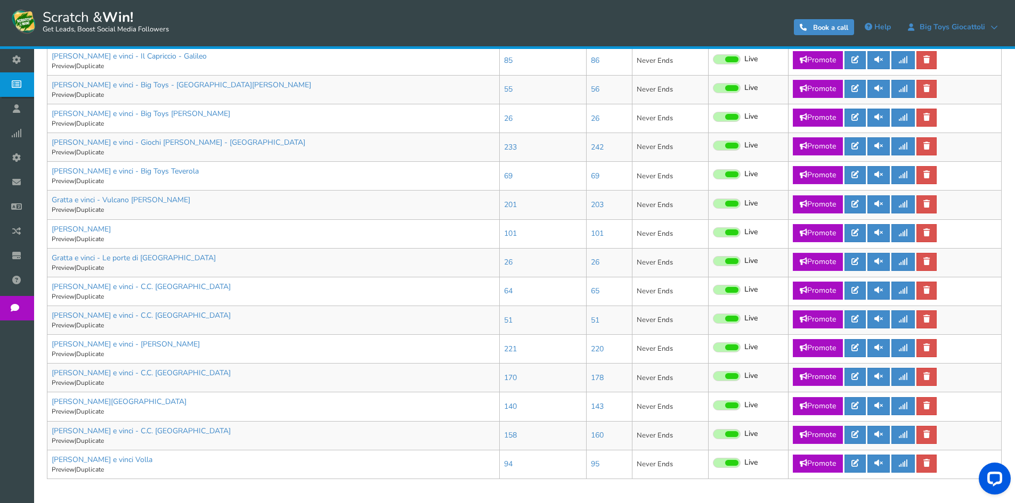
scroll to position [512, 0]
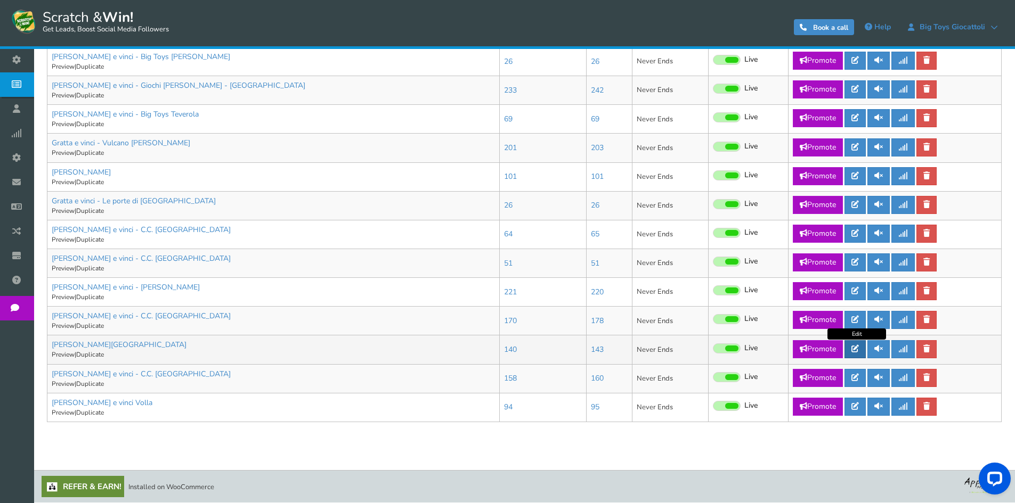
click at [859, 352] on icon at bounding box center [854, 348] width 7 height 7
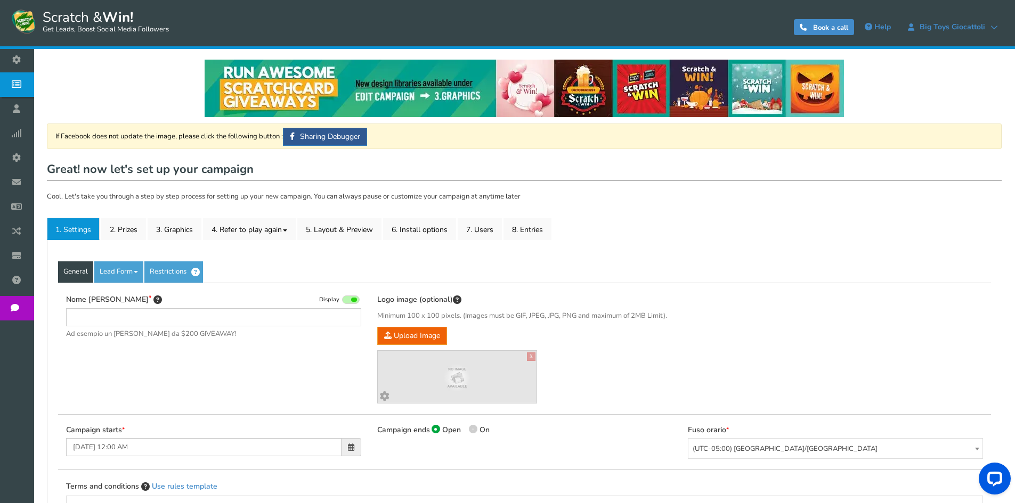
type input "[PERSON_NAME][GEOGRAPHIC_DATA]"
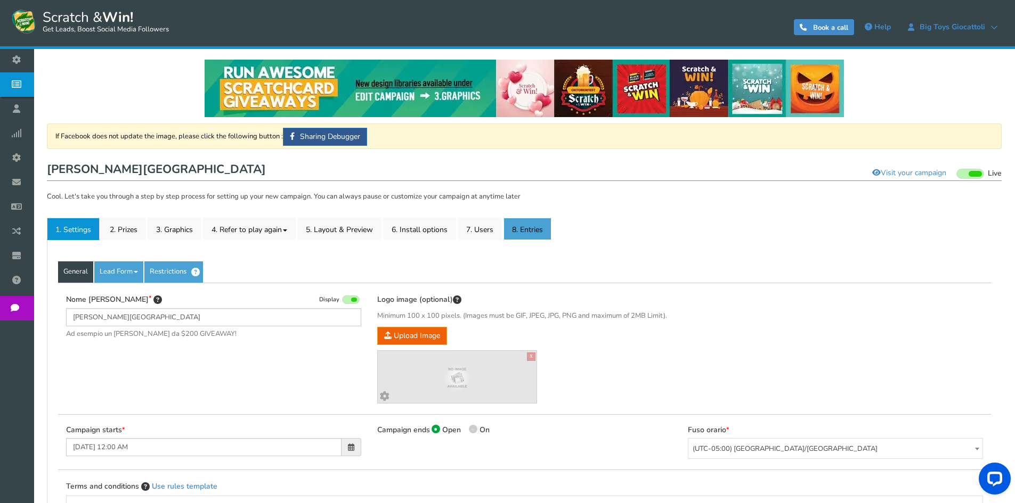
click at [550, 229] on link "8. Entries" at bounding box center [527, 229] width 48 height 22
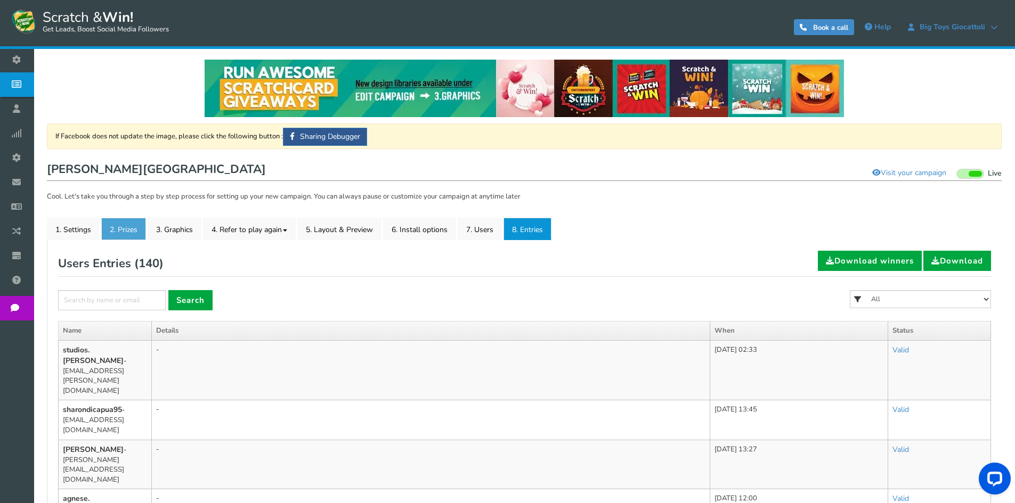
click at [125, 237] on link "2. Prizes" at bounding box center [123, 229] width 45 height 22
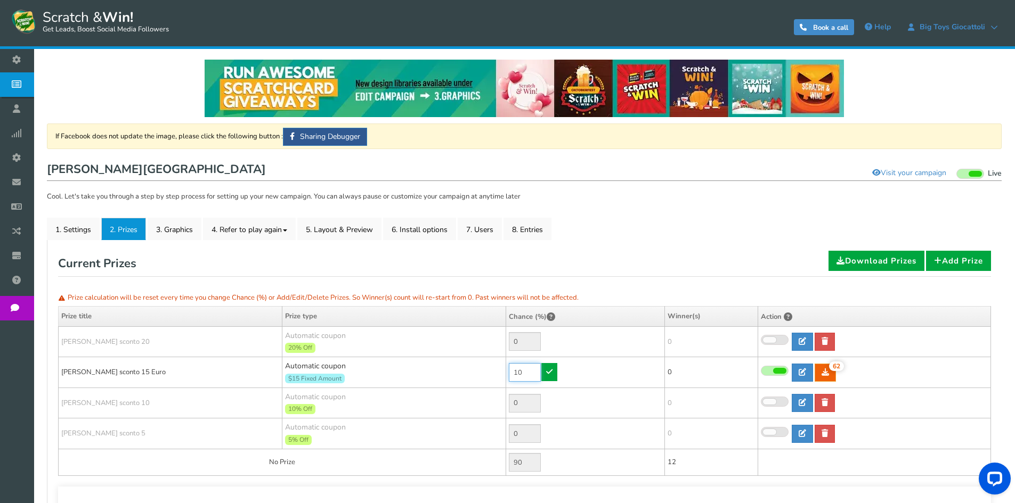
drag, startPoint x: 529, startPoint y: 369, endPoint x: 477, endPoint y: 362, distance: 52.7
click at [482, 364] on tr "[PERSON_NAME] sconto 15 Euro Automatic coupon $15 Fixed Amount Min.order value:…" at bounding box center [525, 372] width 932 height 31
type input "90"
click at [551, 373] on icon at bounding box center [549, 371] width 6 height 7
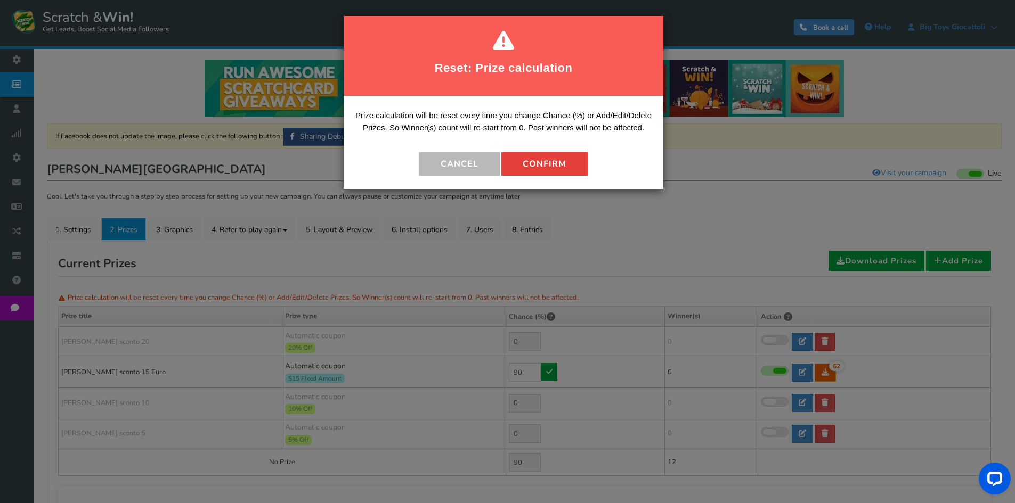
click at [537, 169] on button "Confirm" at bounding box center [544, 163] width 86 height 23
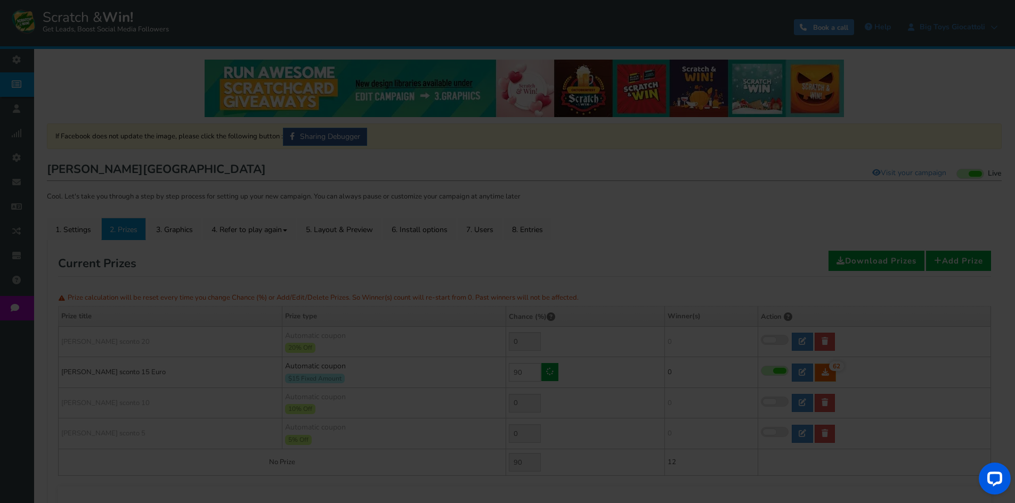
type input "10"
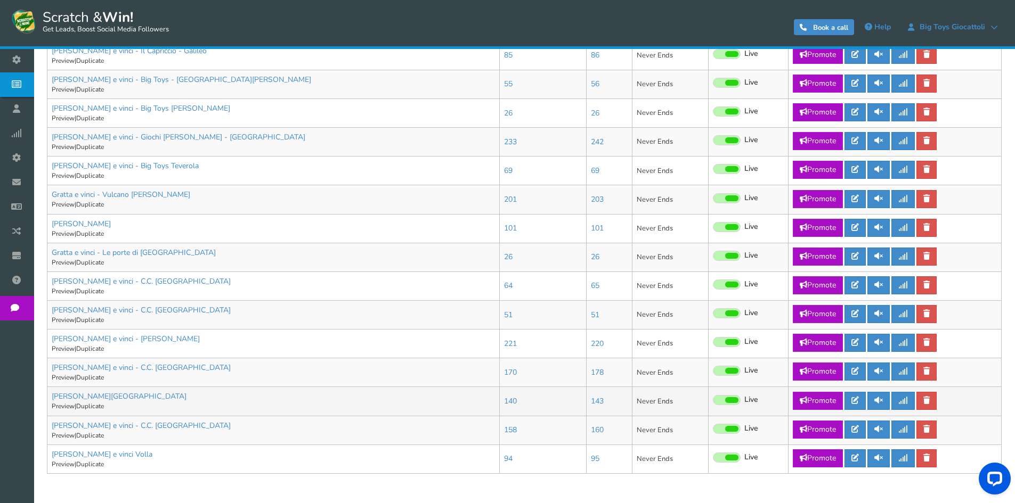
scroll to position [512, 0]
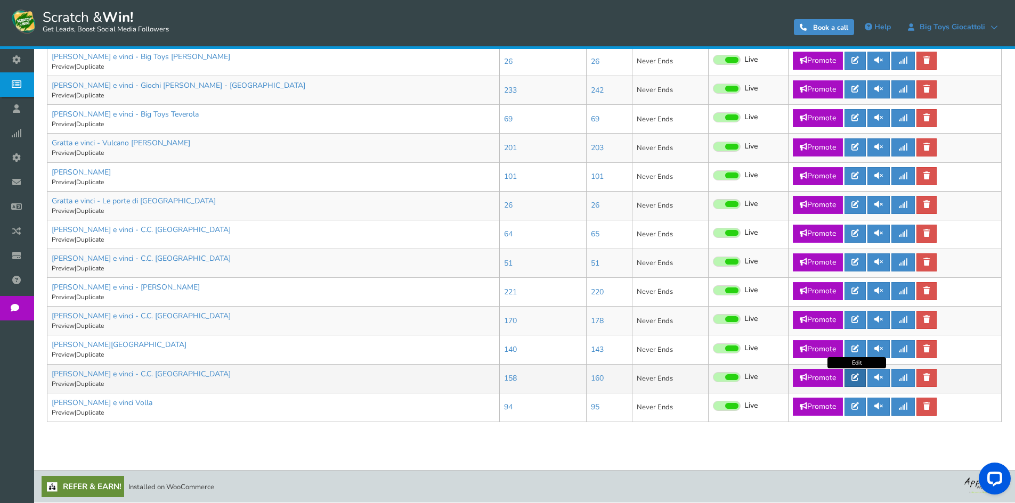
click at [859, 379] on icon at bounding box center [854, 377] width 7 height 7
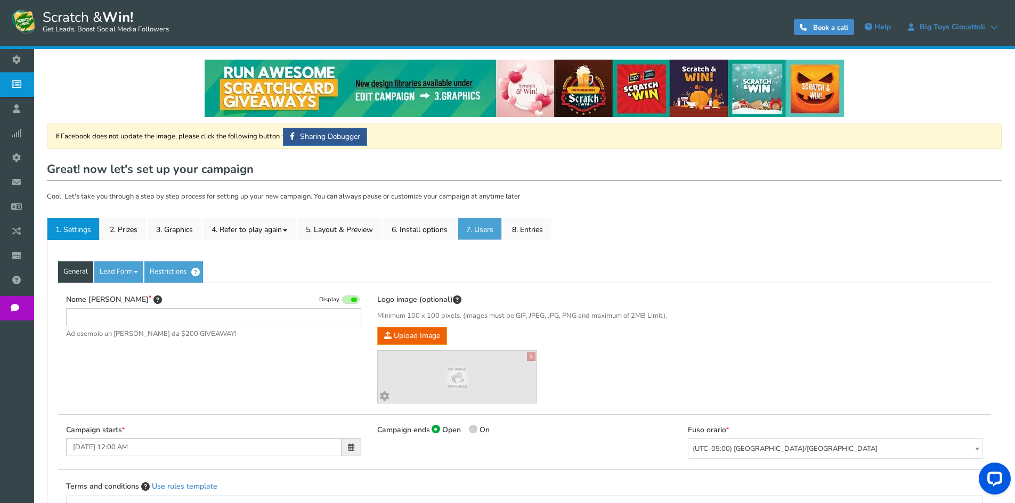
type input "[PERSON_NAME] e vinci - C.C. [GEOGRAPHIC_DATA]"
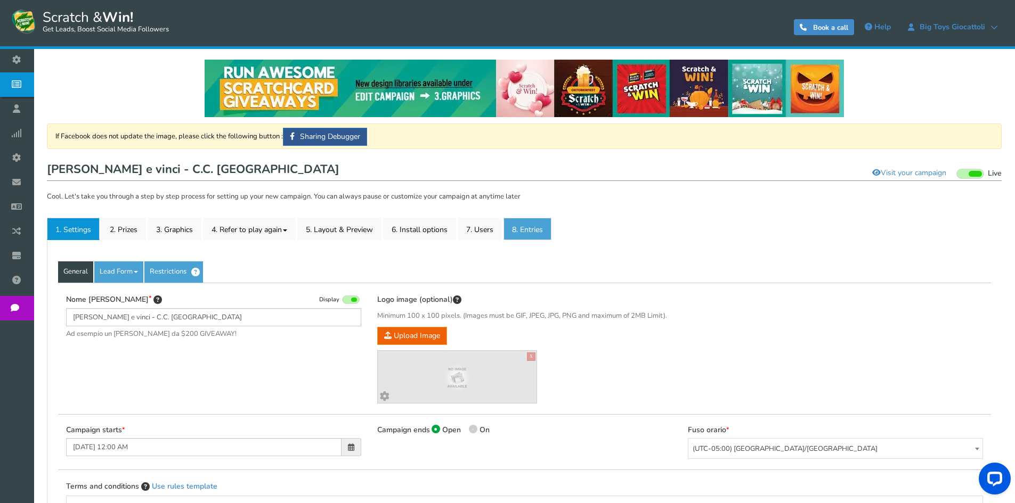
click at [539, 232] on link "8. Entries" at bounding box center [527, 229] width 48 height 22
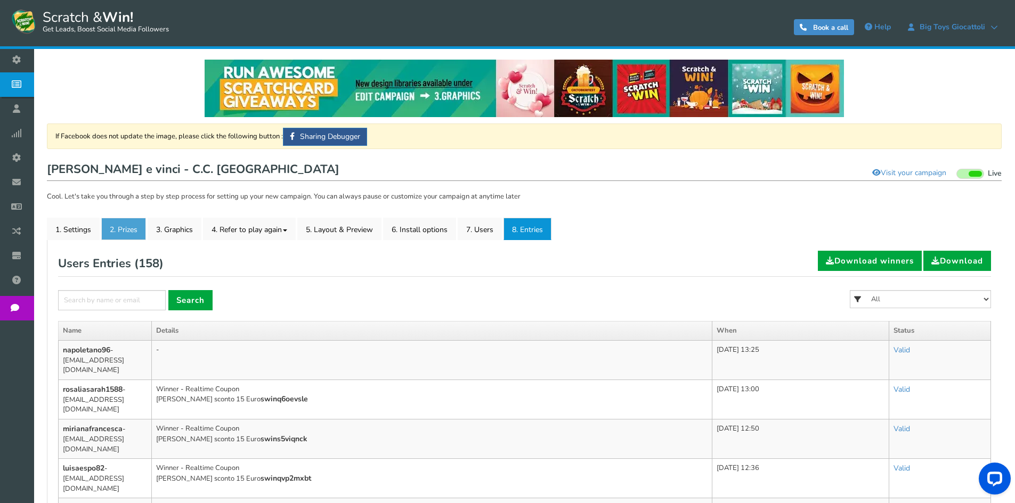
click at [132, 232] on link "2. Prizes" at bounding box center [123, 229] width 45 height 22
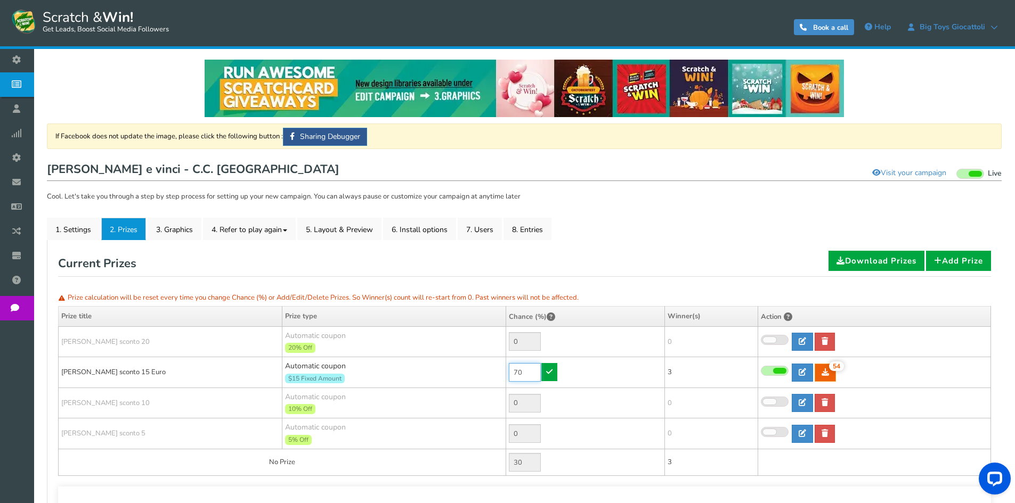
drag, startPoint x: 520, startPoint y: 371, endPoint x: 447, endPoint y: 368, distance: 72.5
click at [449, 368] on tr "[PERSON_NAME] sconto 15 Euro Automatic coupon $15 Fixed Amount Min.order value:…" at bounding box center [525, 372] width 932 height 31
type input "90"
click at [550, 370] on icon at bounding box center [549, 371] width 6 height 7
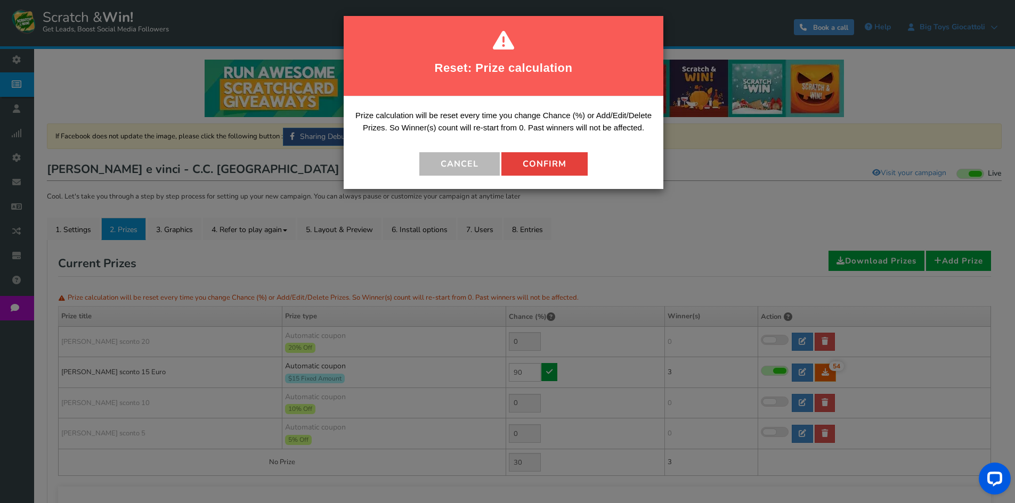
click at [556, 172] on button "Confirm" at bounding box center [544, 163] width 86 height 23
type input "10"
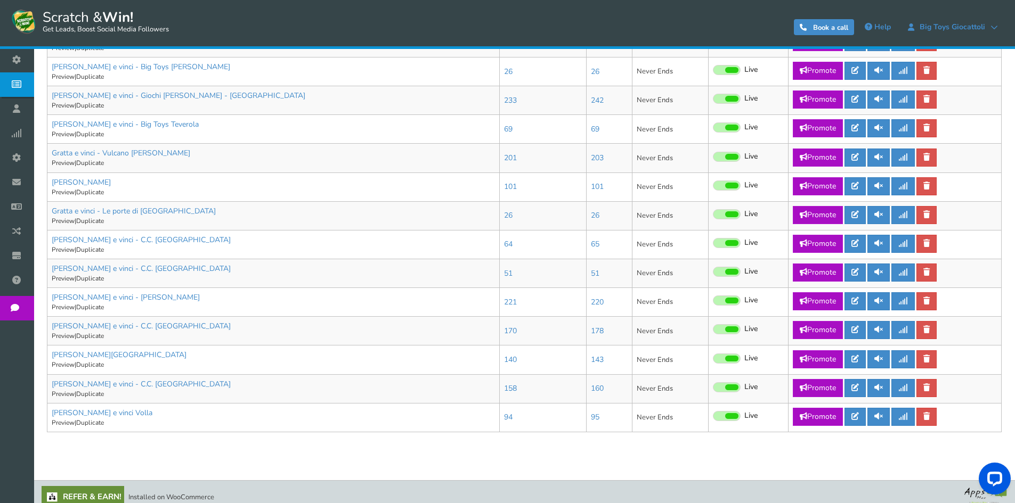
scroll to position [512, 0]
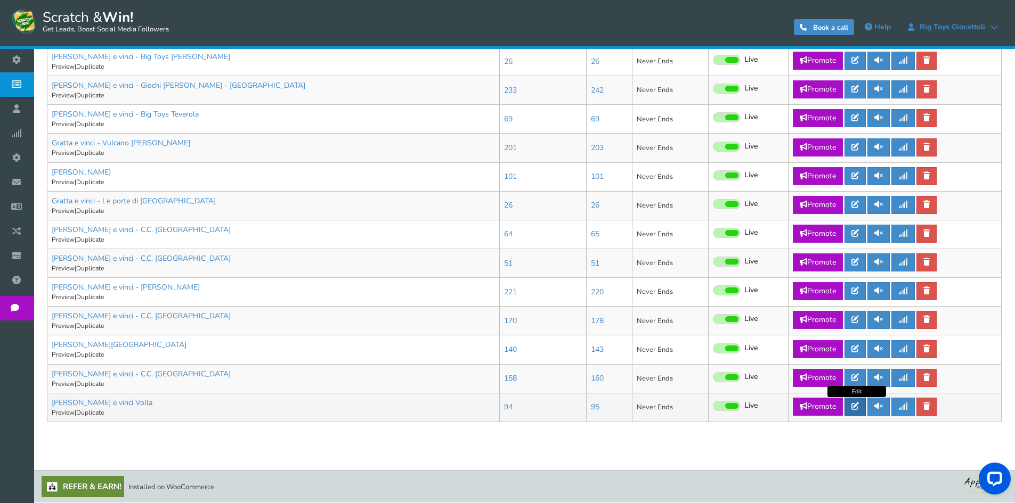
click at [854, 412] on link at bounding box center [854, 407] width 21 height 18
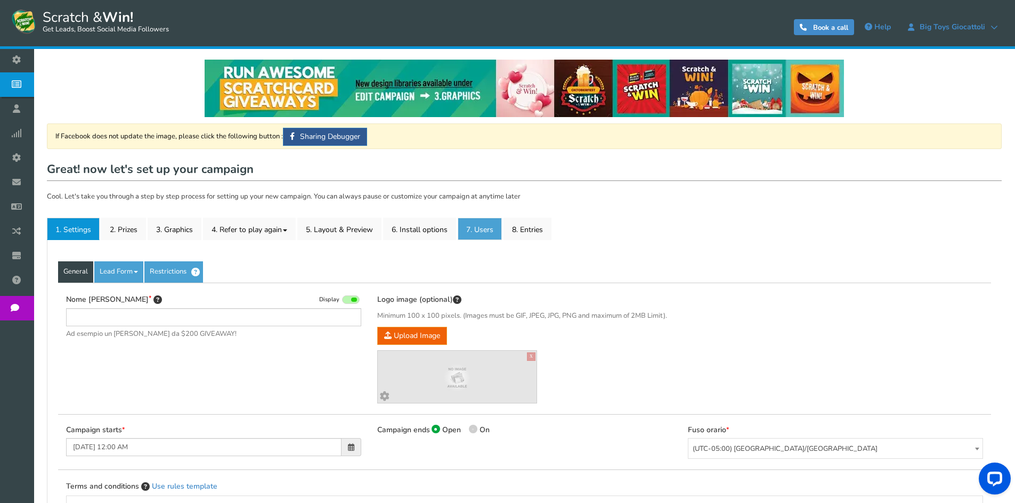
type input "[PERSON_NAME] e vinci Volla"
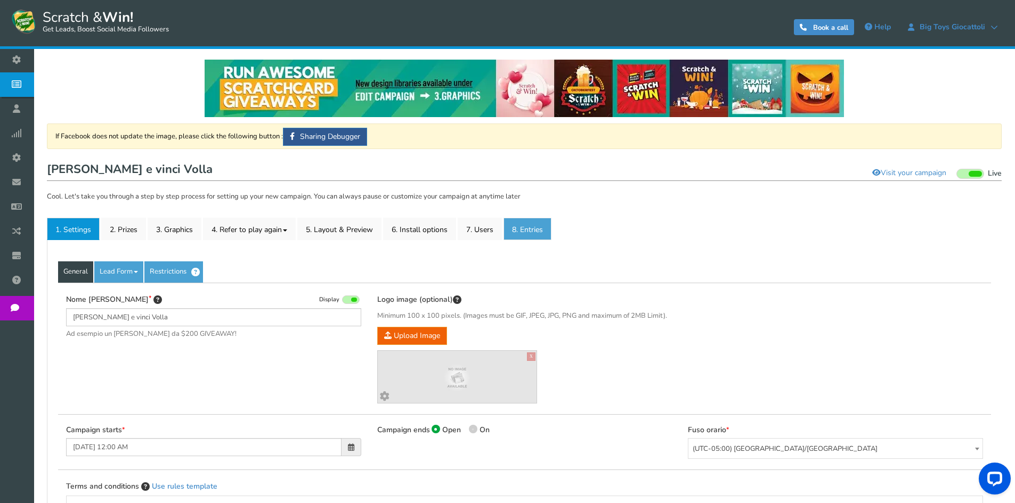
click at [528, 233] on link "8. Entries" at bounding box center [527, 229] width 48 height 22
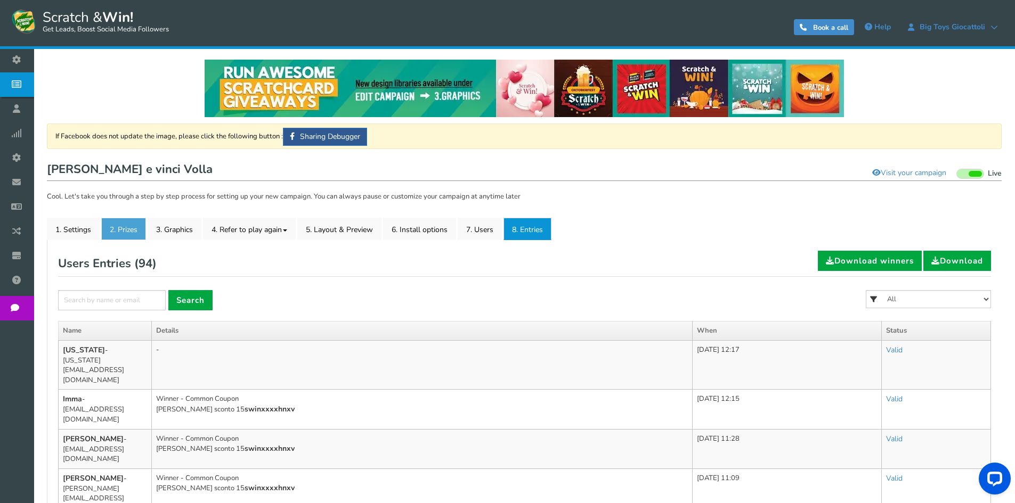
click at [131, 226] on link "2. Prizes" at bounding box center [123, 229] width 45 height 22
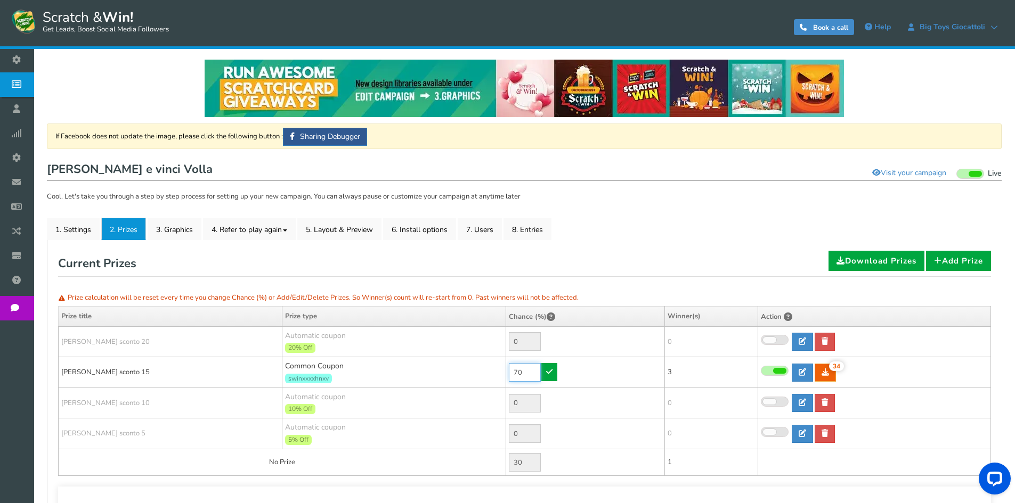
drag, startPoint x: 498, startPoint y: 370, endPoint x: 467, endPoint y: 369, distance: 30.4
click at [477, 370] on tr "[PERSON_NAME] sconto 15 Common Coupon swinxxxxhnxv 70 34 34 3 [GEOGRAPHIC_DATA]…" at bounding box center [525, 372] width 932 height 31
type input "90"
click at [547, 373] on icon at bounding box center [549, 371] width 6 height 7
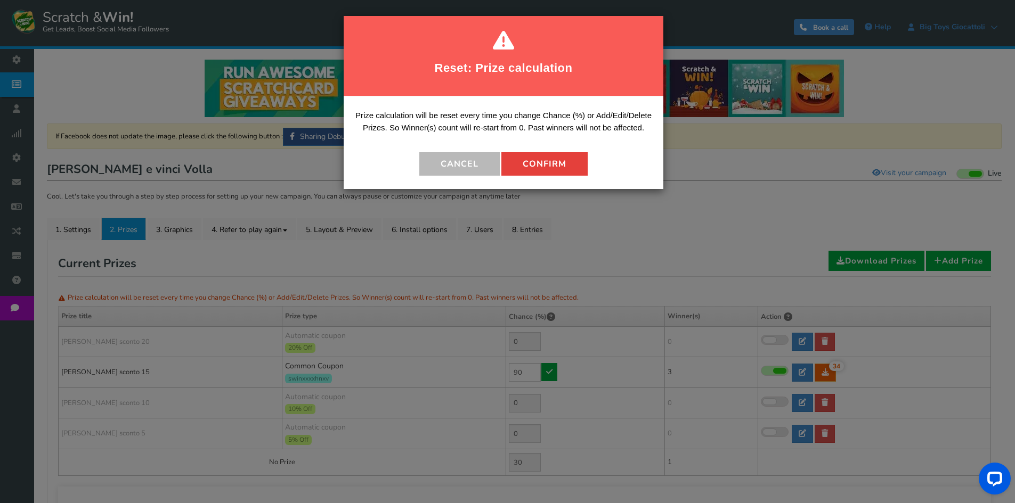
click at [537, 160] on button "Confirm" at bounding box center [544, 163] width 86 height 23
type input "10"
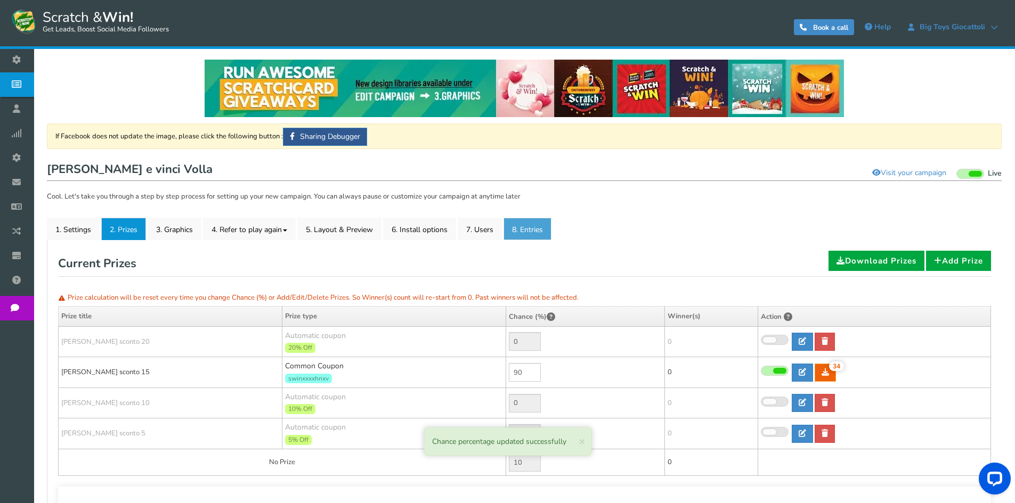
click at [544, 229] on link "8. Entries" at bounding box center [527, 229] width 48 height 22
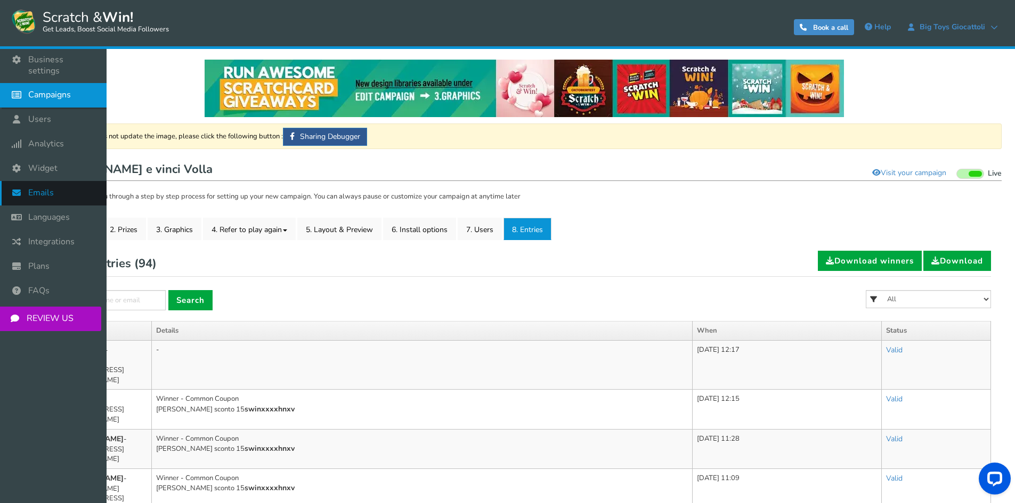
click at [38, 188] on span "Emails" at bounding box center [41, 193] width 26 height 11
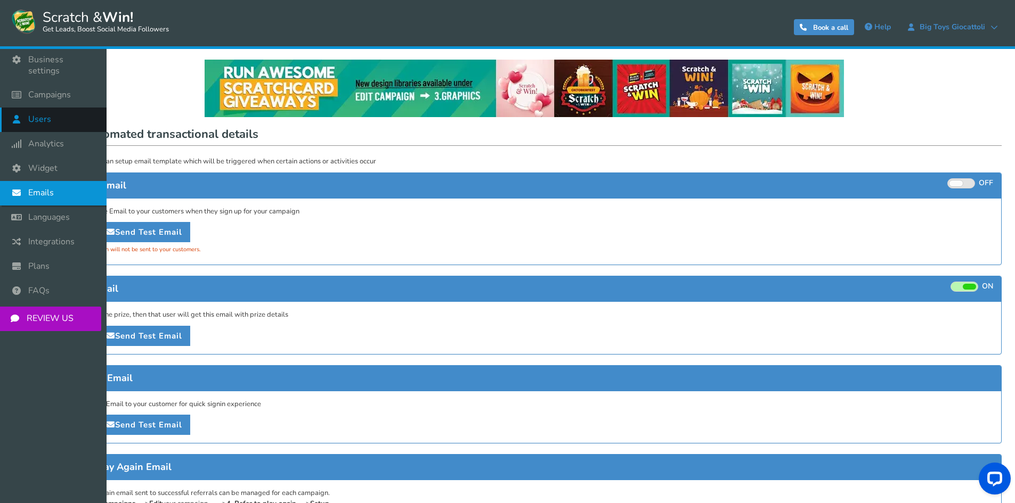
click at [29, 108] on link "Users" at bounding box center [53, 120] width 107 height 25
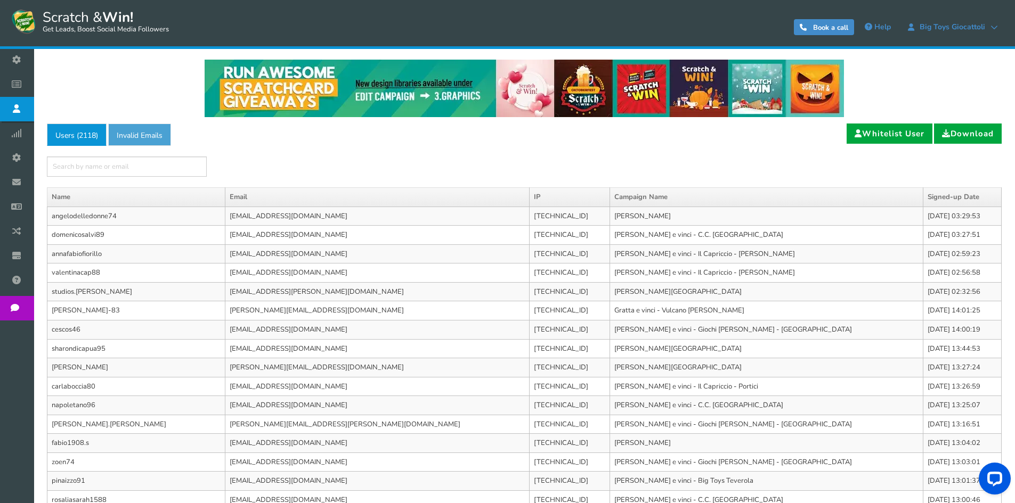
click at [149, 138] on link "Invalid Emails" at bounding box center [139, 135] width 63 height 22
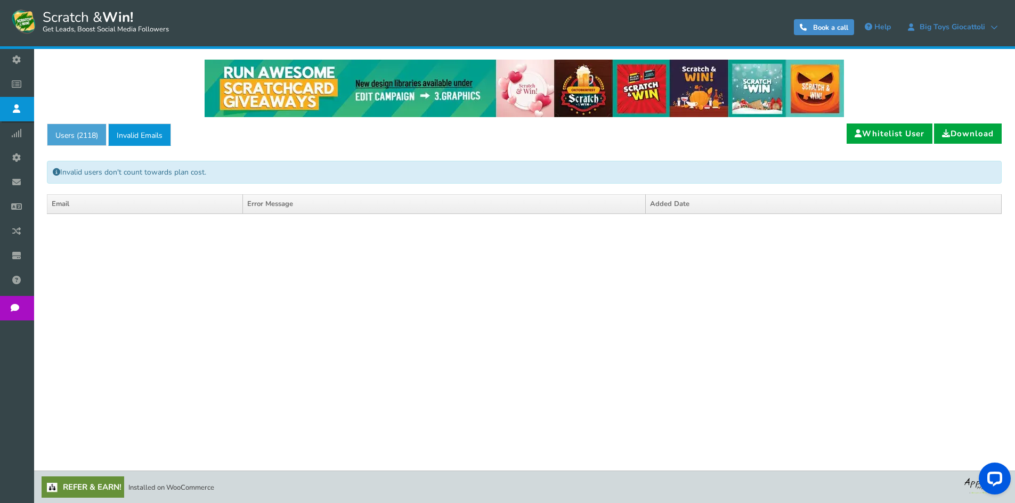
click at [71, 141] on link "Users ( 2118 )" at bounding box center [77, 135] width 60 height 22
